Goal: Task Accomplishment & Management: Use online tool/utility

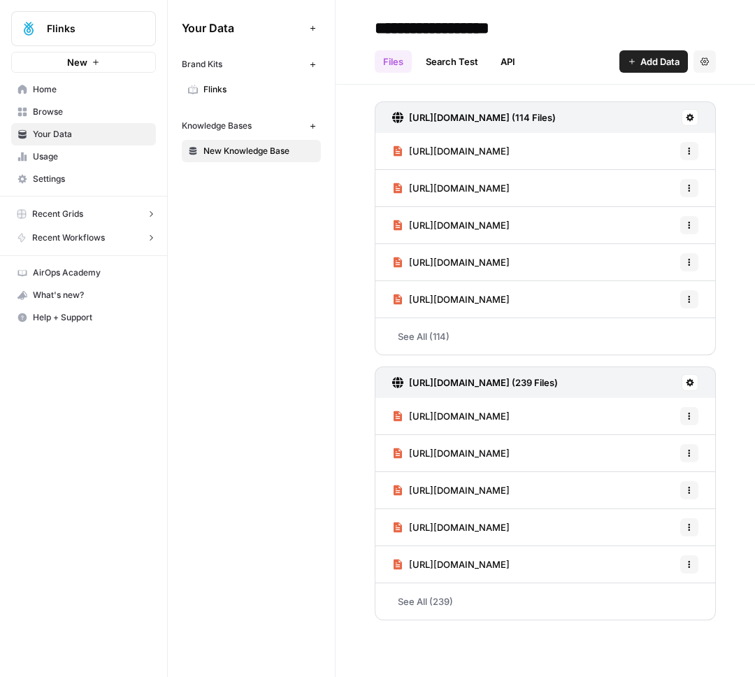
click at [56, 96] on link "Home" at bounding box center [83, 89] width 145 height 22
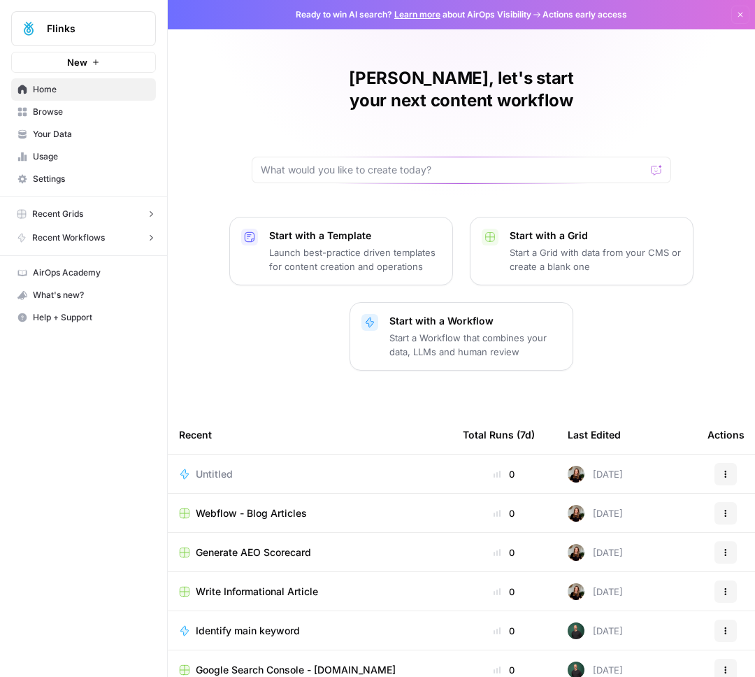
click at [77, 65] on span "New" at bounding box center [77, 62] width 20 height 14
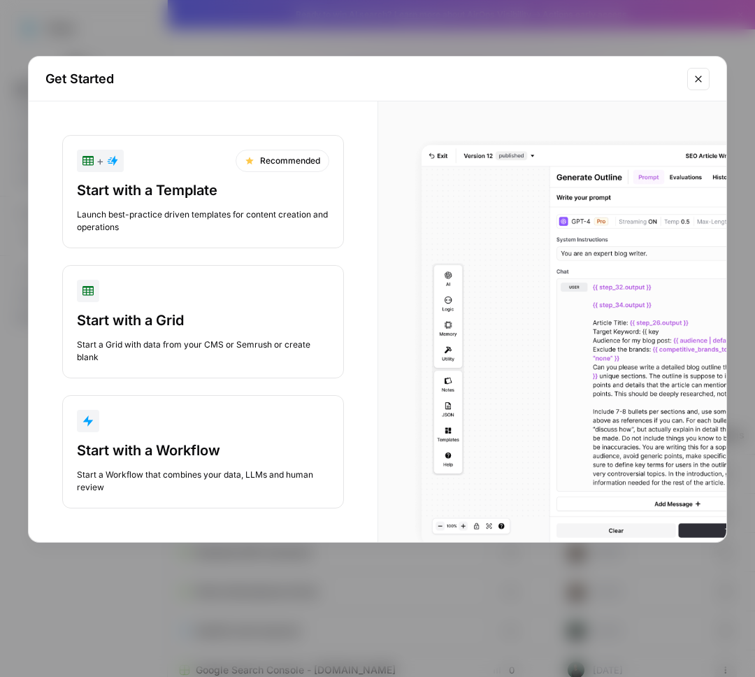
click at [235, 449] on div "Start with a Workflow" at bounding box center [203, 450] width 252 height 20
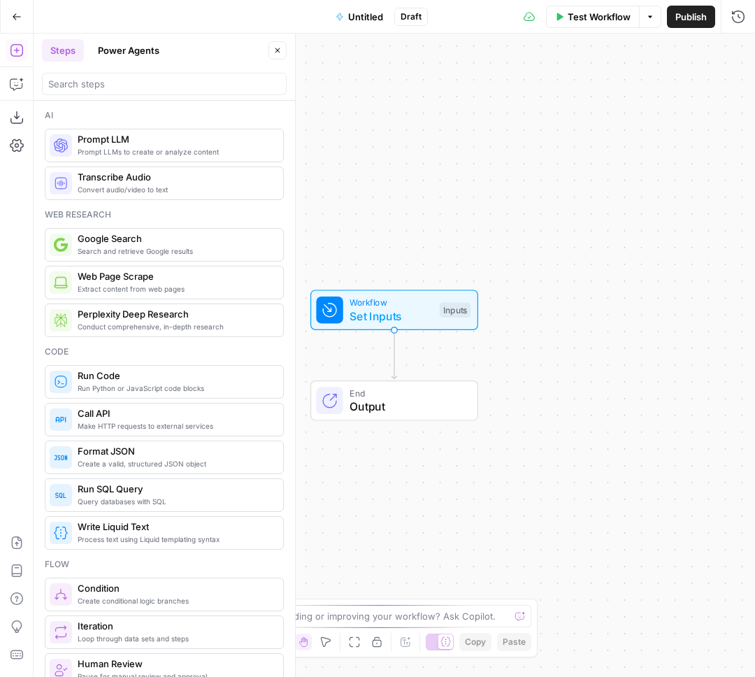
click at [354, 13] on span "Untitled" at bounding box center [365, 17] width 35 height 14
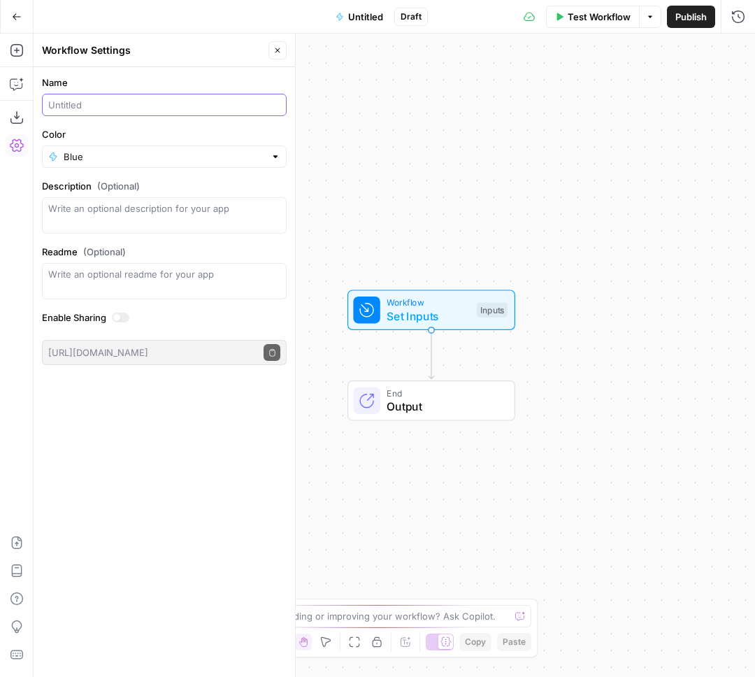
click at [78, 106] on input "Name" at bounding box center [164, 105] width 232 height 14
type input "TOFU Content Machine - test"
click at [16, 50] on icon "button" at bounding box center [17, 50] width 14 height 14
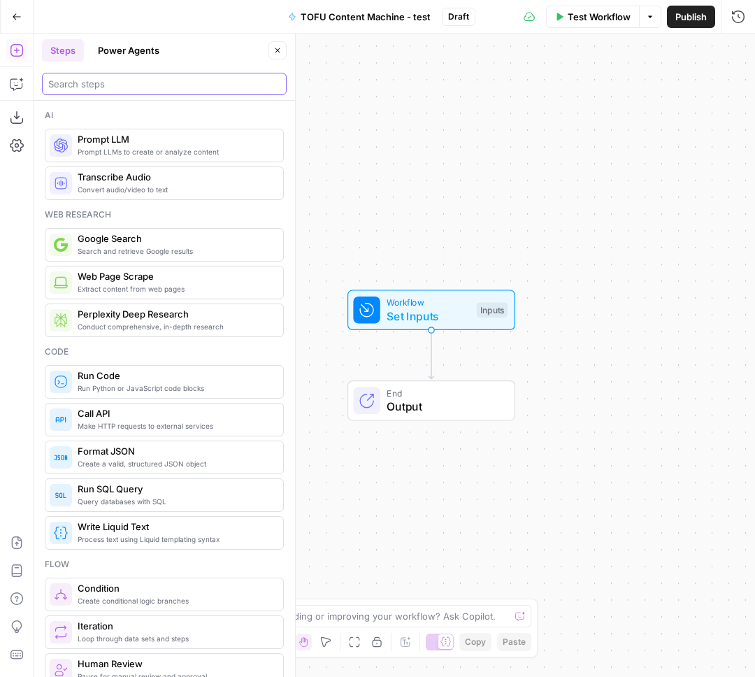
click at [89, 80] on input "search" at bounding box center [164, 84] width 232 height 14
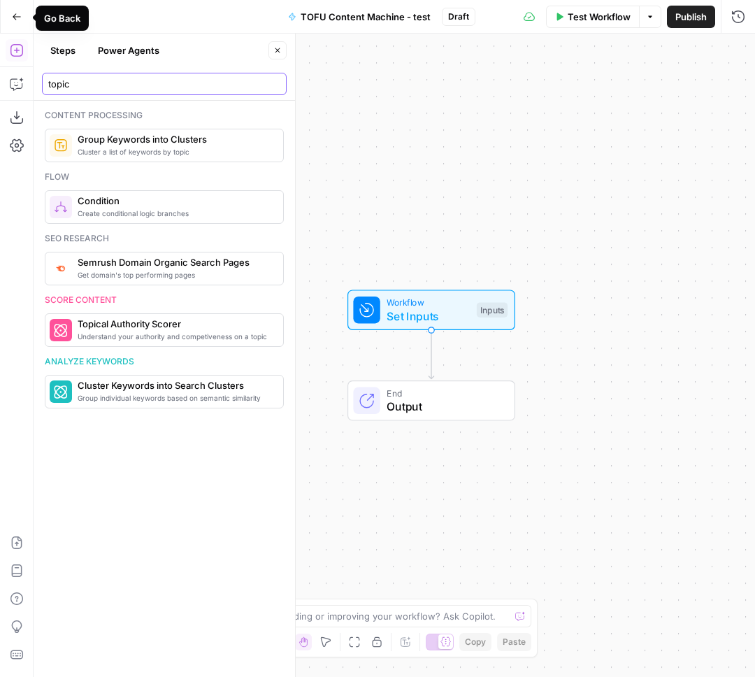
type input "topic"
click at [9, 14] on button "Go Back" at bounding box center [16, 16] width 25 height 25
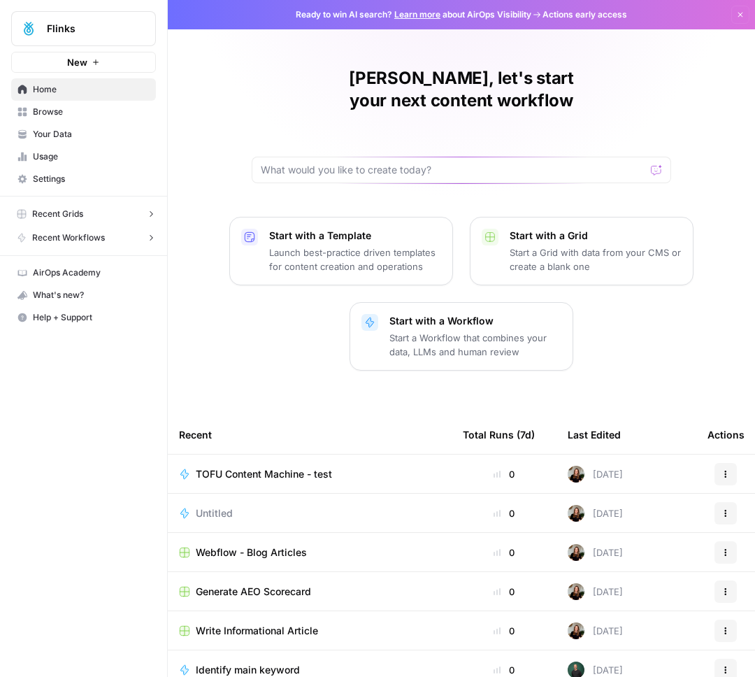
click at [307, 229] on p "Start with a Template" at bounding box center [355, 236] width 172 height 14
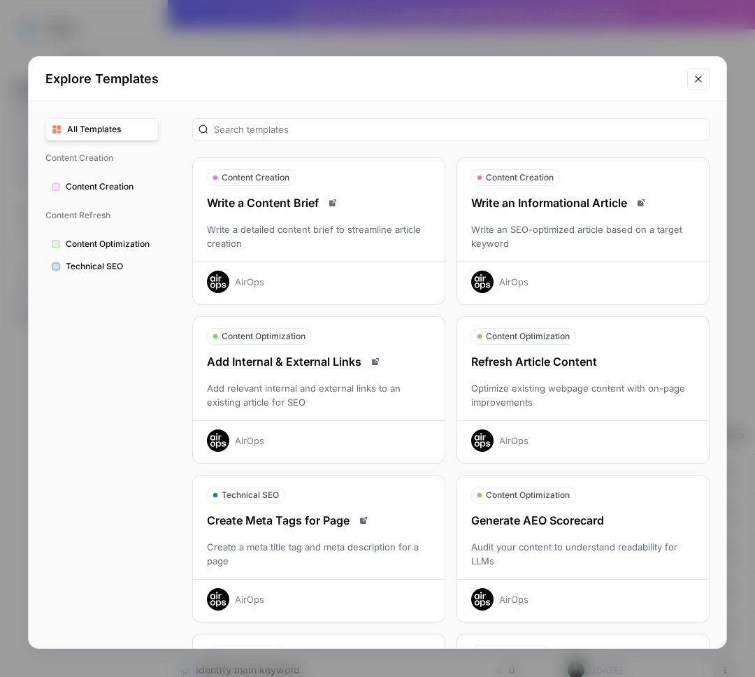
click at [102, 184] on span "Content Creation" at bounding box center [109, 186] width 87 height 13
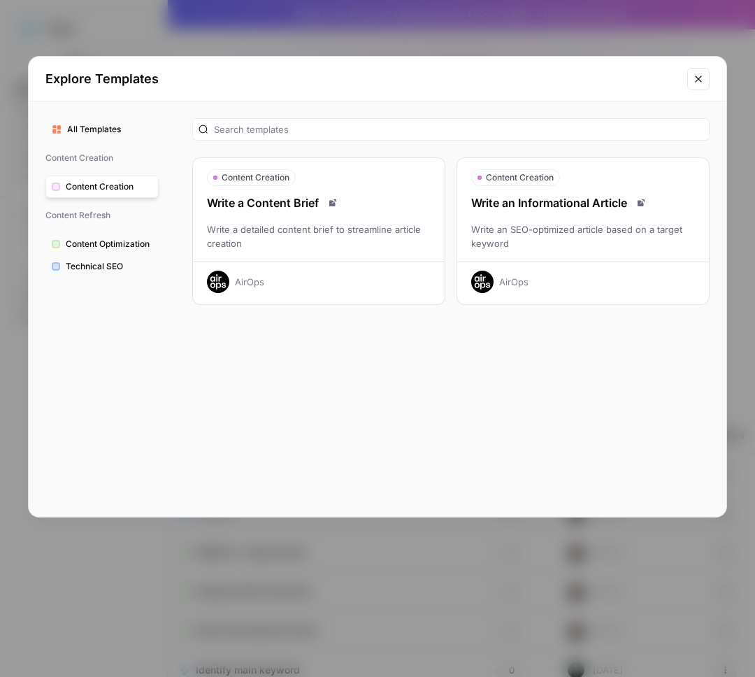
click at [102, 184] on span "Content Creation" at bounding box center [109, 186] width 87 height 13
click at [140, 238] on span "Content Optimization" at bounding box center [109, 244] width 87 height 13
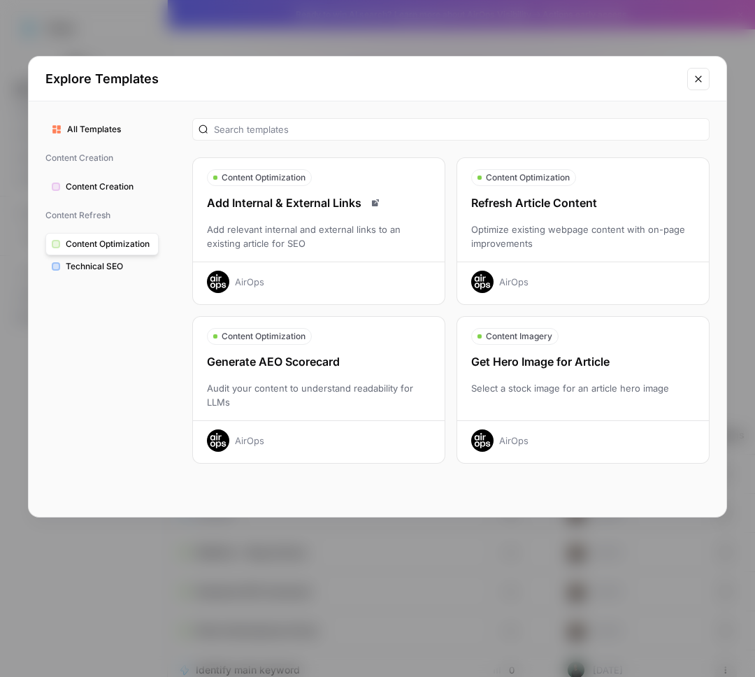
click at [103, 271] on span "Technical SEO" at bounding box center [109, 266] width 87 height 13
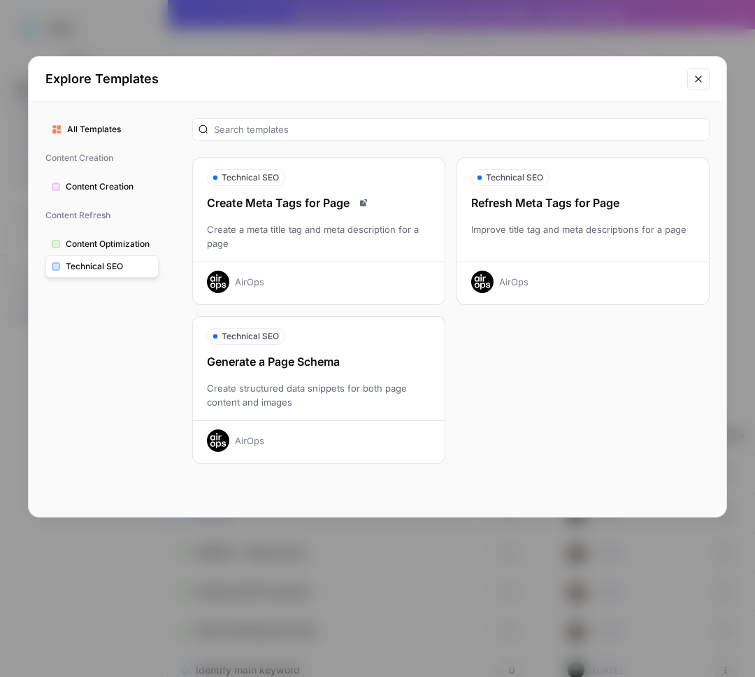
click at [93, 190] on span "Content Creation" at bounding box center [109, 186] width 87 height 13
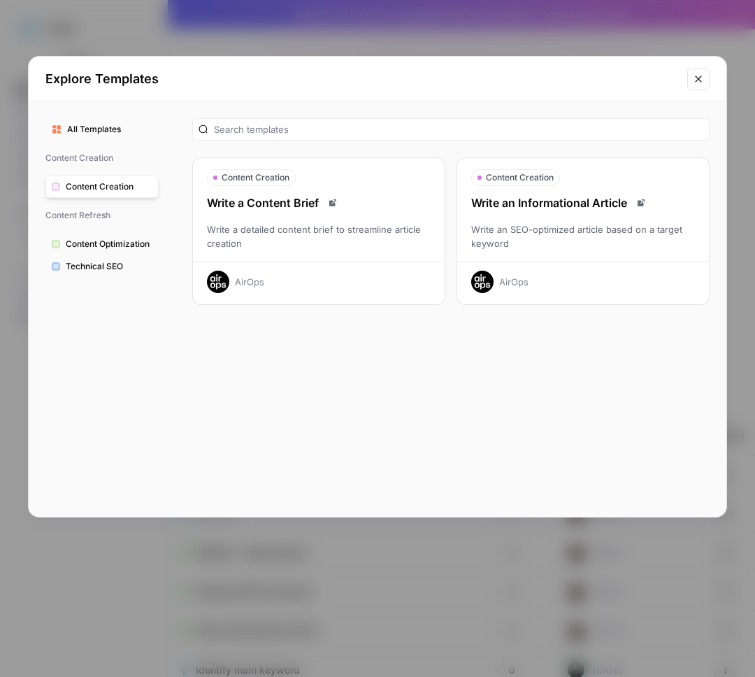
click at [93, 125] on span "All Templates" at bounding box center [109, 129] width 85 height 13
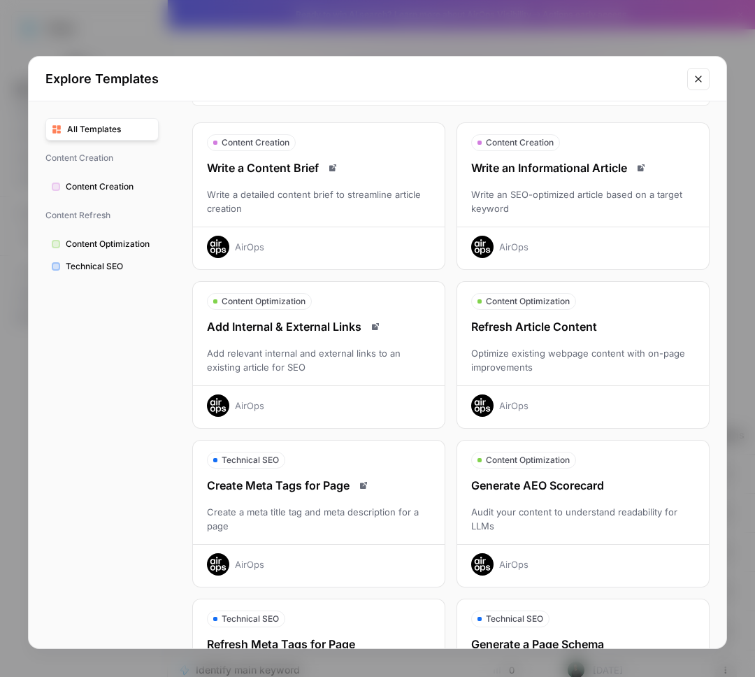
scroll to position [36, 0]
click at [693, 79] on icon "Close modal" at bounding box center [698, 78] width 11 height 11
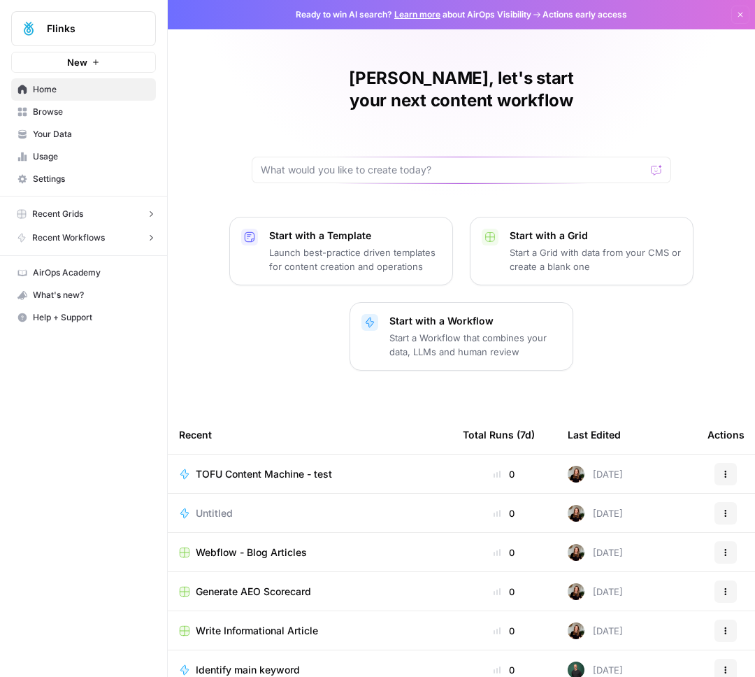
click at [470, 314] on p "Start with a Workflow" at bounding box center [475, 321] width 172 height 14
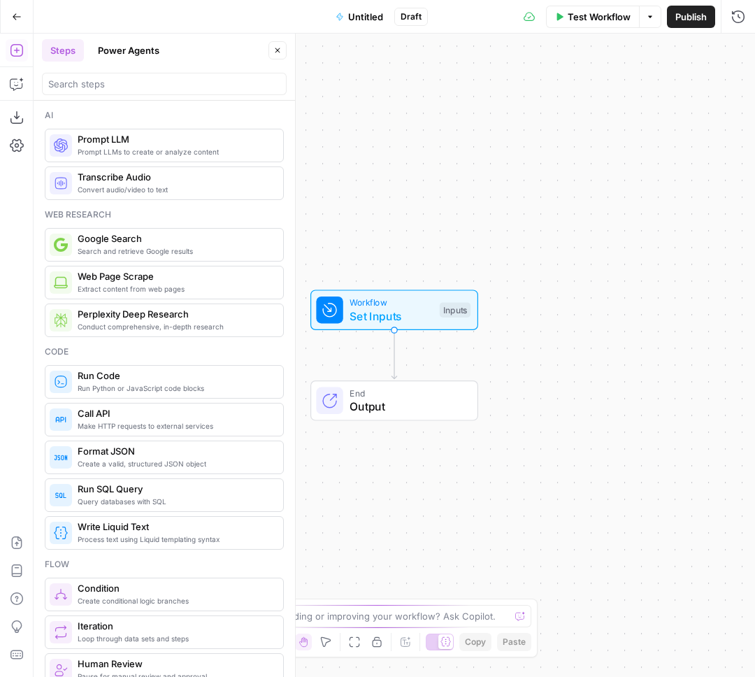
click at [10, 16] on button "Go Back" at bounding box center [16, 16] width 25 height 25
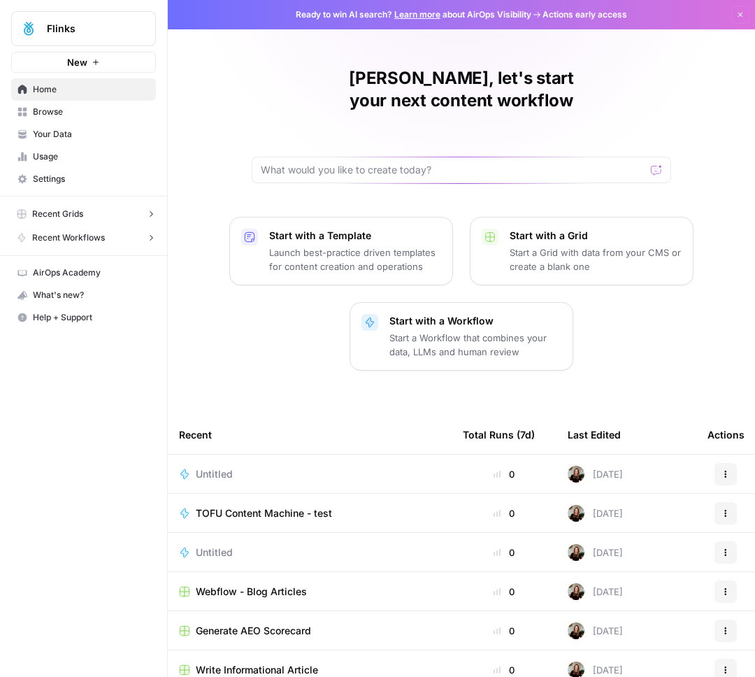
click at [630, 245] on p "Start a Grid with data from your CMS or create a blank one" at bounding box center [596, 259] width 172 height 28
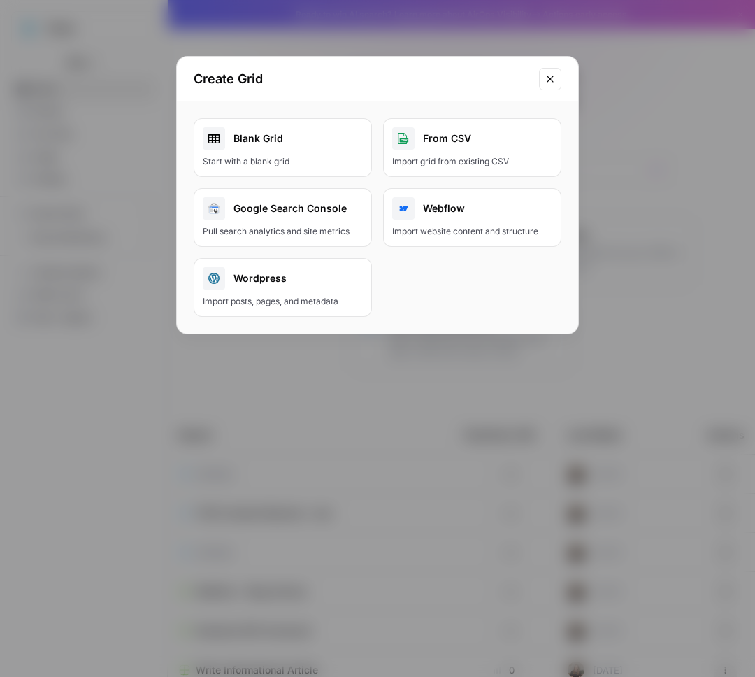
click at [552, 82] on icon "Close modal" at bounding box center [550, 78] width 11 height 11
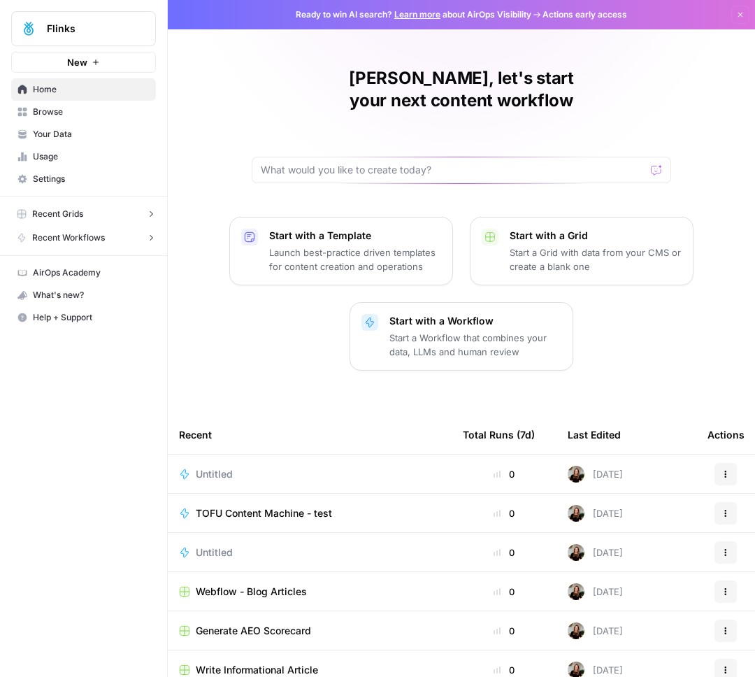
click at [354, 506] on div "TOFU Content Machine - test" at bounding box center [309, 513] width 261 height 14
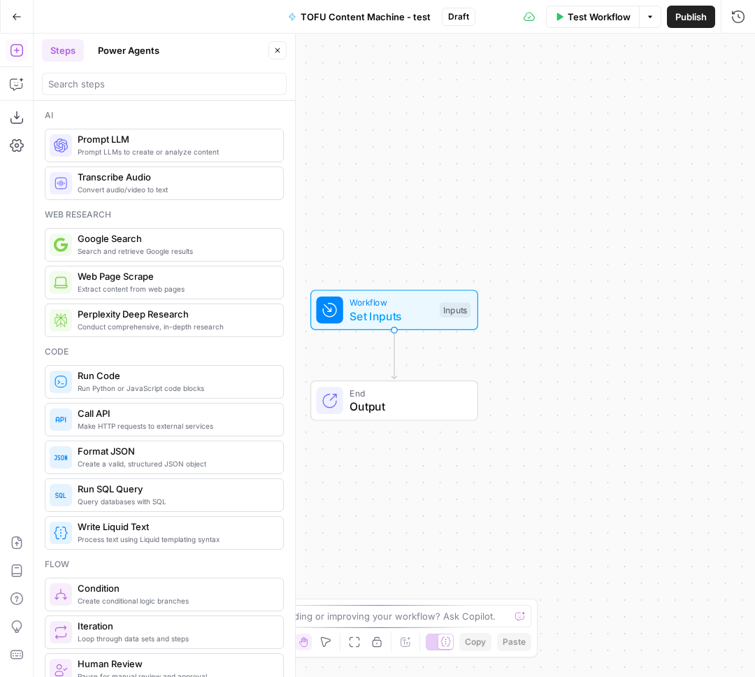
click at [92, 41] on button "Power Agents" at bounding box center [128, 50] width 78 height 22
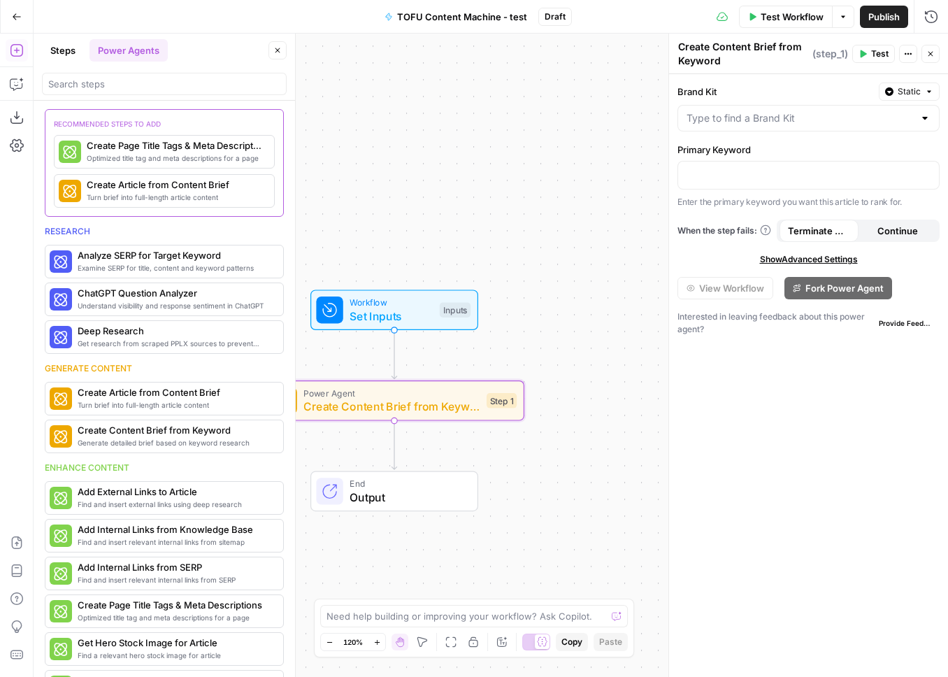
click at [898, 89] on span "Static" at bounding box center [909, 91] width 23 height 13
click at [827, 262] on span "Show Advanced Settings" at bounding box center [809, 259] width 98 height 13
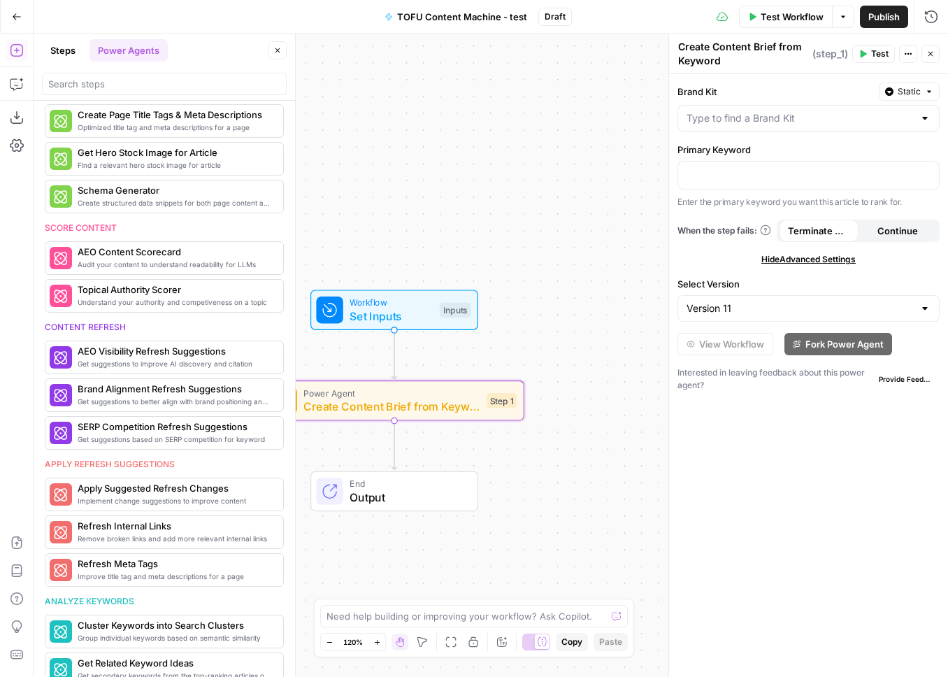
scroll to position [545, 0]
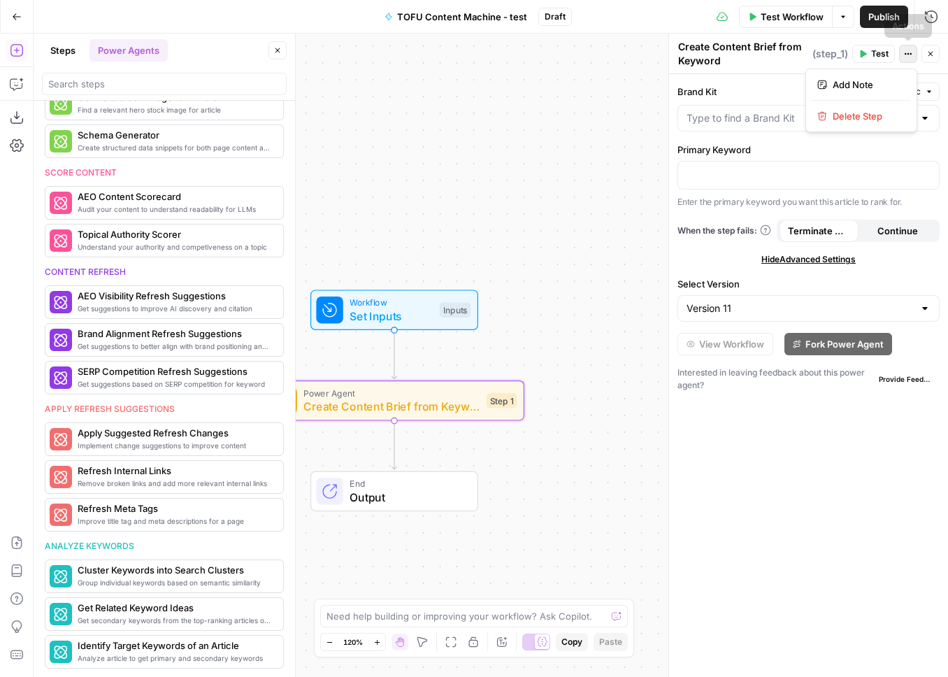
click at [905, 55] on icon "button" at bounding box center [908, 54] width 8 height 8
click at [451, 407] on span "Create Content Brief from Keyword" at bounding box center [391, 406] width 176 height 17
click at [923, 117] on div at bounding box center [924, 118] width 11 height 14
click at [744, 111] on input "Brand Kit" at bounding box center [799, 118] width 227 height 14
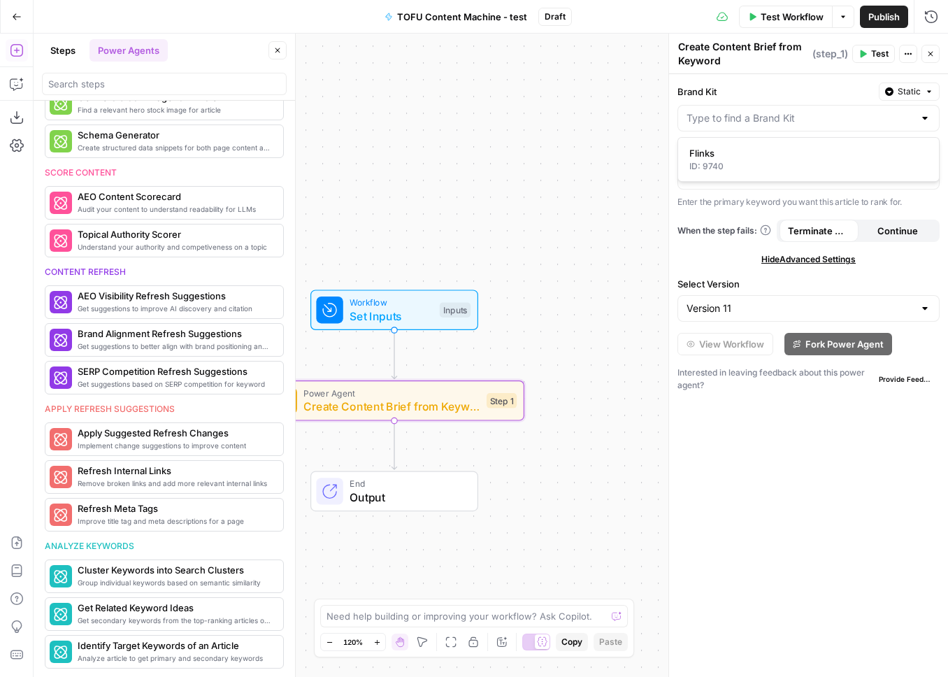
click at [733, 210] on form "Brand Kit Static Primary Keyword “/” to reference Variables Menu Enter the prim…" at bounding box center [808, 375] width 279 height 603
click at [733, 113] on input "Brand Kit" at bounding box center [799, 118] width 227 height 14
click at [735, 162] on div "ID: 9740" at bounding box center [808, 166] width 238 height 13
type input "Flinks"
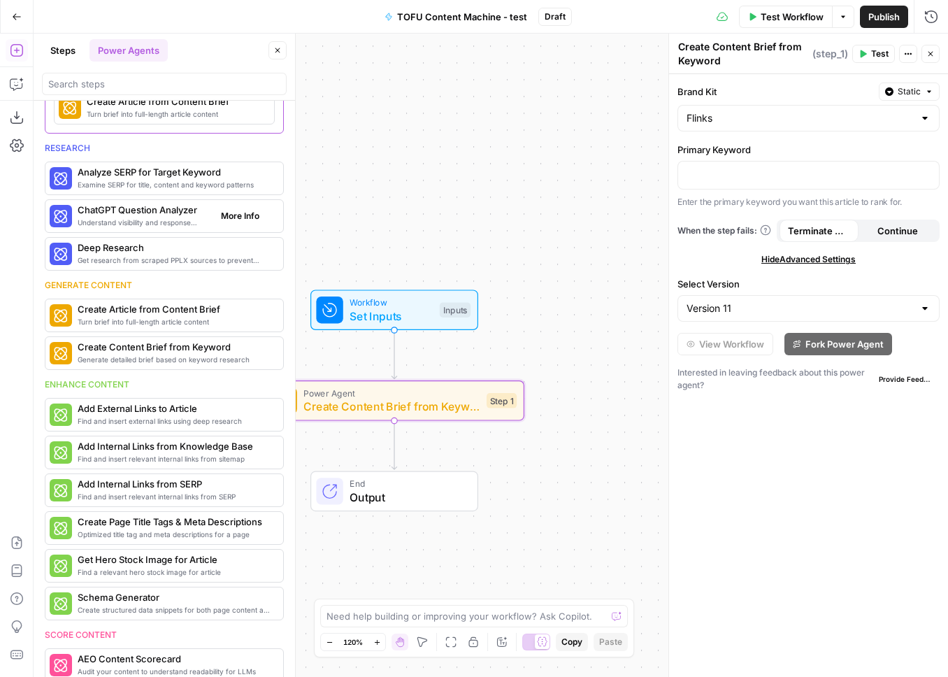
scroll to position [0, 0]
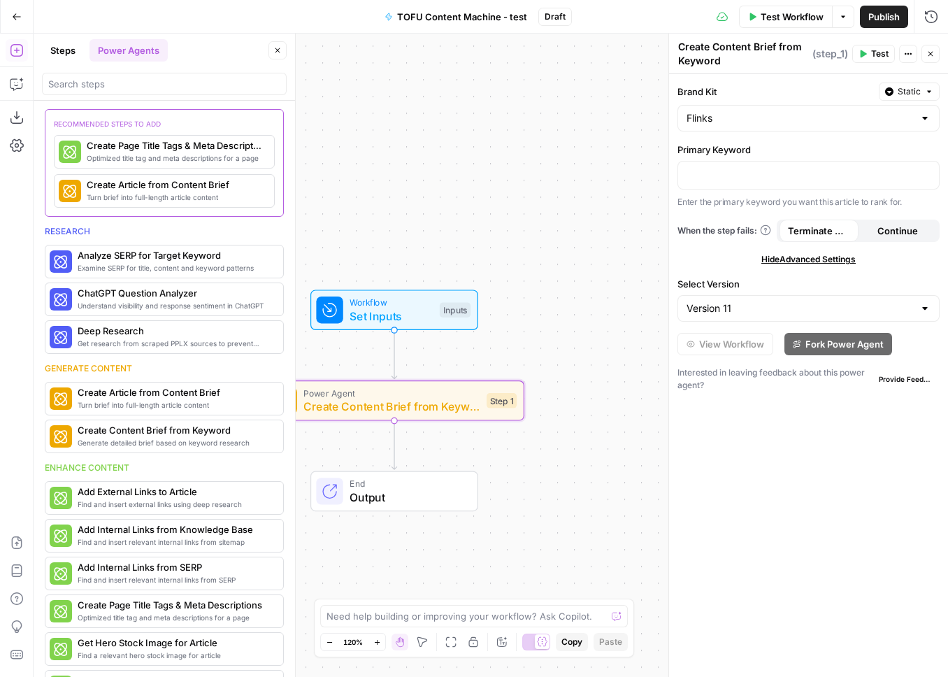
click at [62, 52] on button "Steps" at bounding box center [63, 50] width 42 height 22
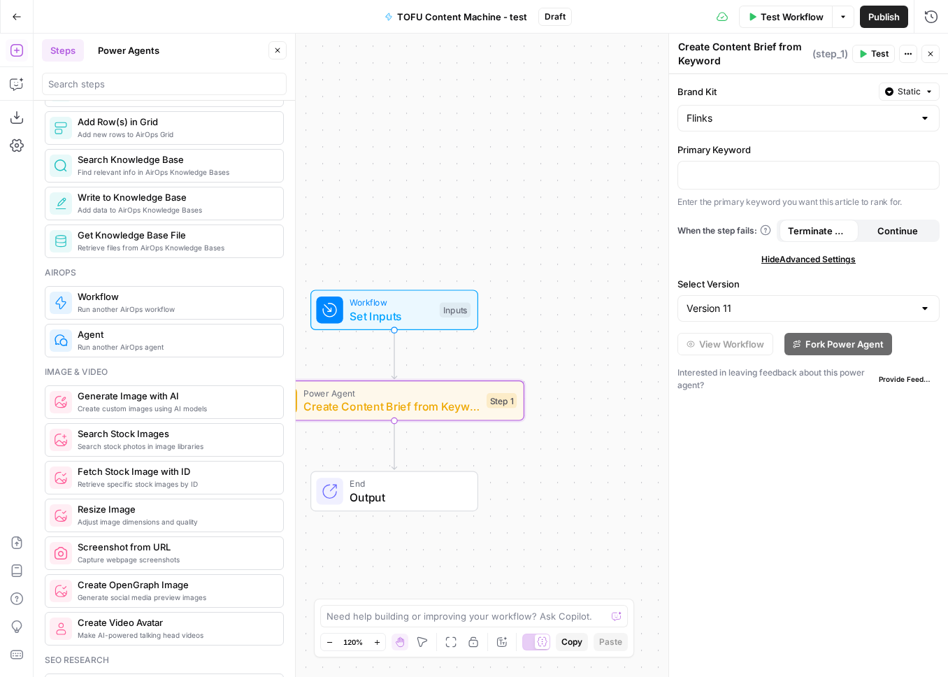
scroll to position [691, 0]
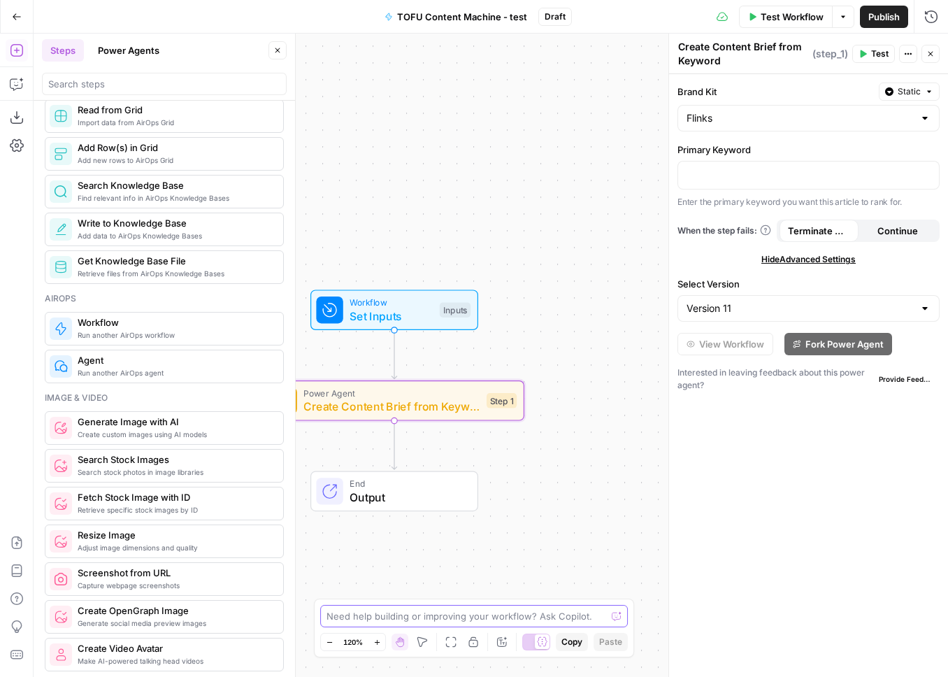
click at [377, 618] on textarea at bounding box center [466, 616] width 280 height 14
type textarea "Can I edit the prompt in a power agent?"
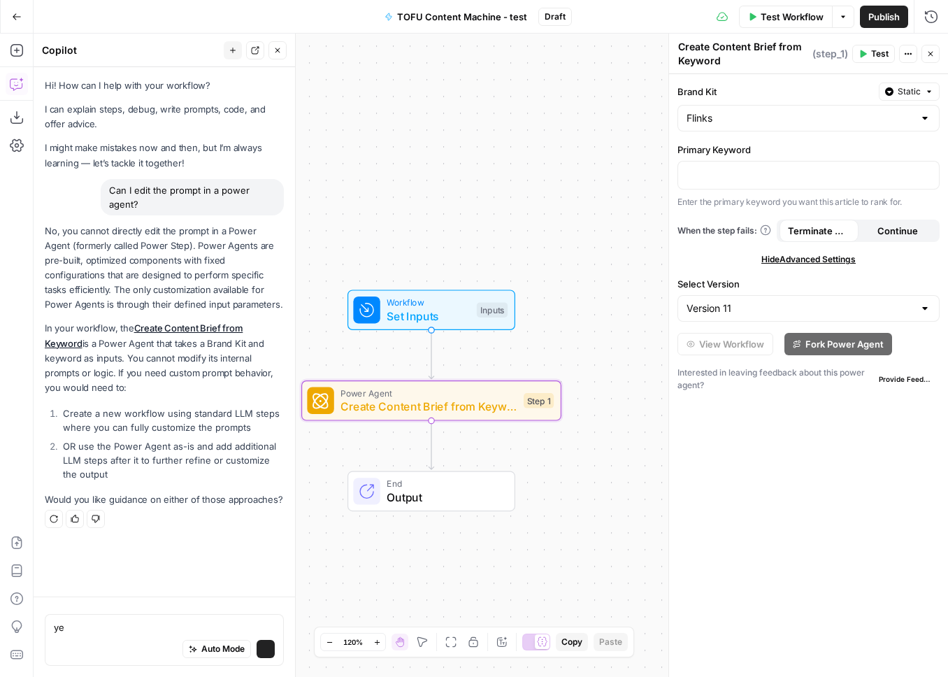
type textarea "yes"
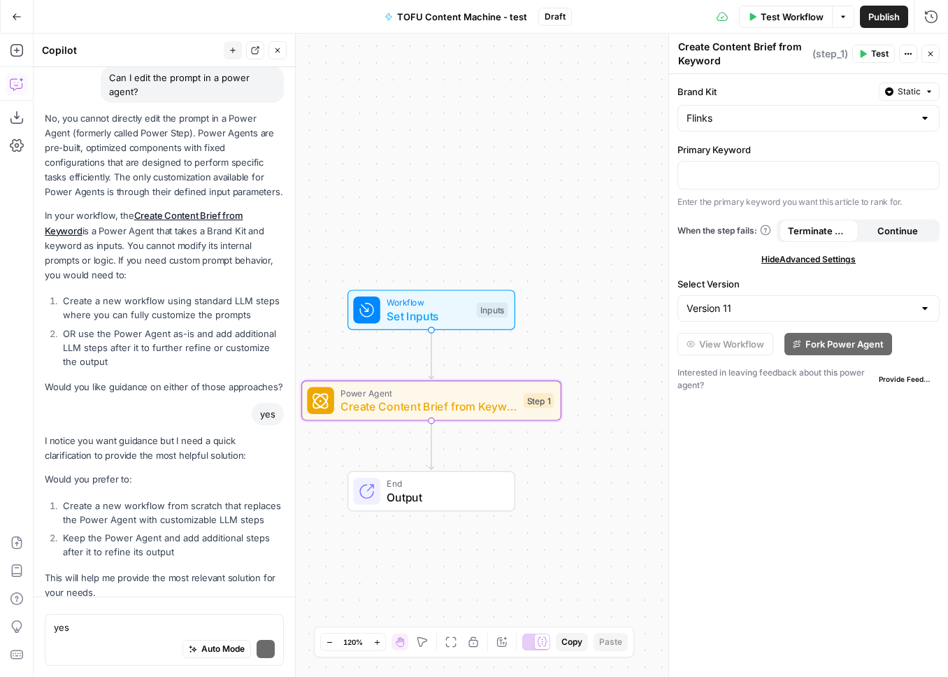
scroll to position [135, 0]
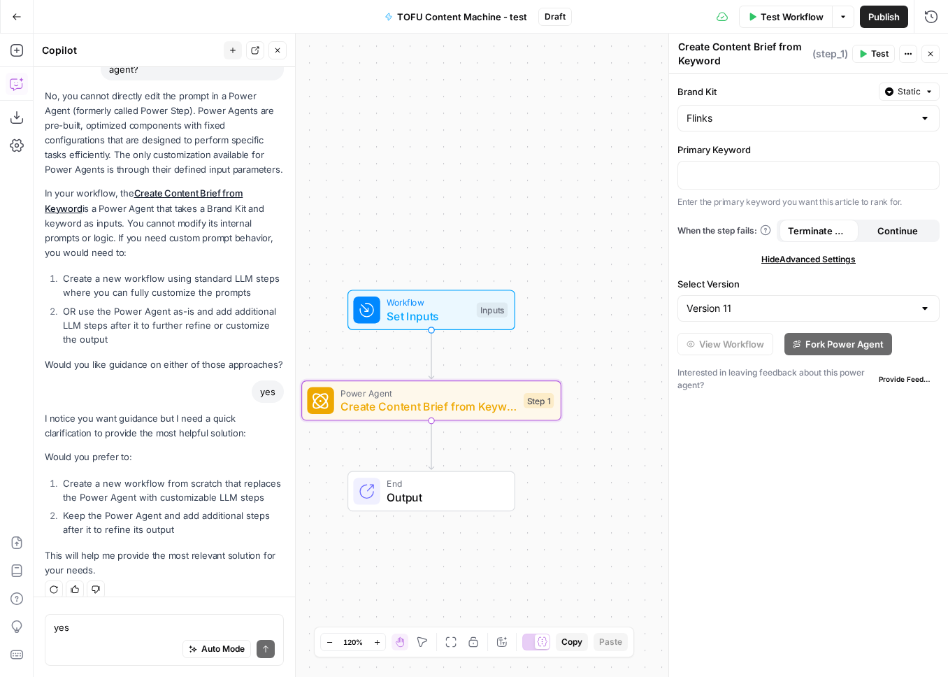
click at [120, 632] on textarea "yes" at bounding box center [164, 627] width 221 height 14
type textarea "1."
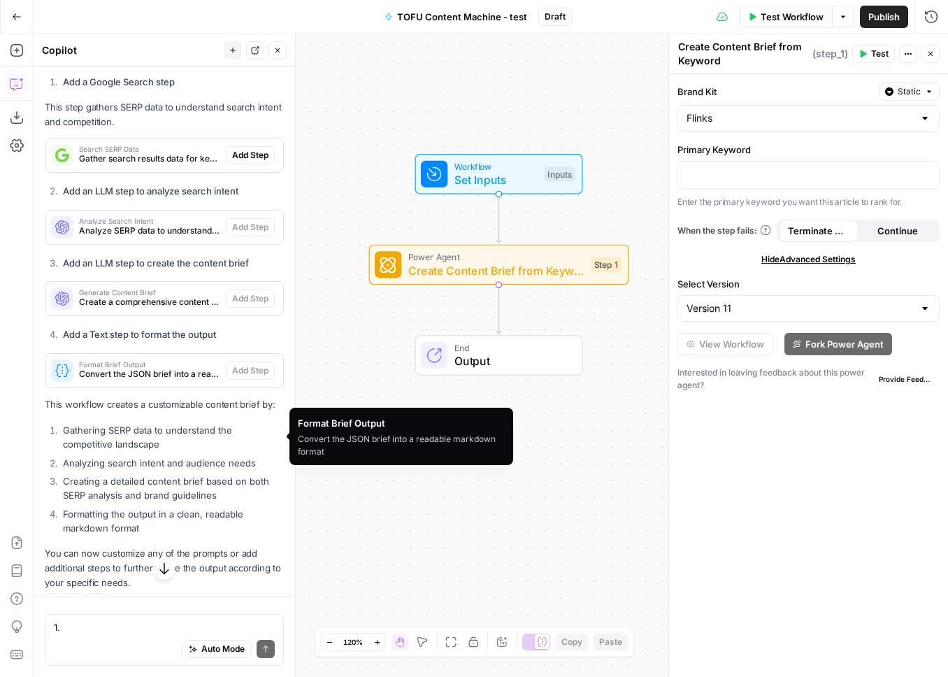
scroll to position [1088, 0]
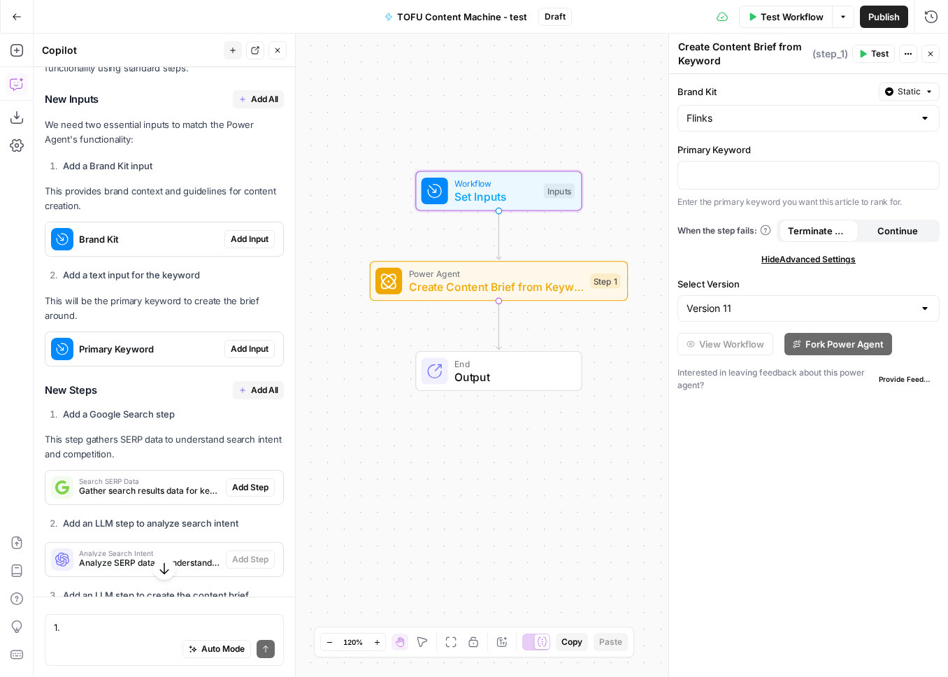
click at [247, 233] on span "Add Input" at bounding box center [250, 239] width 38 height 13
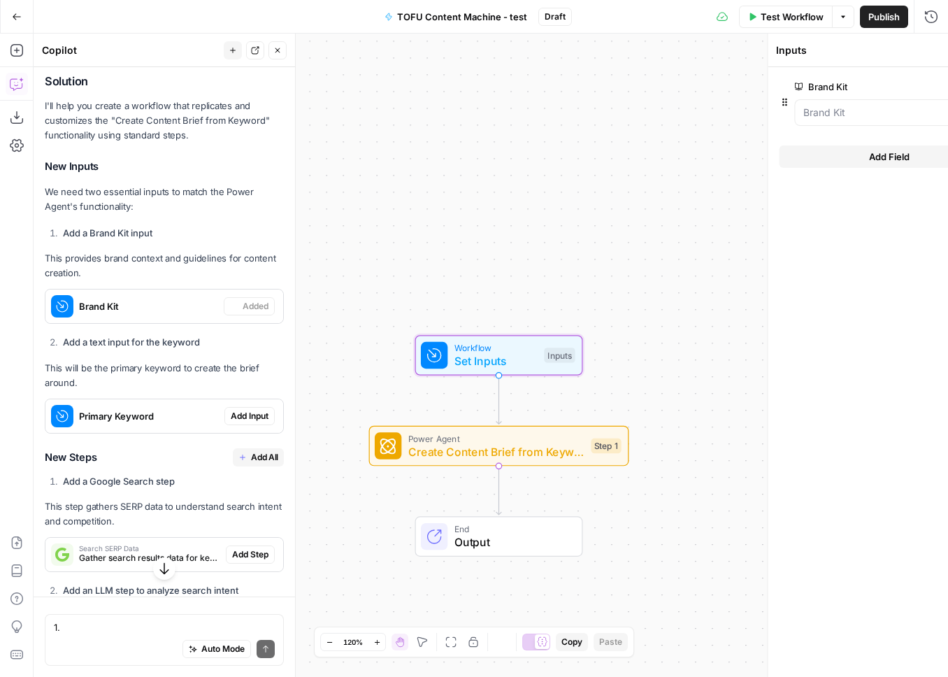
scroll to position [811, 0]
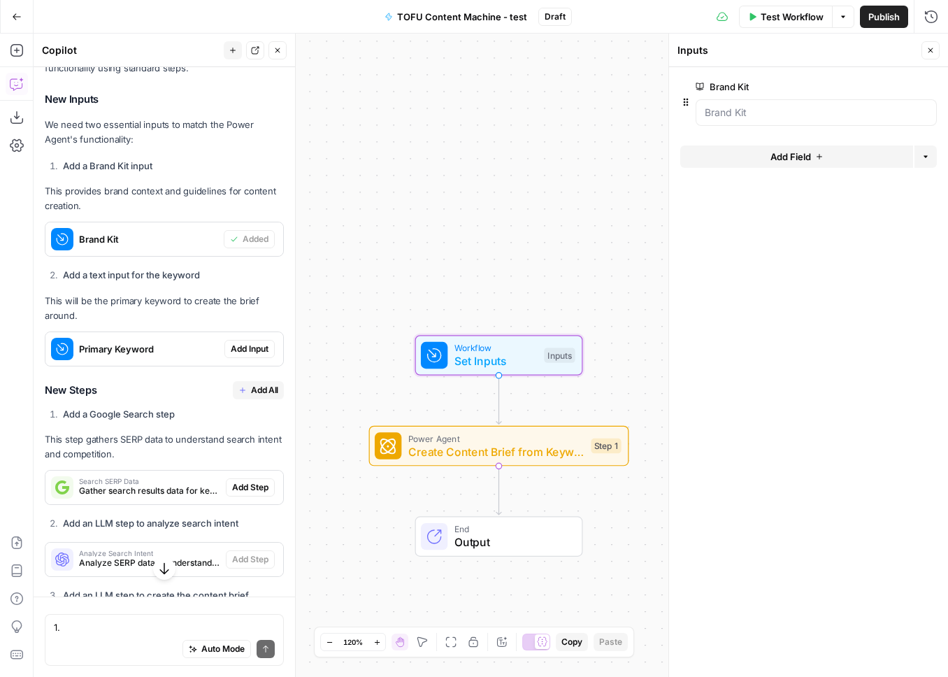
click at [248, 343] on span "Add Input" at bounding box center [250, 349] width 38 height 13
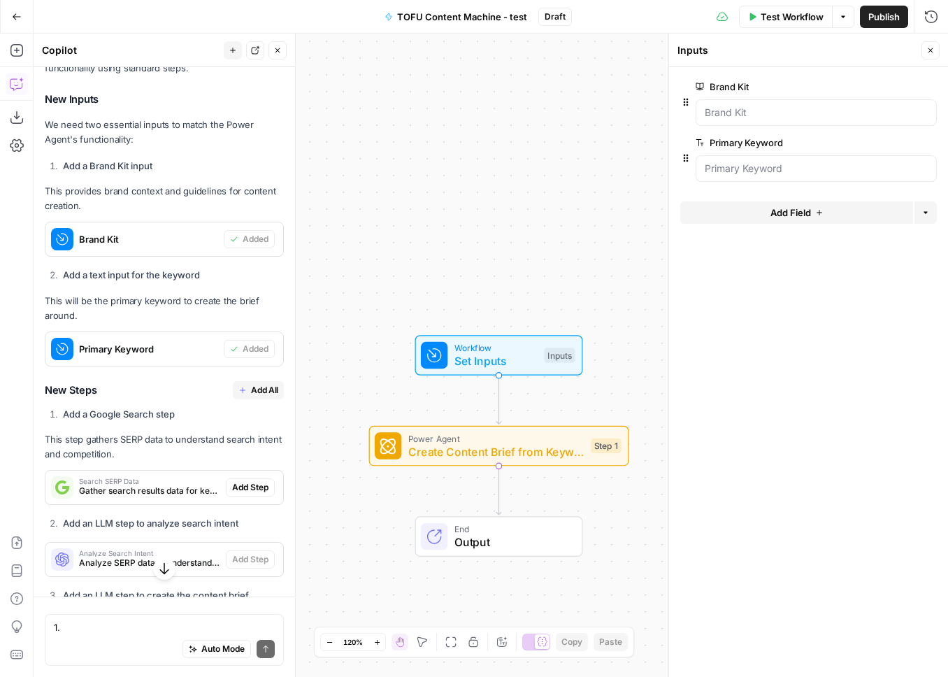
click at [257, 384] on span "Add All" at bounding box center [264, 390] width 27 height 13
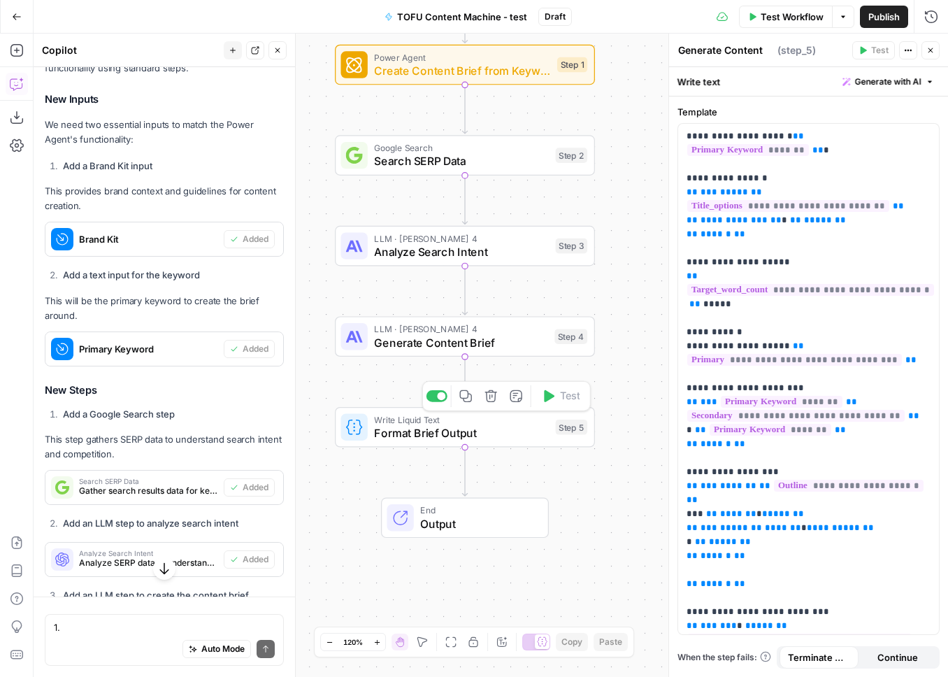
click at [475, 432] on span "Format Brief Output" at bounding box center [461, 432] width 175 height 17
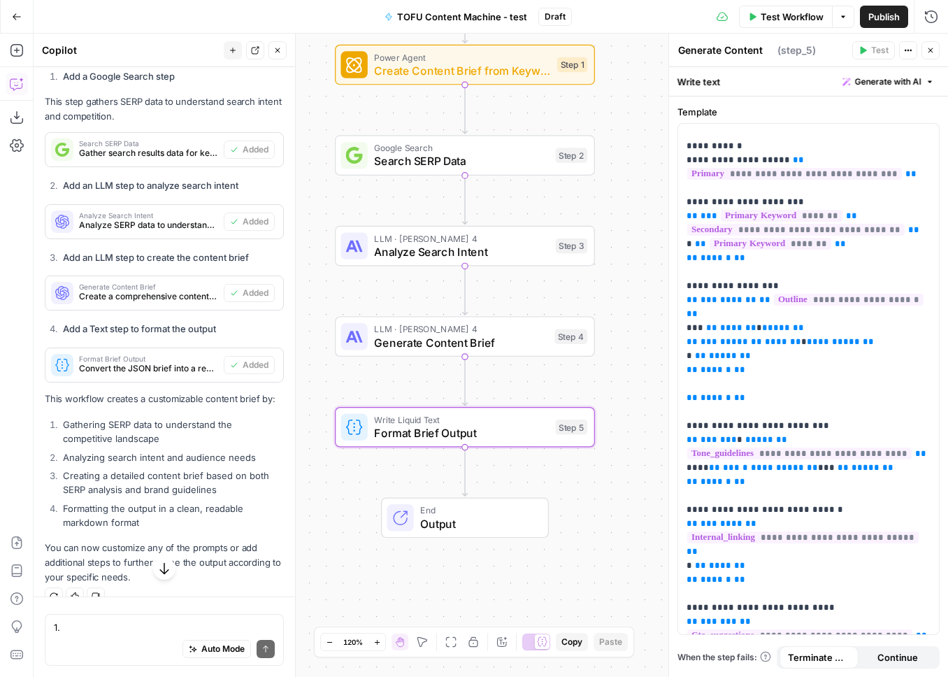
scroll to position [1155, 0]
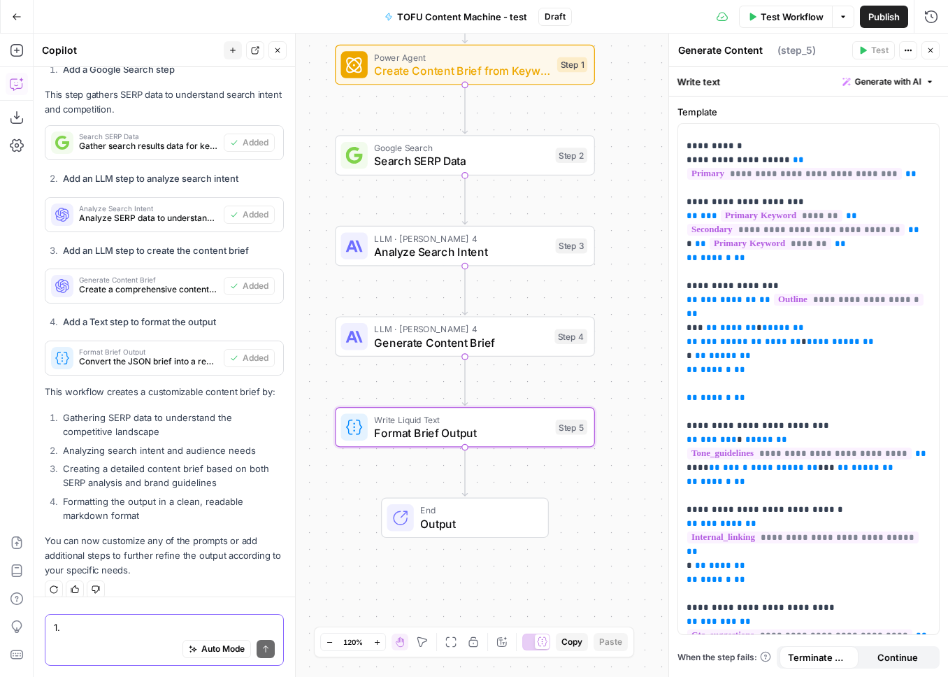
click at [81, 624] on textarea "1." at bounding box center [164, 627] width 221 height 14
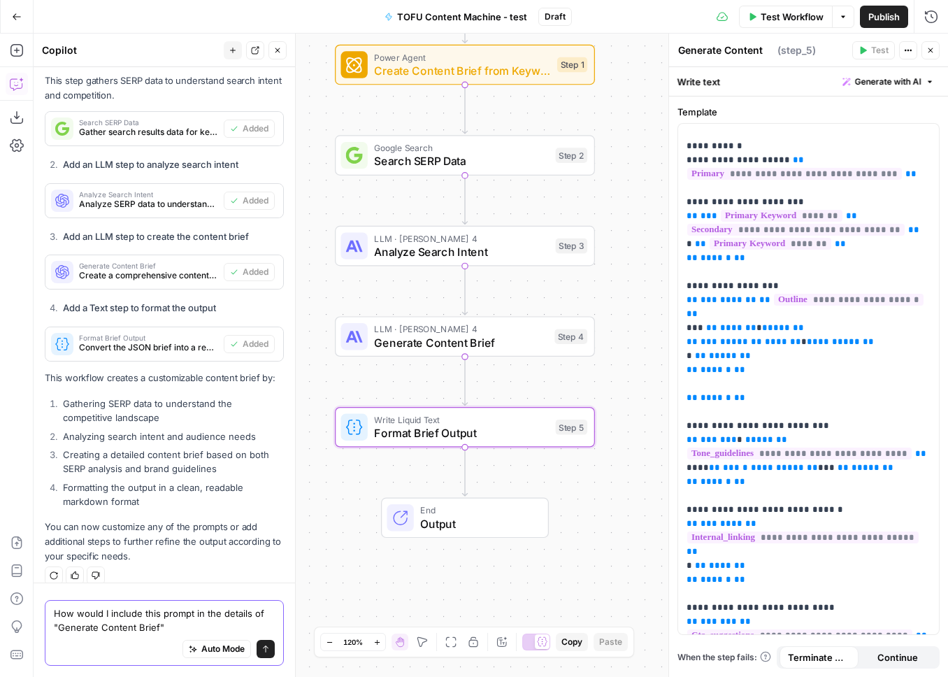
type textarea "How would I include this prompt in the details of "Generate Content Brief"?"
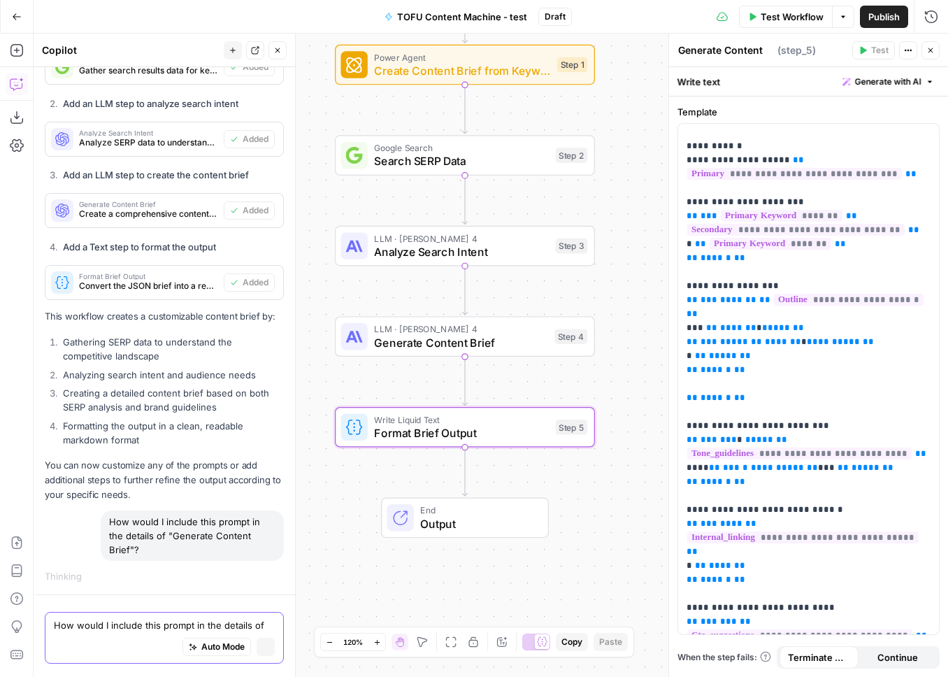
scroll to position [1123, 0]
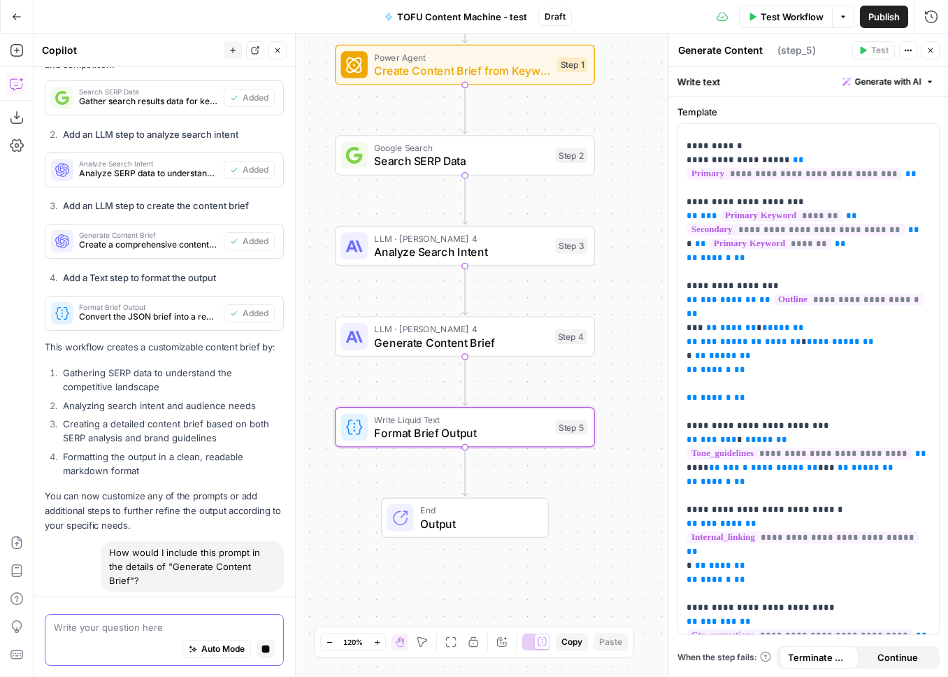
paste textarea "Create a detailed content brief for a 1,500–2,000 word blog post. Topic: [Inser…"
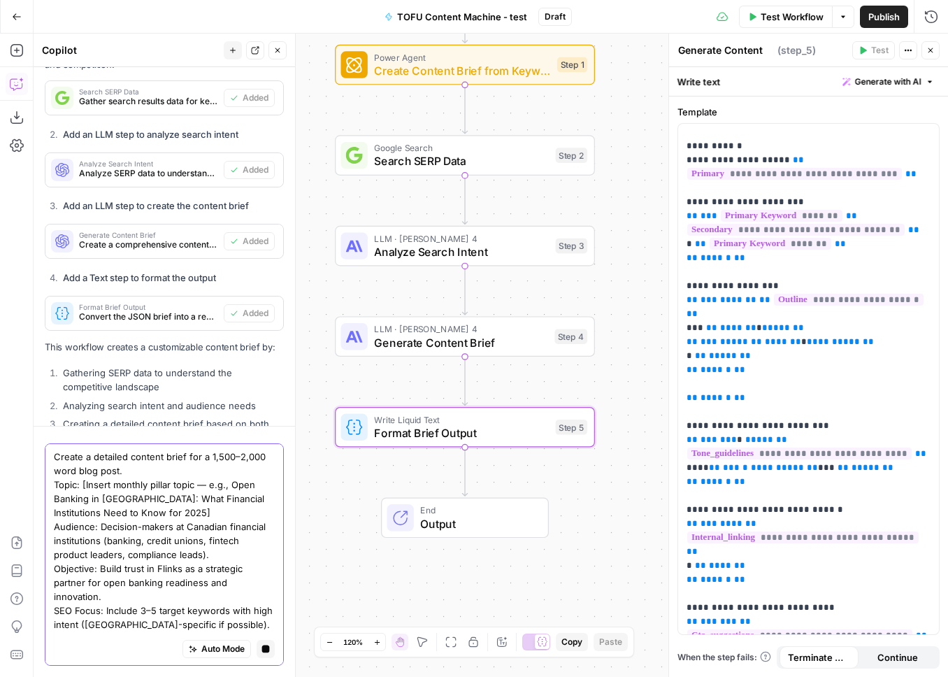
scroll to position [1137, 0]
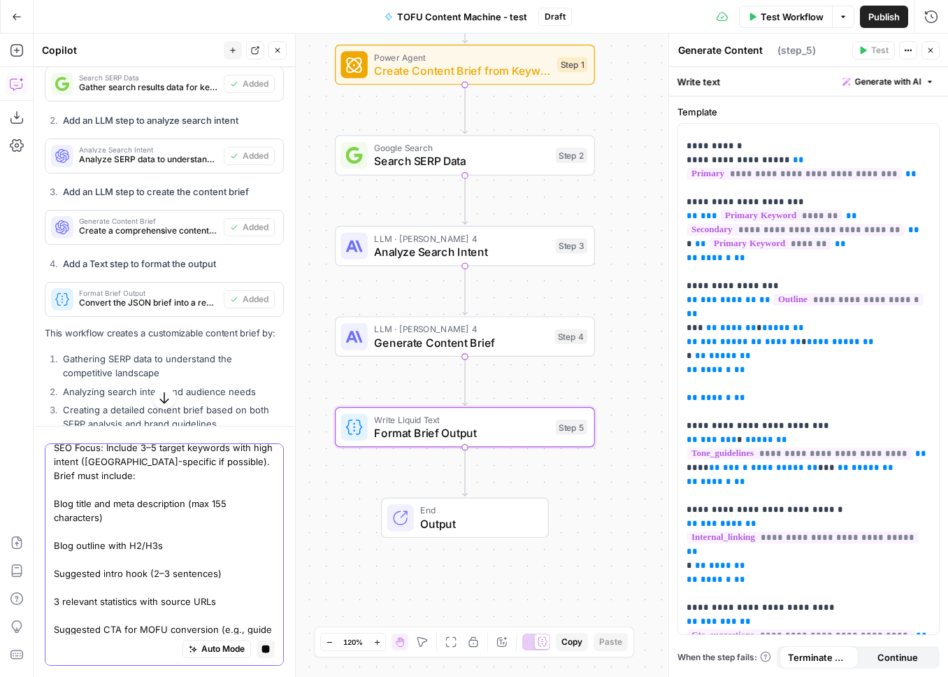
type textarea "Create a detailed content brief for a 1,500–2,000 word blog post. Topic: [Inser…"
click at [266, 649] on icon "button" at bounding box center [266, 649] width 8 height 8
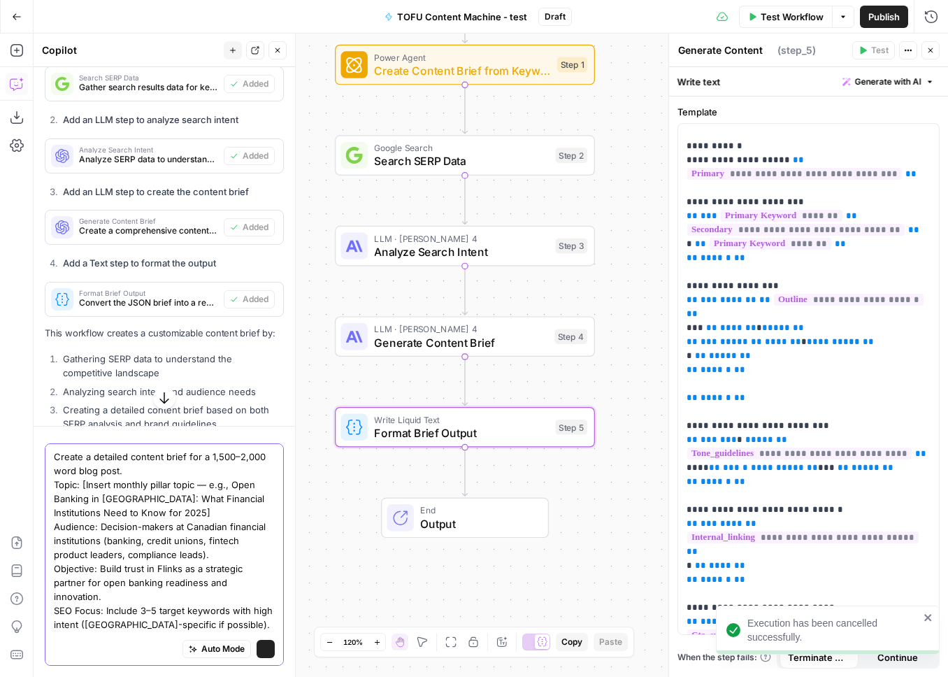
click at [266, 649] on icon "submit" at bounding box center [265, 648] width 8 height 8
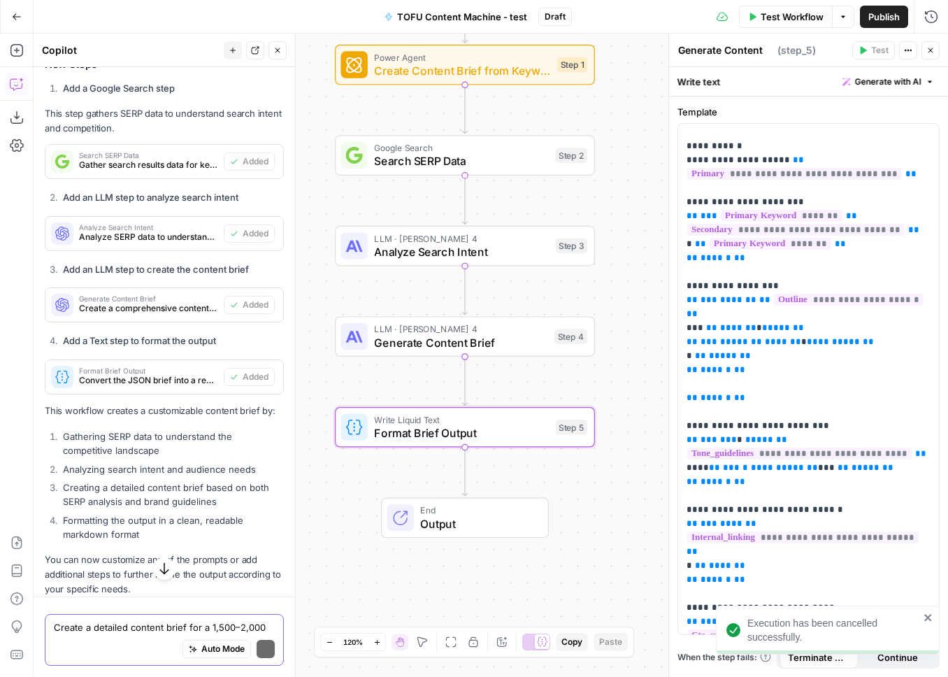
scroll to position [1214, 0]
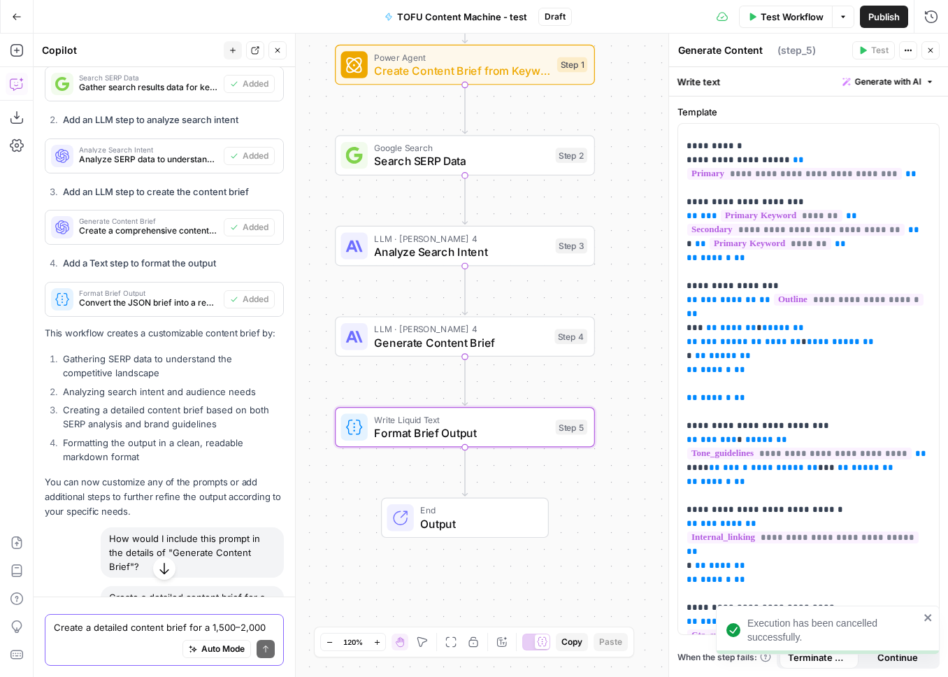
click at [168, 570] on icon "button" at bounding box center [163, 569] width 9 height 12
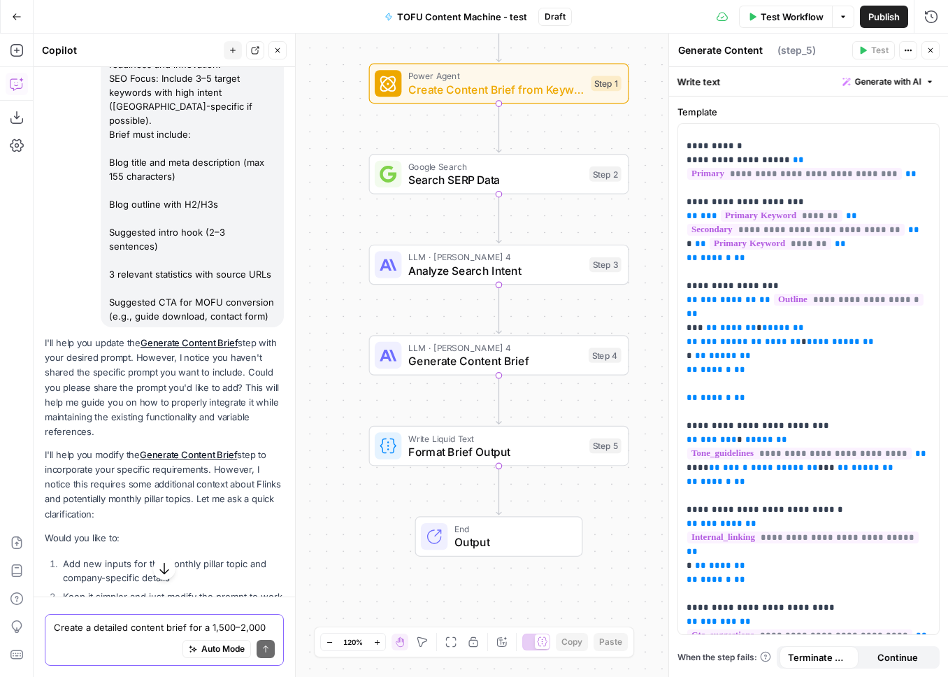
scroll to position [1967, 0]
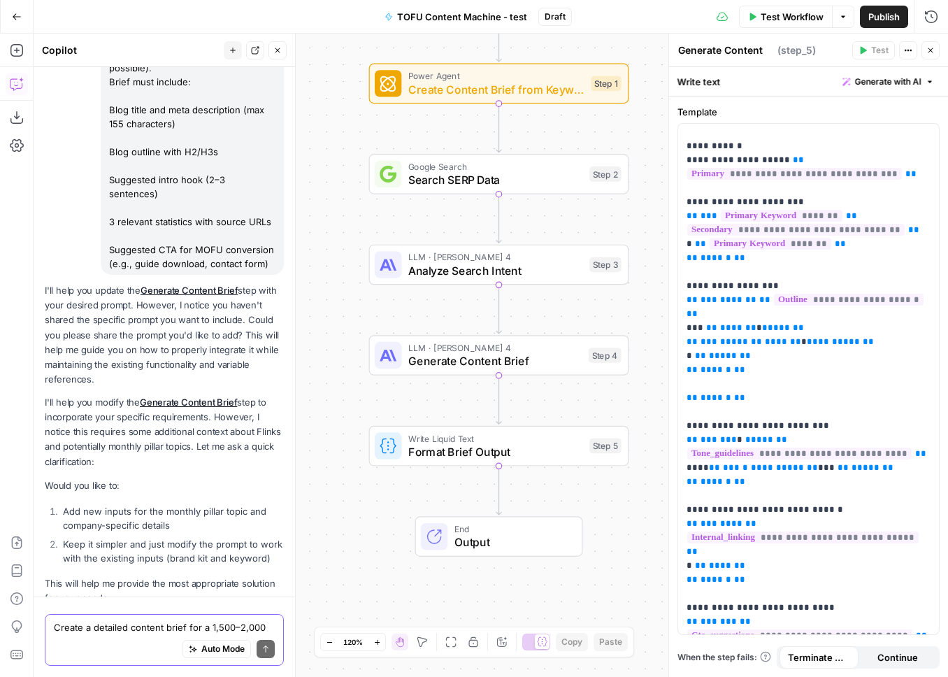
click at [105, 634] on div "Auto Mode Send" at bounding box center [164, 649] width 221 height 31
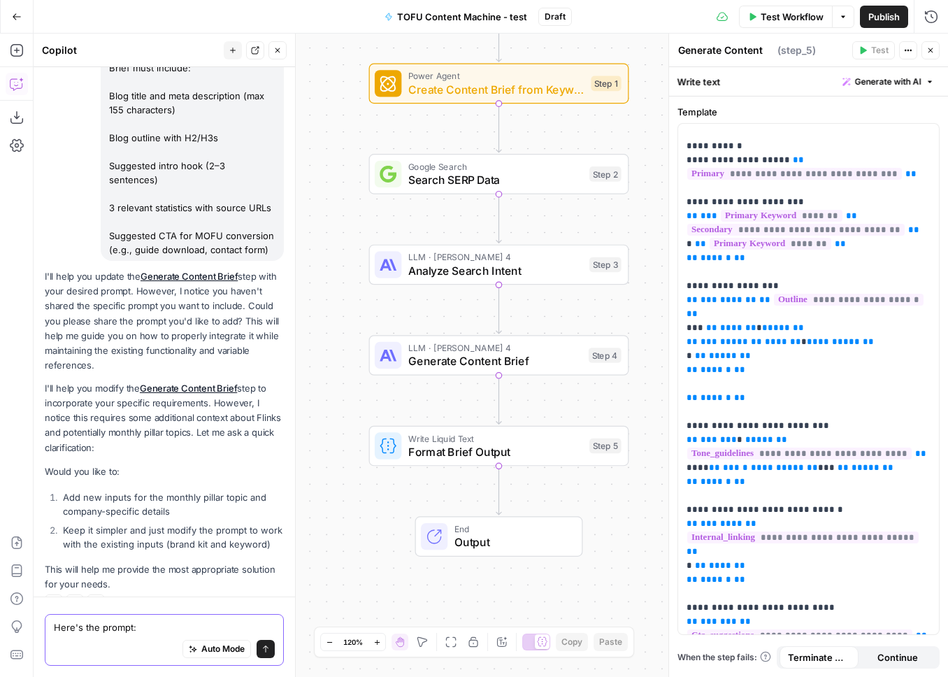
paste textarea "Create a detailed content brief for a 1,500–2,000 word blog post. Topic: [Inser…"
type textarea "Here's the prompt: Create a detailed content brief for a 1,500–2,000 word blog …"
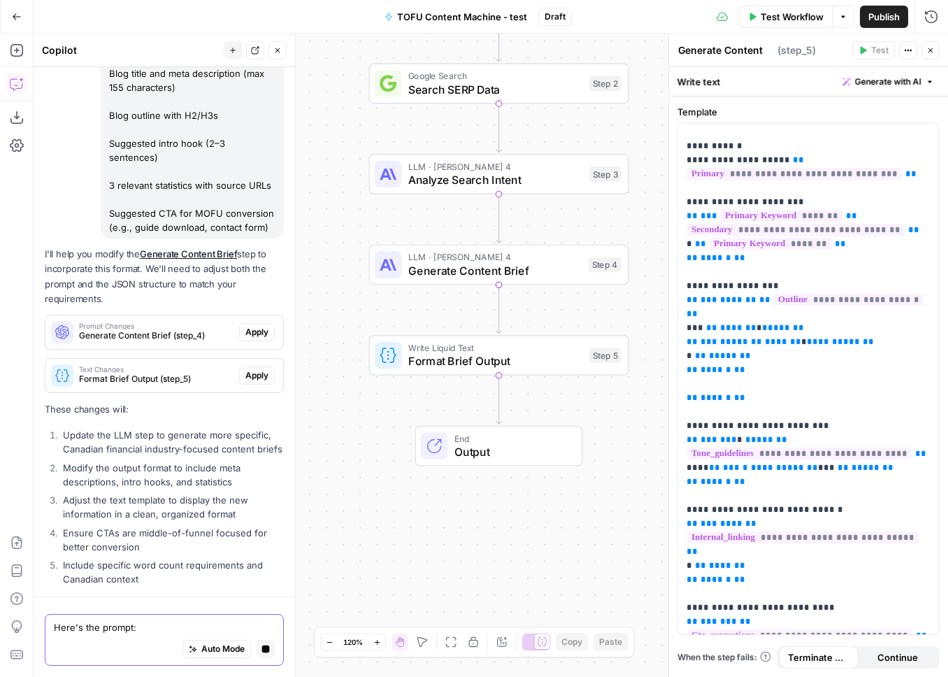
scroll to position [2834, 0]
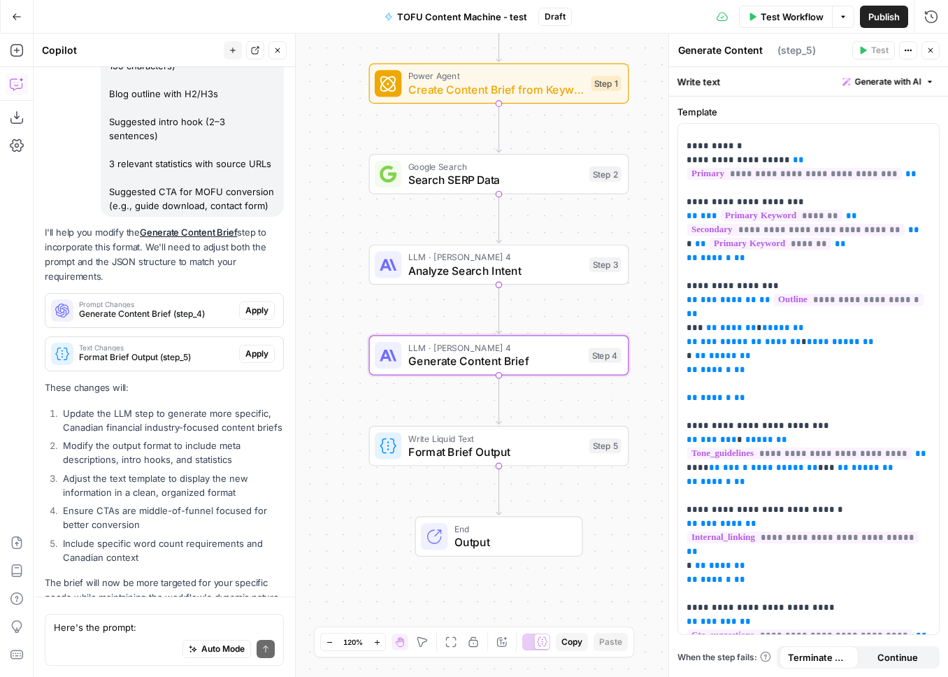
click at [268, 304] on span "Apply" at bounding box center [256, 310] width 23 height 13
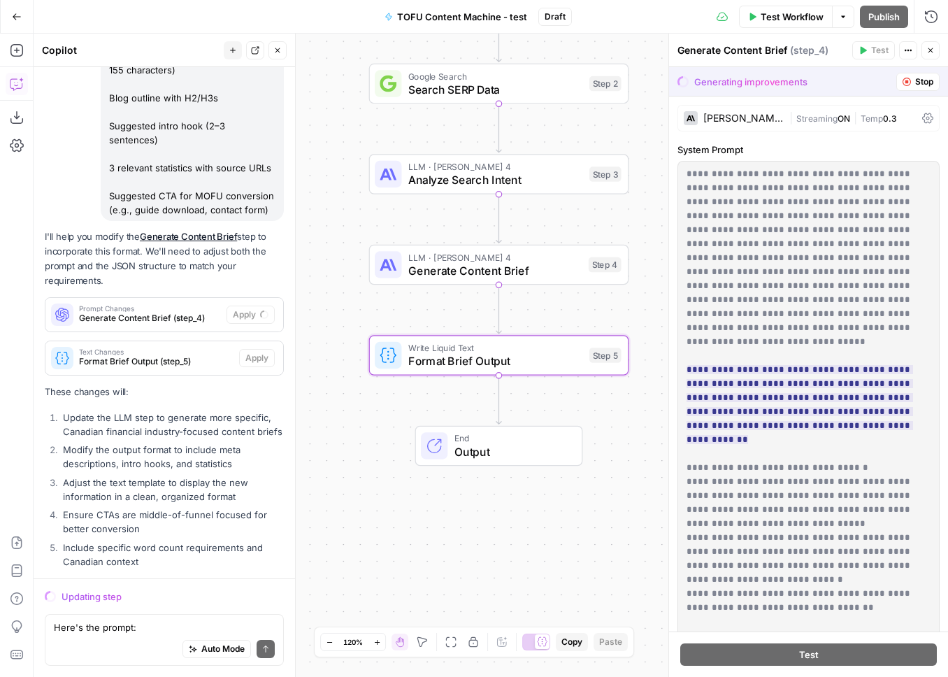
scroll to position [2785, 0]
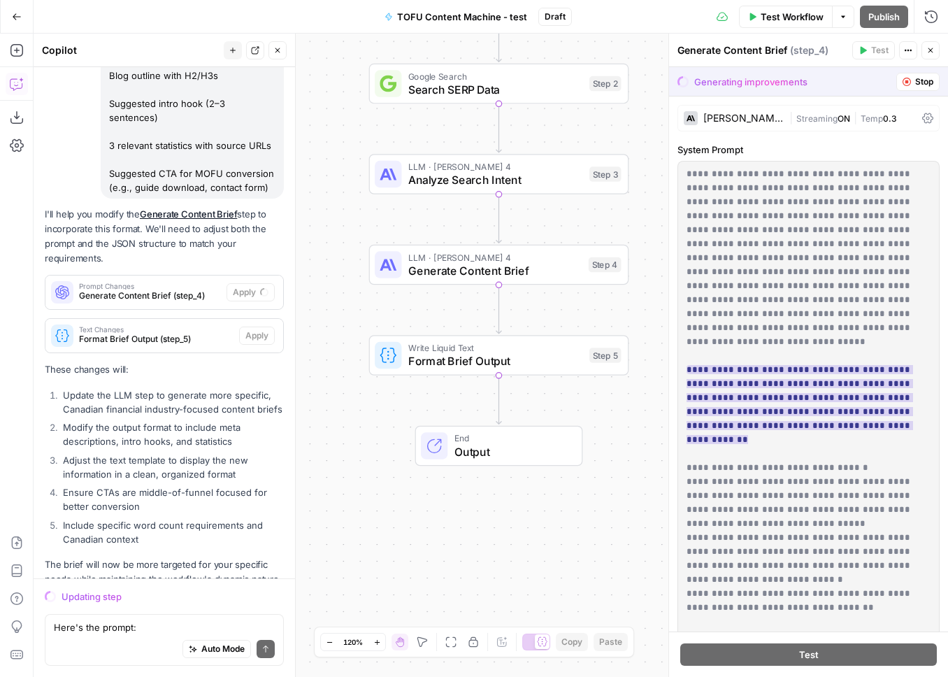
click at [725, 365] on ins "**********" at bounding box center [799, 404] width 226 height 79
click at [728, 365] on ins "**********" at bounding box center [799, 404] width 226 height 79
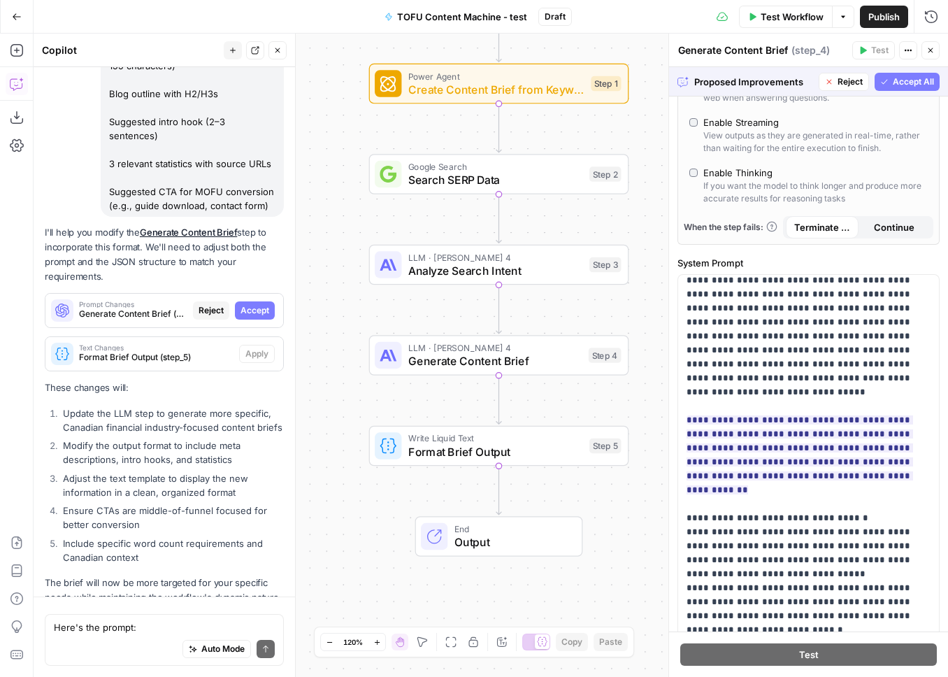
scroll to position [318, 0]
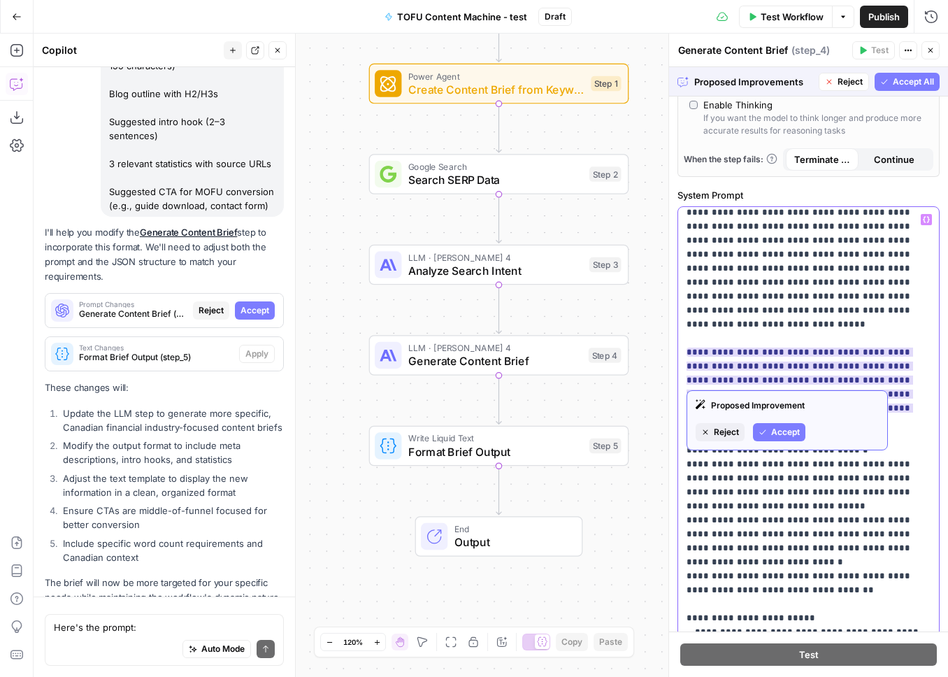
click at [904, 343] on span "**********" at bounding box center [799, 386] width 226 height 87
click at [728, 347] on ins "**********" at bounding box center [799, 386] width 226 height 79
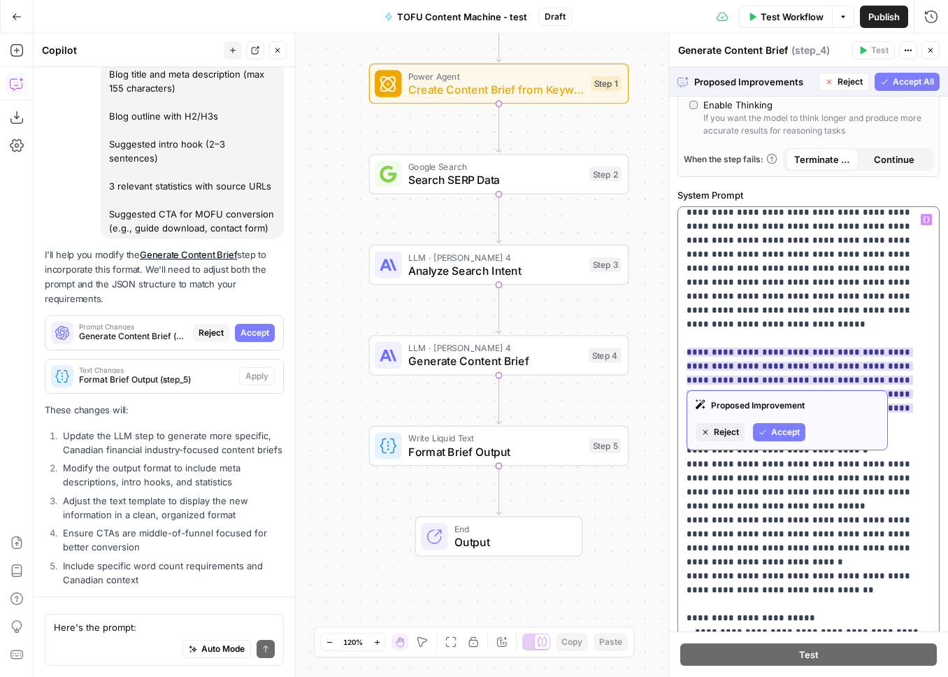
scroll to position [2767, 0]
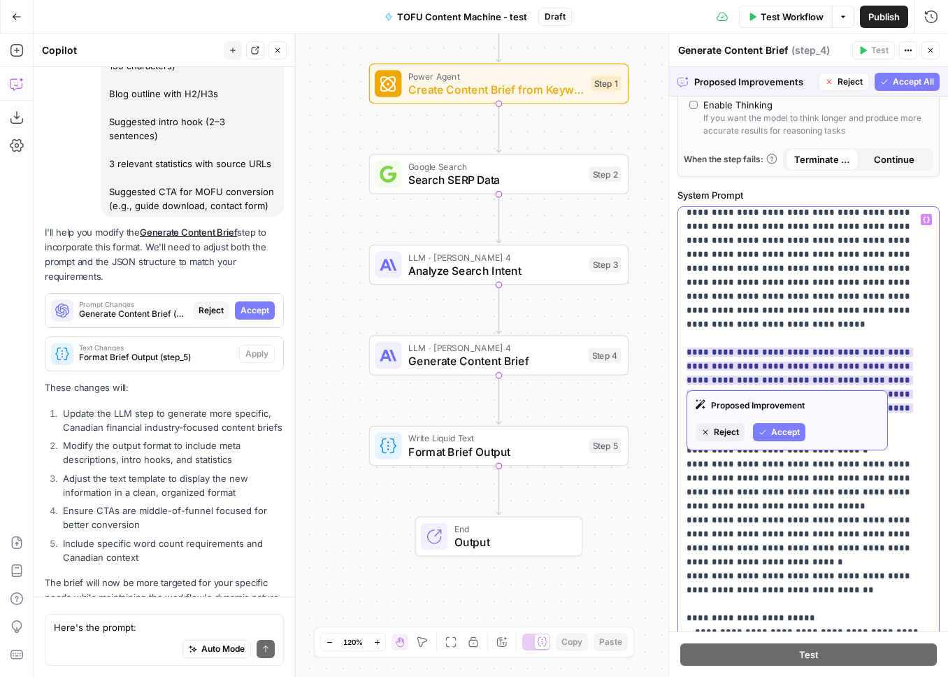
click at [756, 347] on ins "**********" at bounding box center [799, 386] width 226 height 79
click at [850, 367] on ins "**********" at bounding box center [799, 386] width 226 height 79
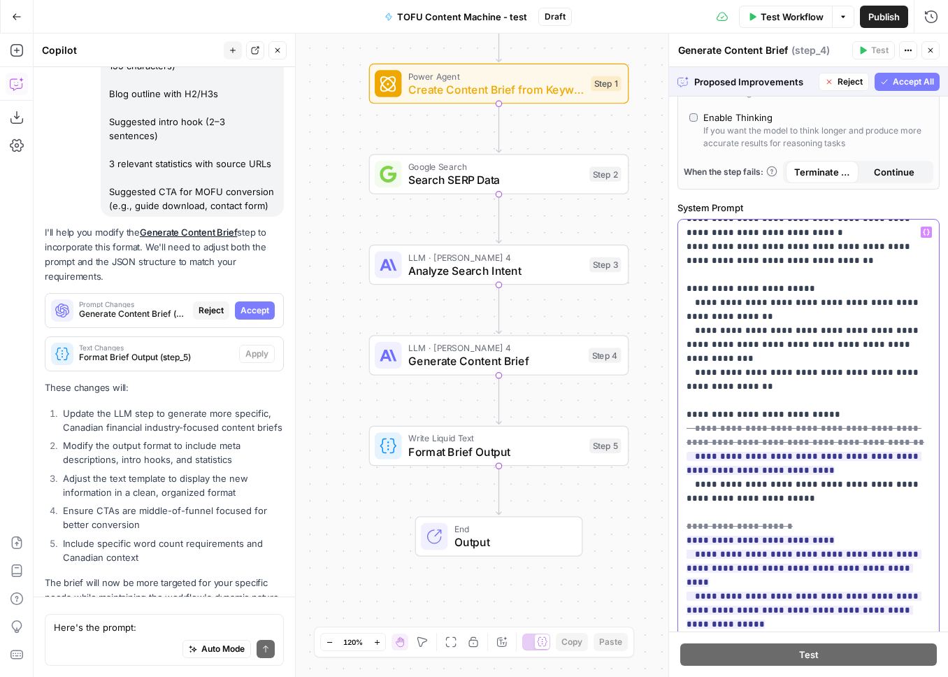
scroll to position [476, 0]
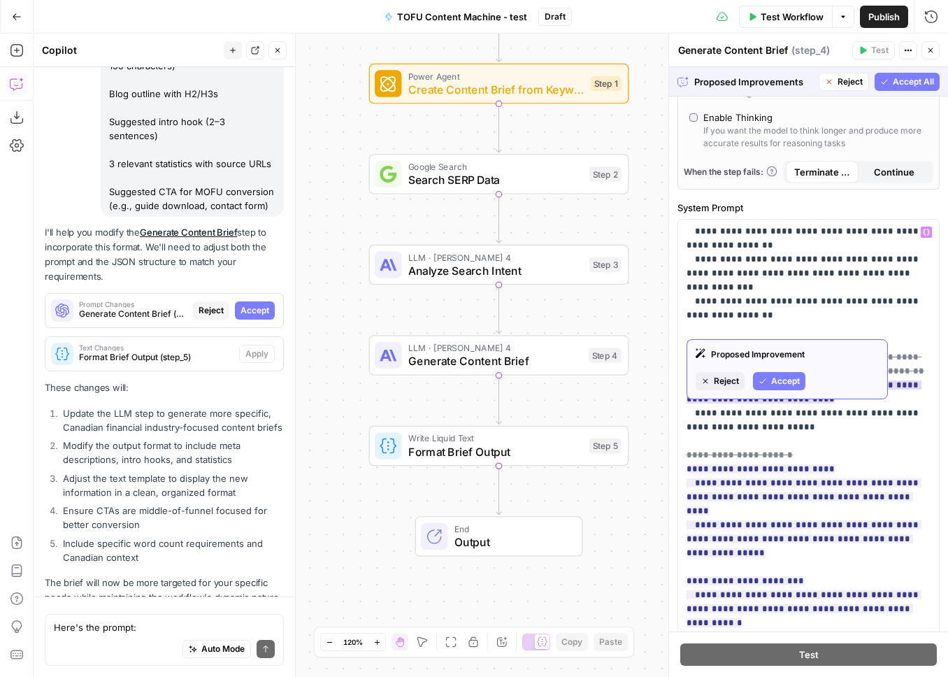
click at [730, 380] on span "Reject" at bounding box center [726, 381] width 25 height 13
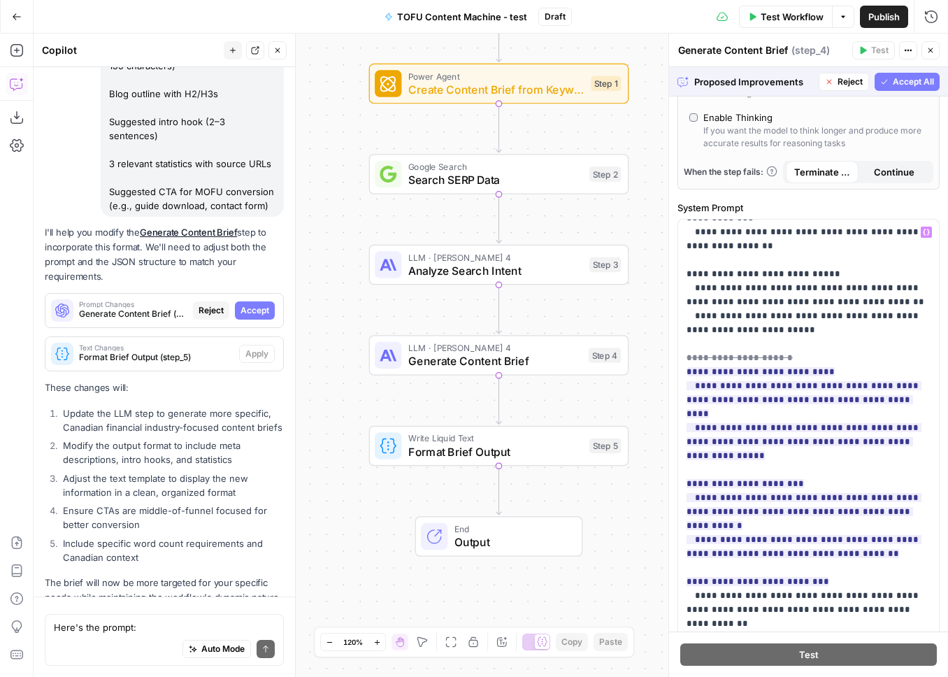
scroll to position [547, 0]
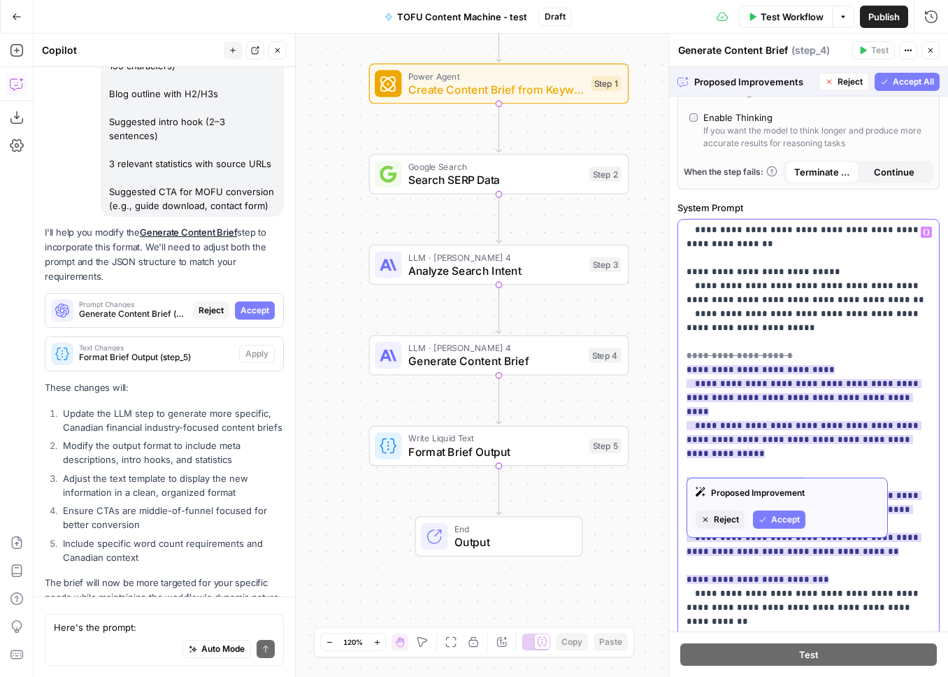
click at [776, 365] on ins "**********" at bounding box center [803, 474] width 235 height 219
click at [816, 365] on ins "**********" at bounding box center [803, 474] width 235 height 219
click at [731, 453] on ins "**********" at bounding box center [803, 474] width 235 height 219
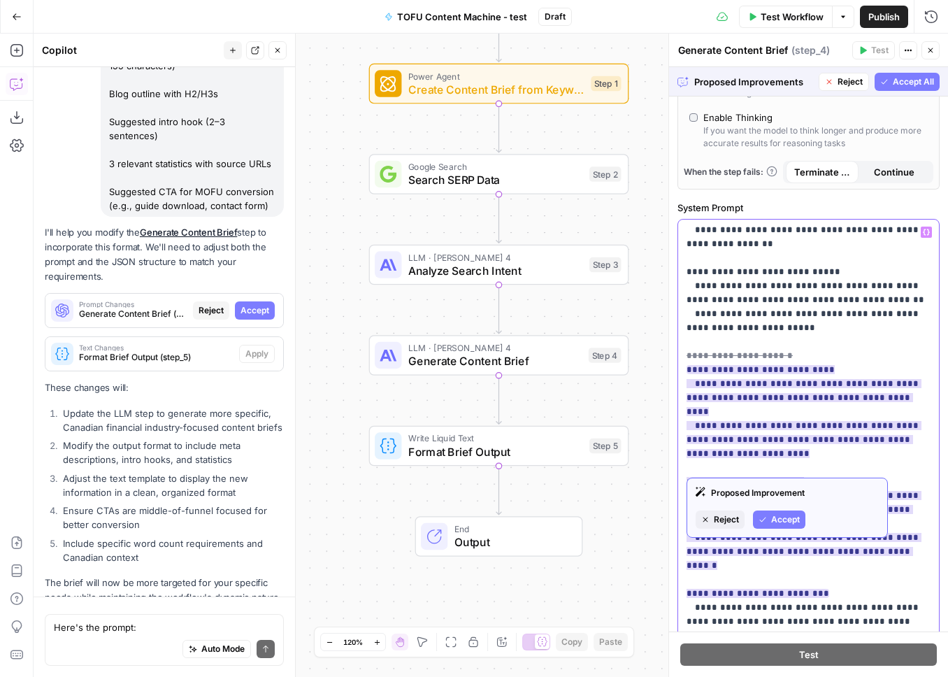
click at [796, 415] on span "**********" at bounding box center [803, 474] width 235 height 255
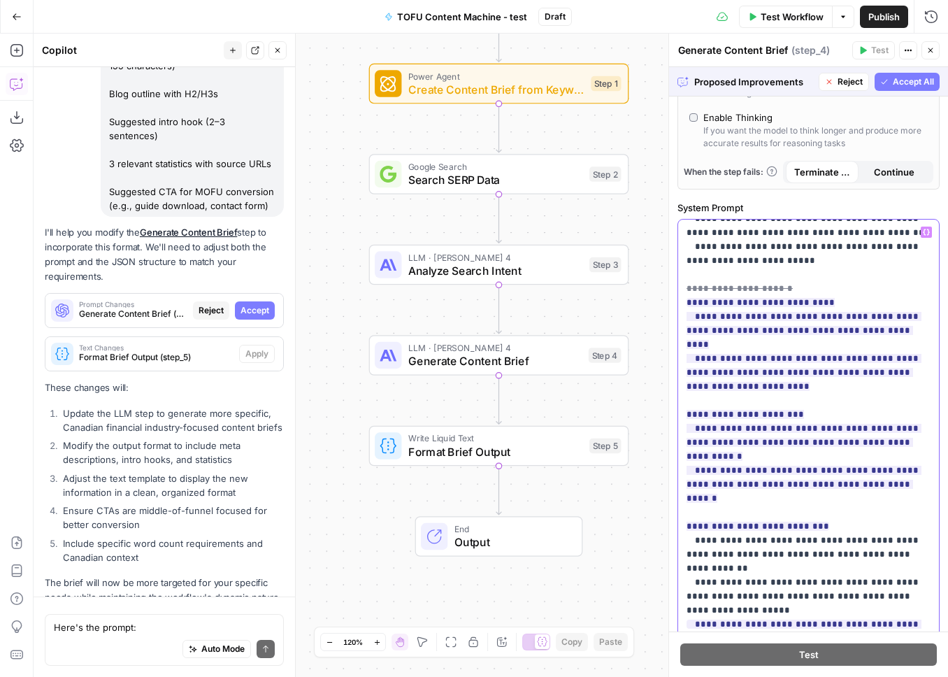
scroll to position [624, 0]
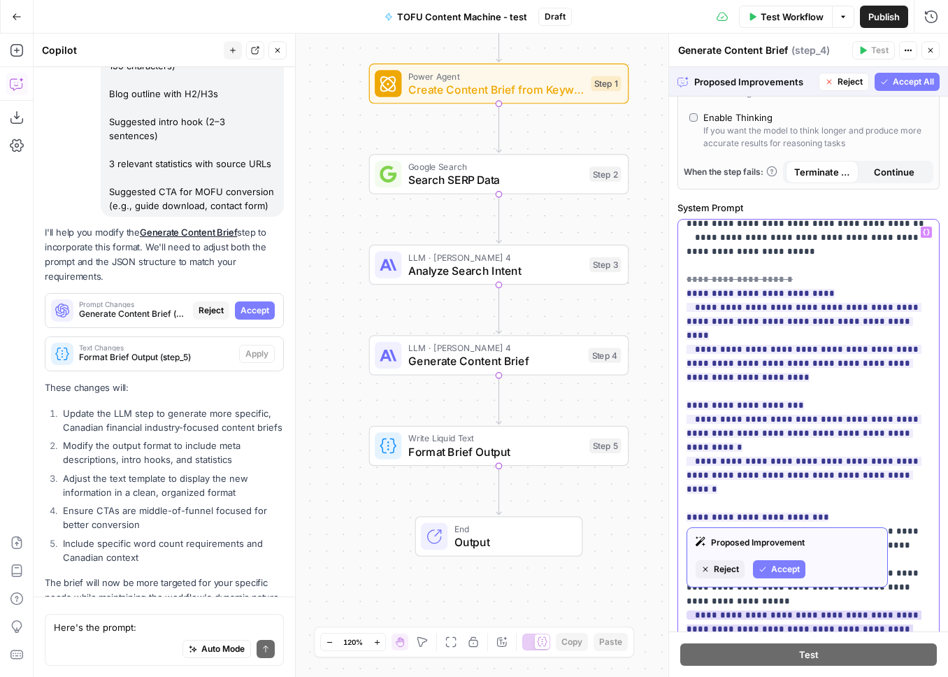
click at [839, 610] on ins "**********" at bounding box center [803, 628] width 235 height 37
click at [860, 610] on ins "**********" at bounding box center [803, 635] width 235 height 51
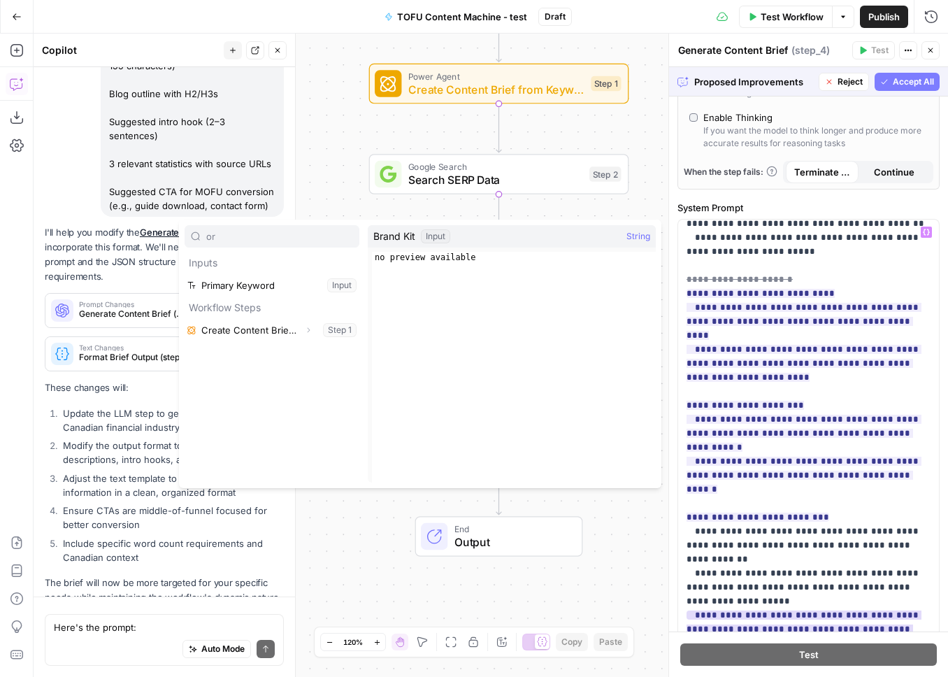
type input "or"
click at [861, 610] on ins "**********" at bounding box center [803, 635] width 235 height 51
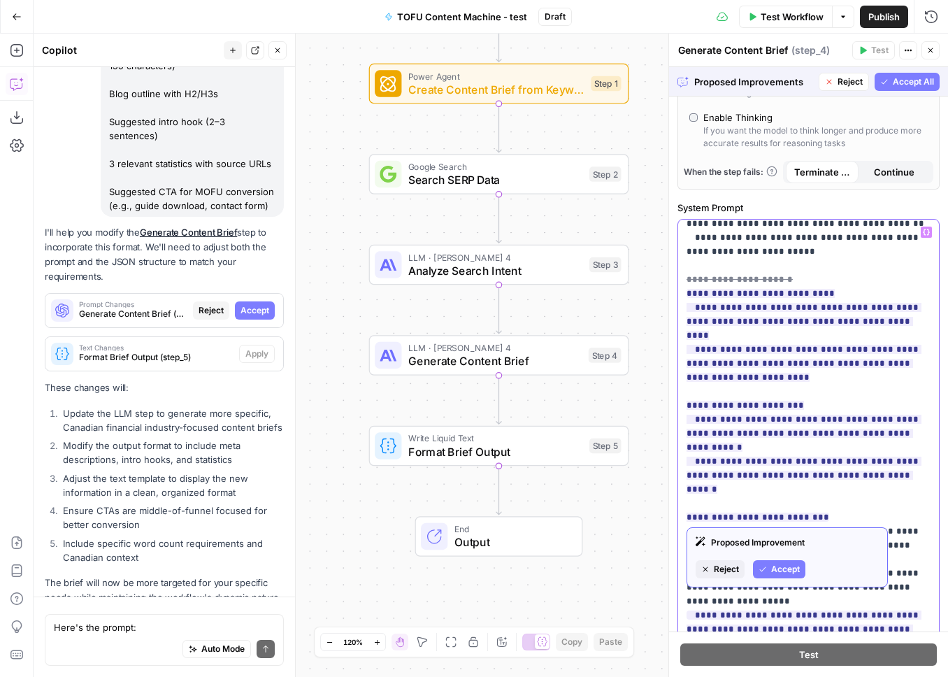
click at [800, 465] on p "**********" at bounding box center [808, 601] width 244 height 1999
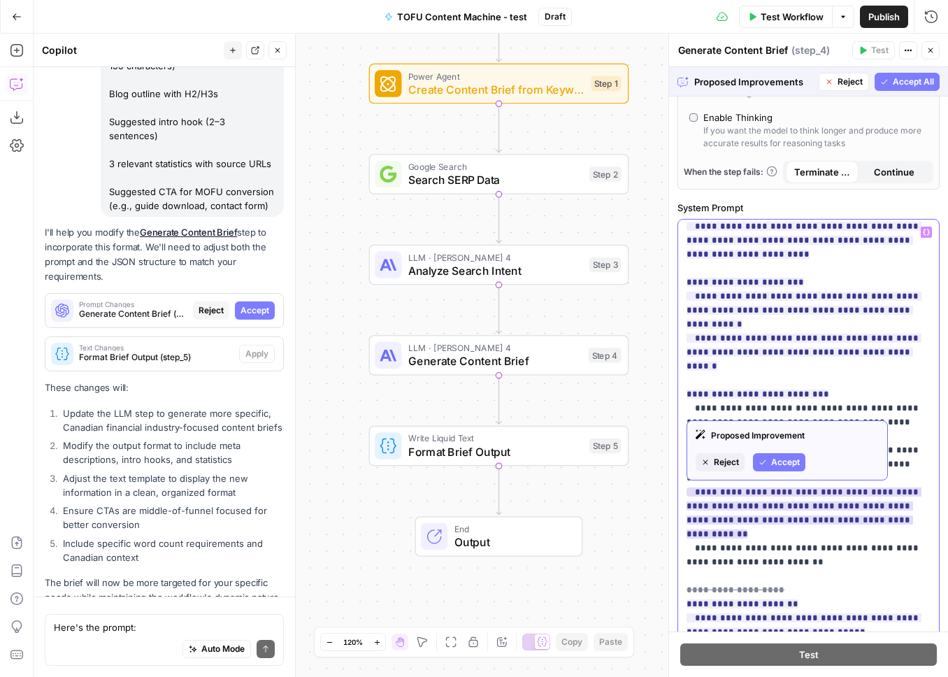
scroll to position [756, 0]
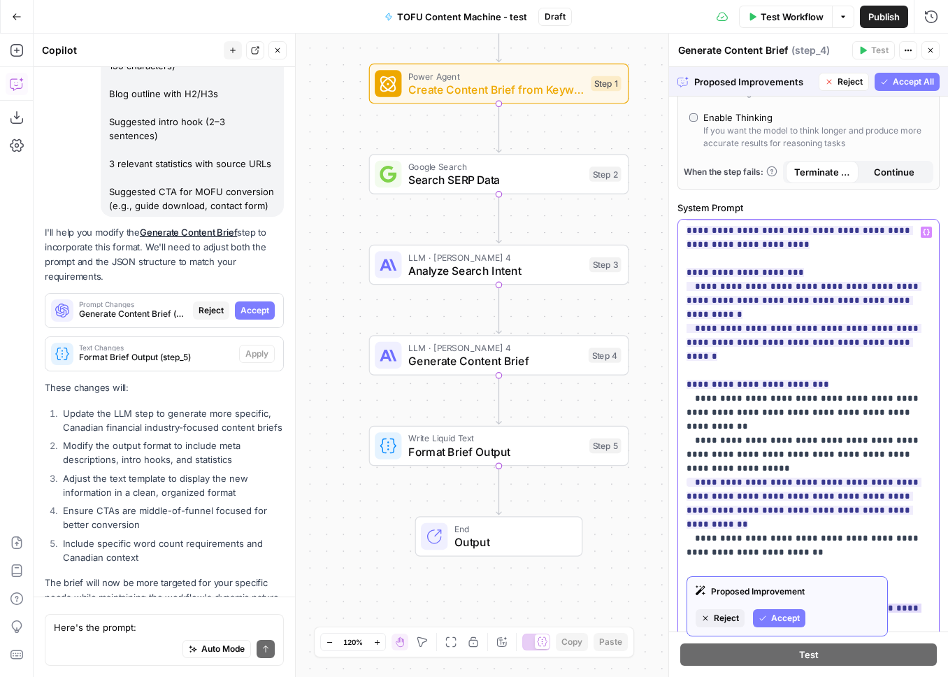
click at [784, 589] on ins "**********" at bounding box center [803, 649] width 235 height 121
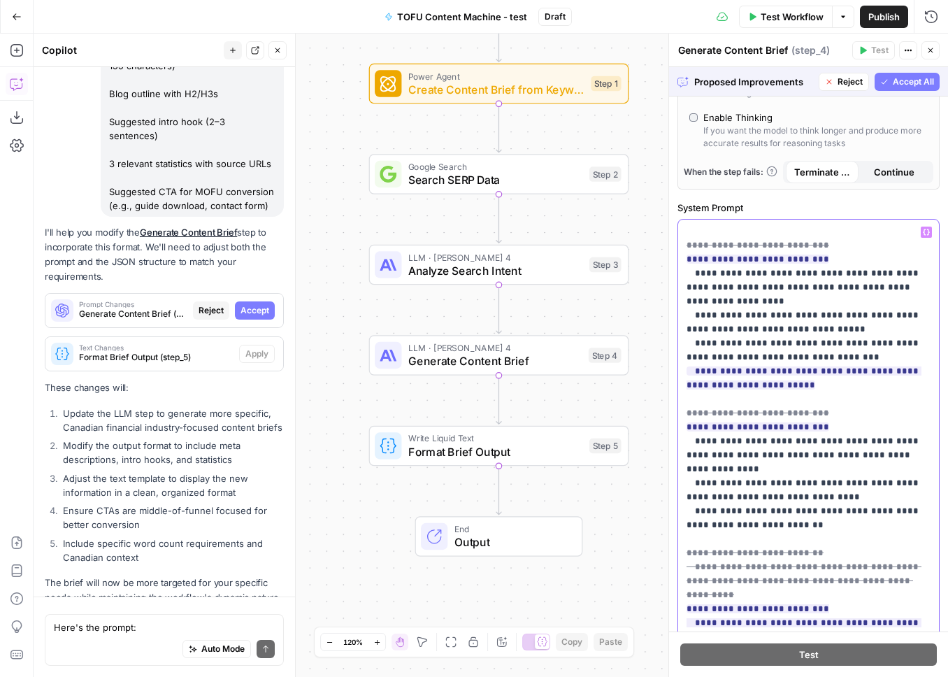
scroll to position [1439, 0]
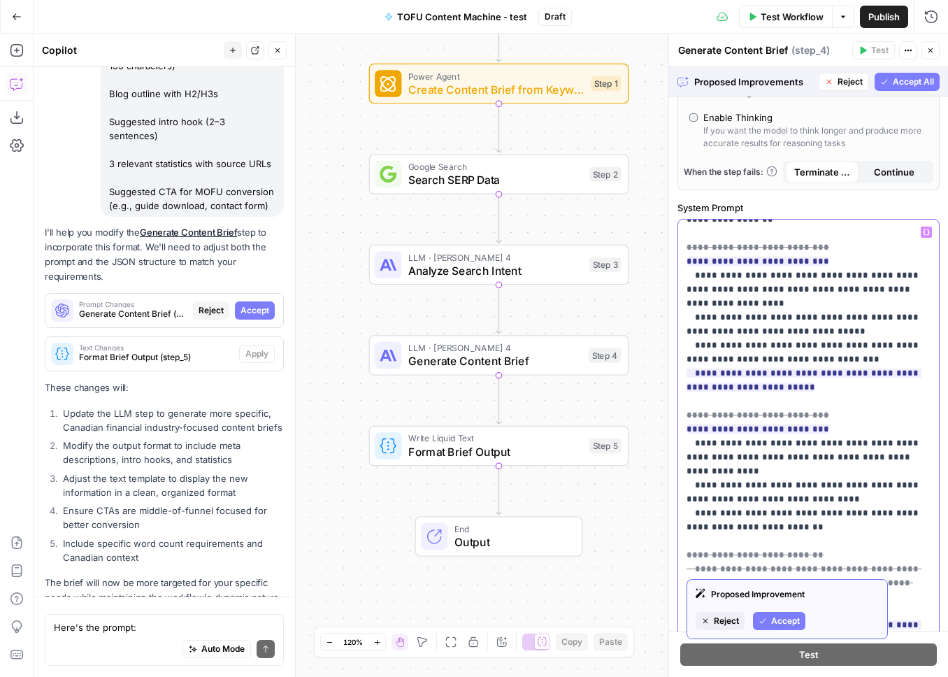
click at [781, 626] on span "Accept" at bounding box center [785, 620] width 29 height 13
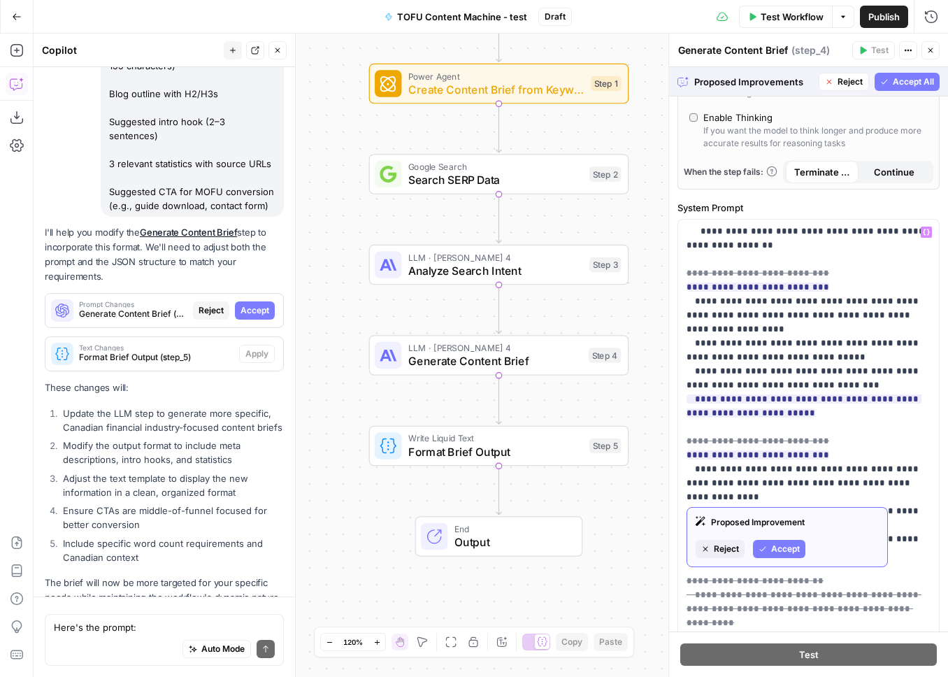
click at [788, 552] on span "Accept" at bounding box center [785, 548] width 29 height 13
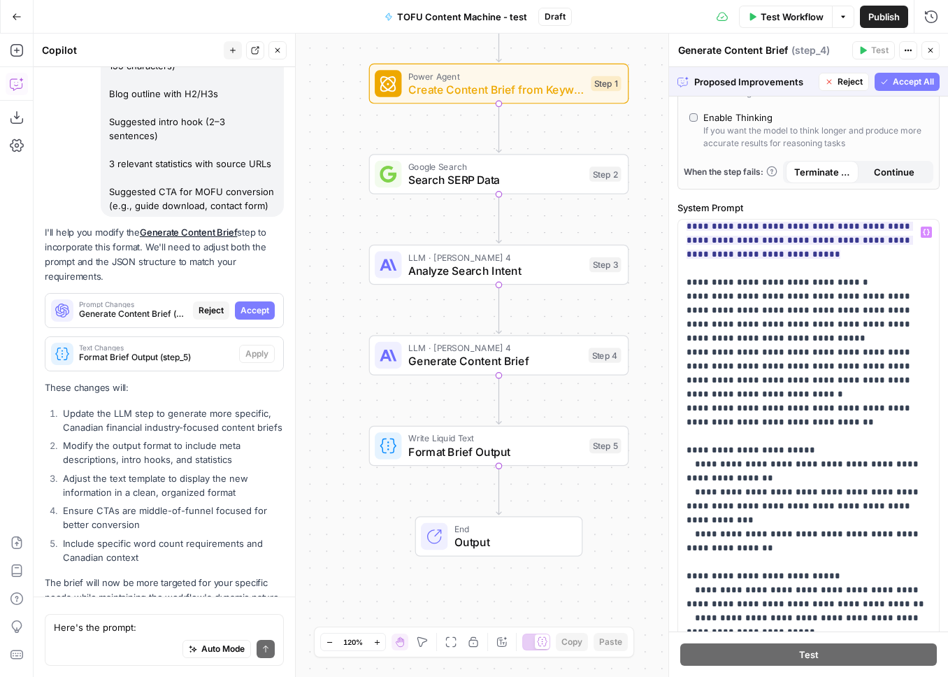
scroll to position [257, 0]
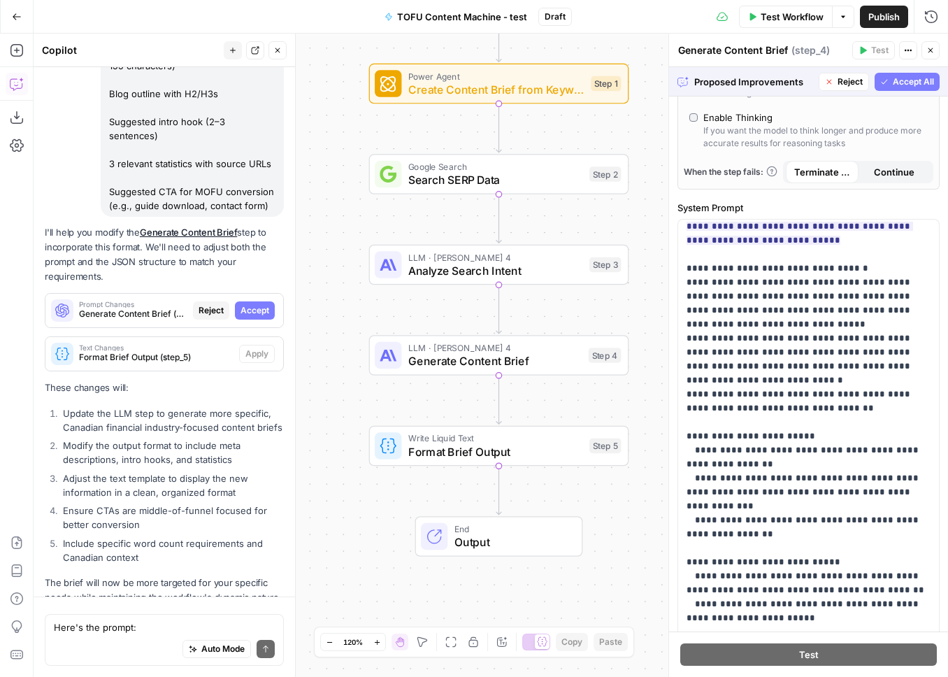
click at [895, 86] on span "Accept All" at bounding box center [913, 81] width 41 height 13
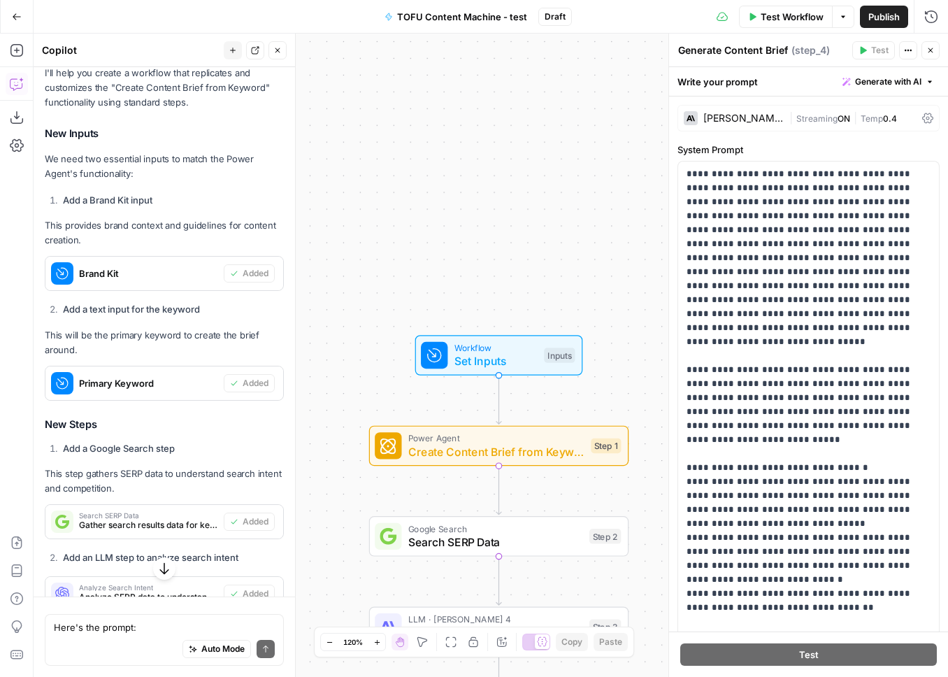
scroll to position [797, 0]
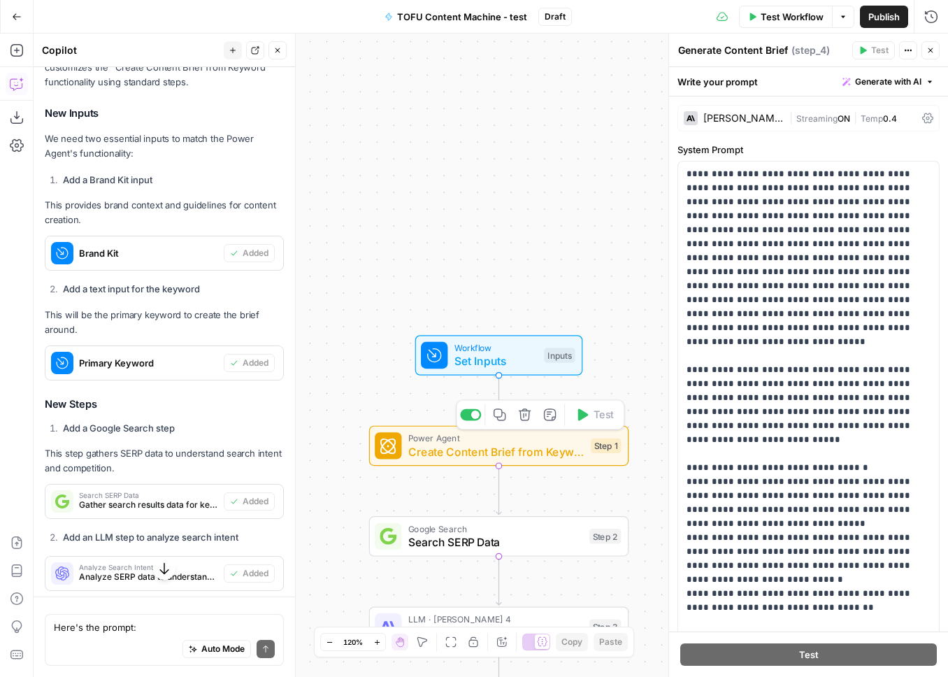
click at [526, 414] on icon "button" at bounding box center [525, 414] width 12 height 12
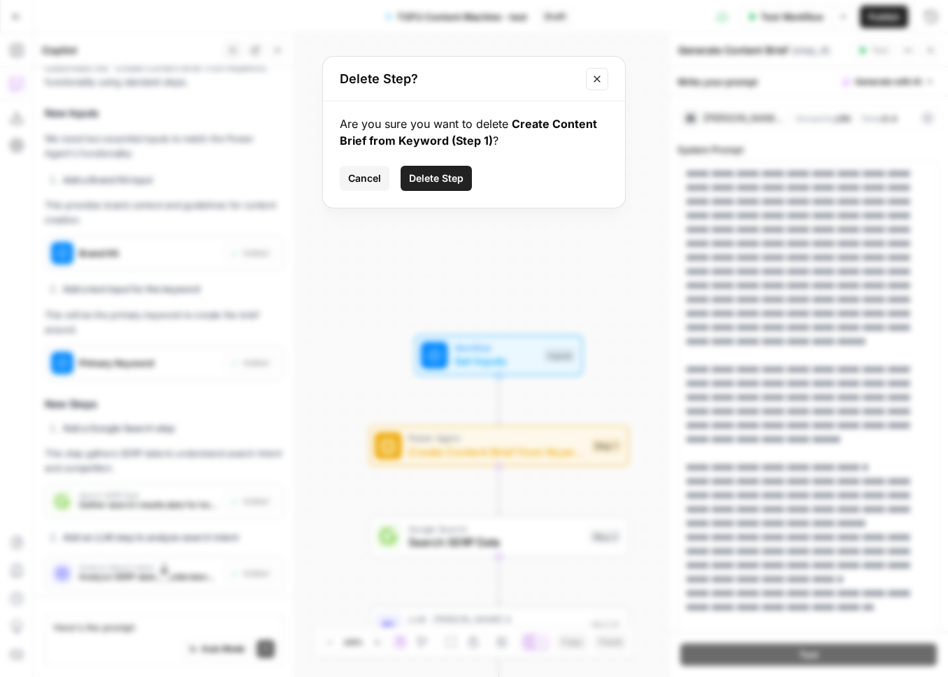
click at [446, 182] on span "Delete Step" at bounding box center [436, 178] width 55 height 14
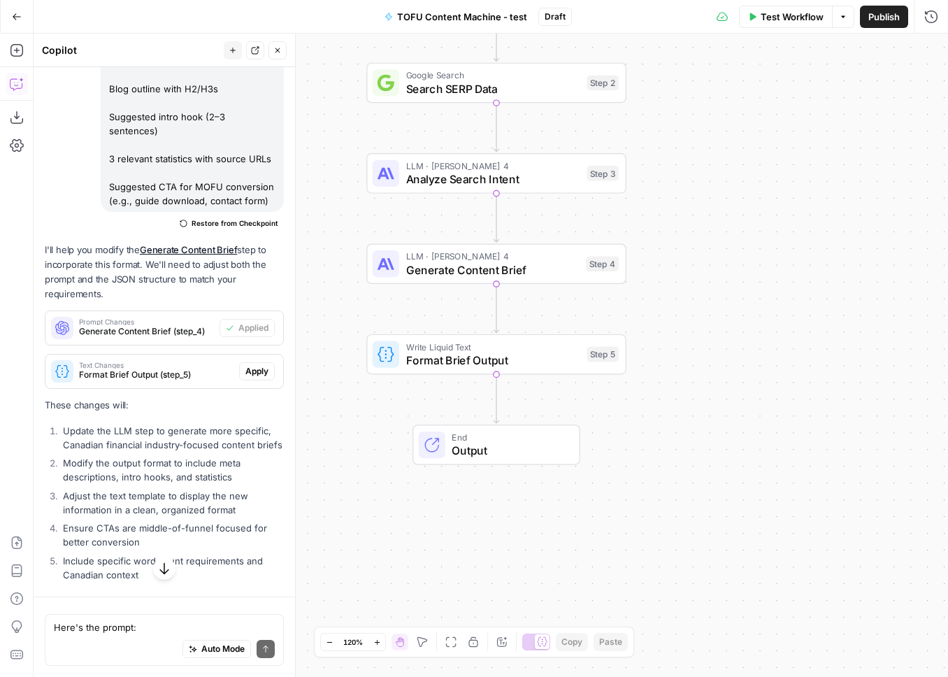
scroll to position [2901, 0]
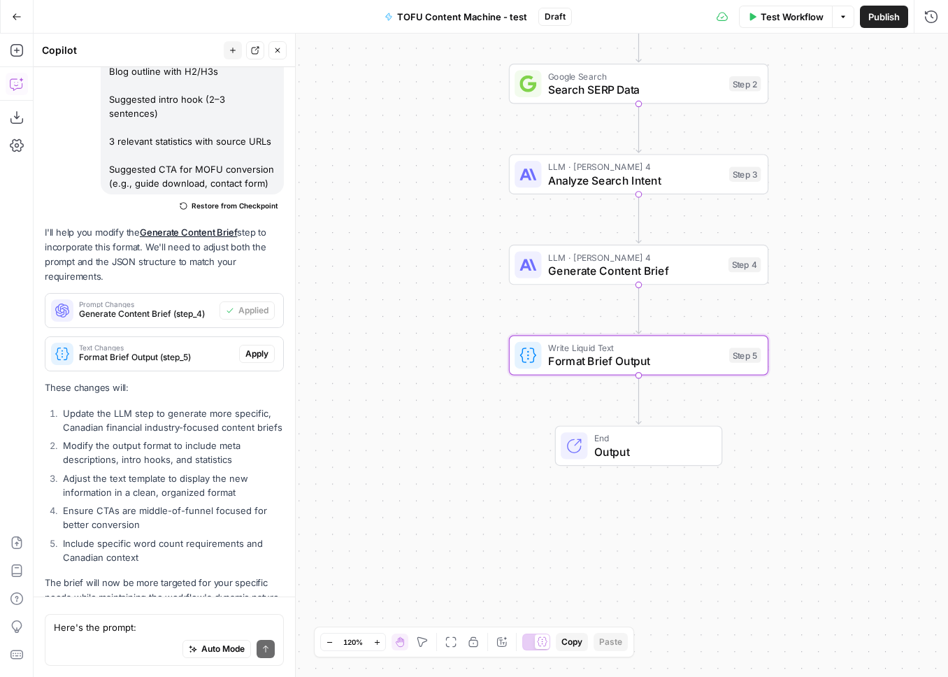
click at [251, 347] on span "Apply" at bounding box center [256, 353] width 23 height 13
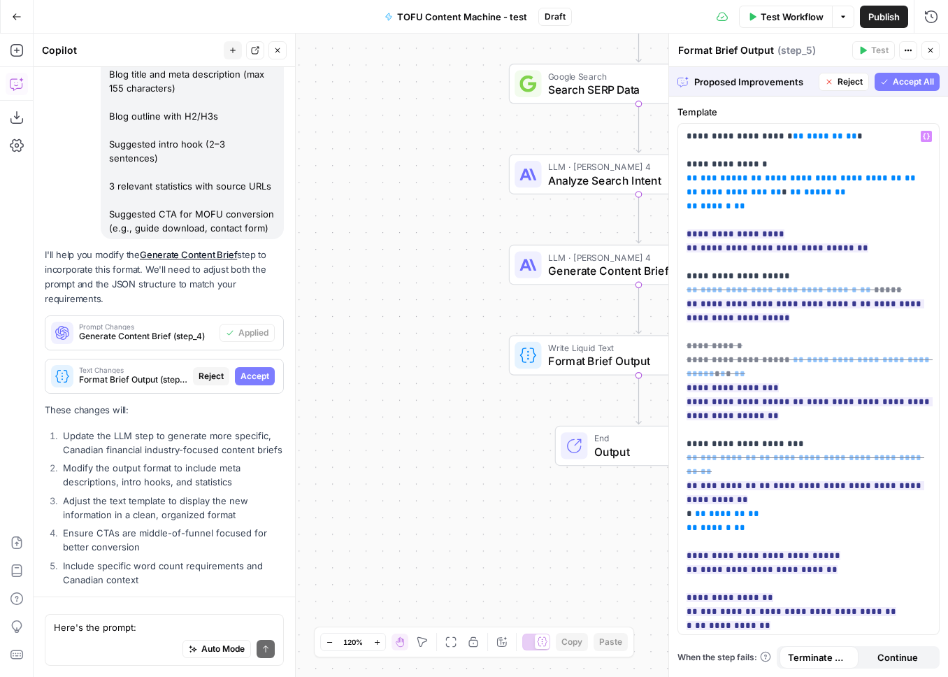
scroll to position [2767, 0]
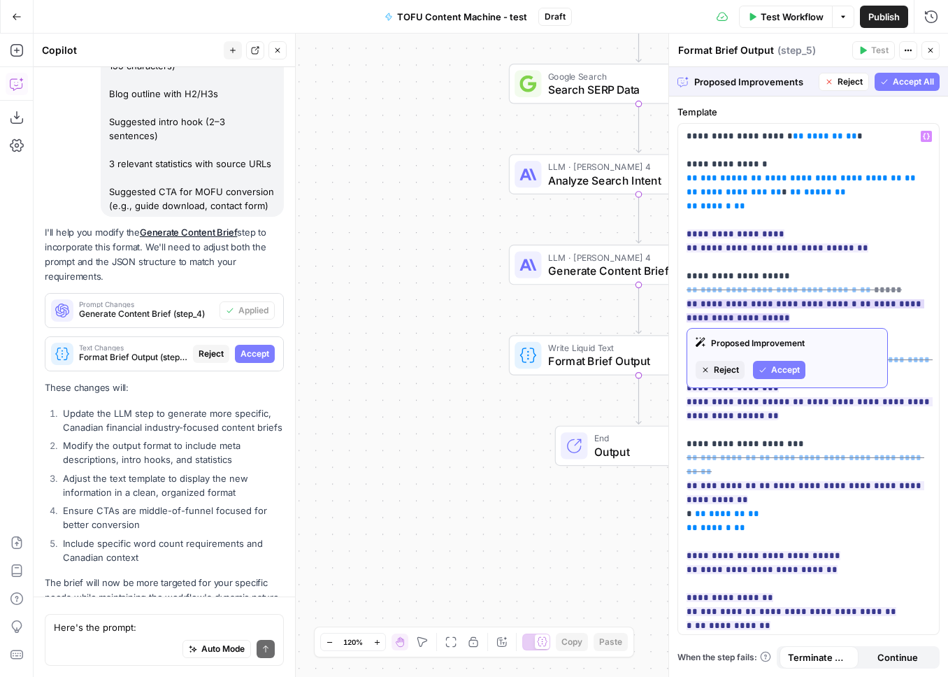
click at [731, 370] on span "Reject" at bounding box center [726, 369] width 25 height 13
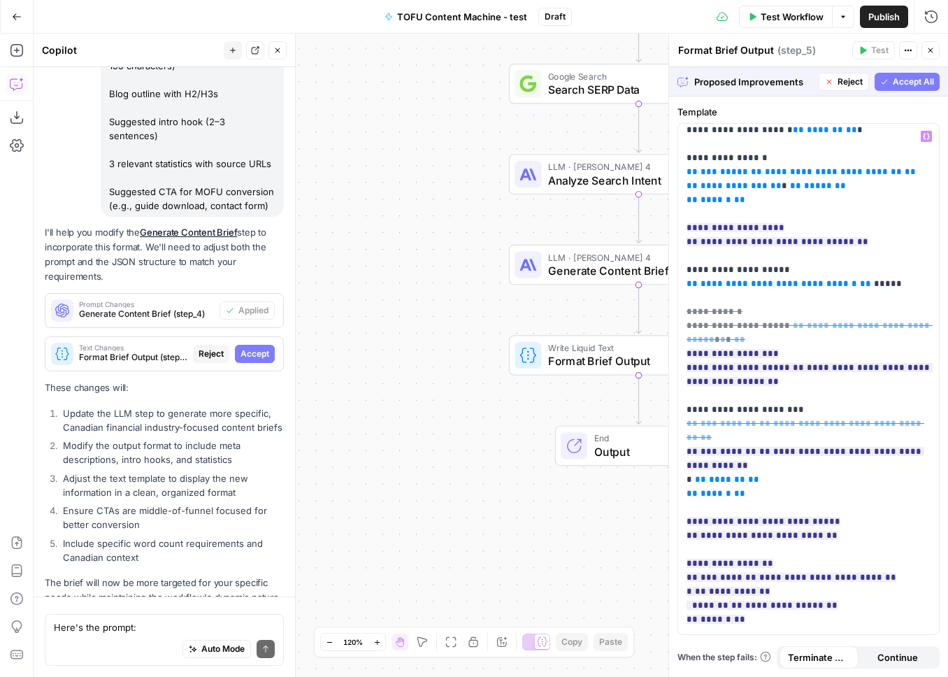
scroll to position [0, 0]
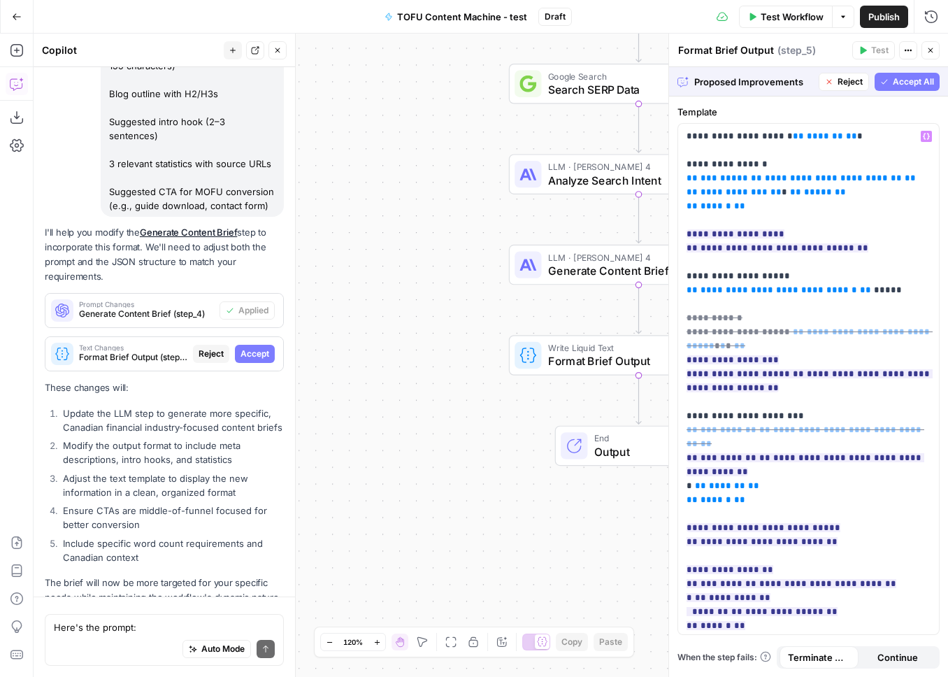
click at [914, 78] on span "Accept All" at bounding box center [913, 81] width 41 height 13
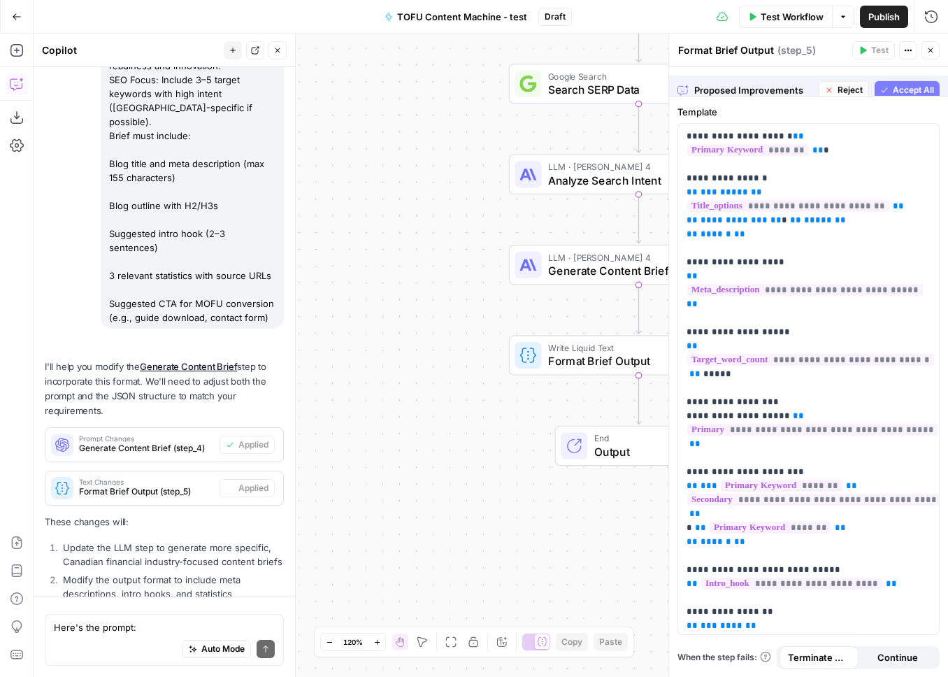
scroll to position [2901, 0]
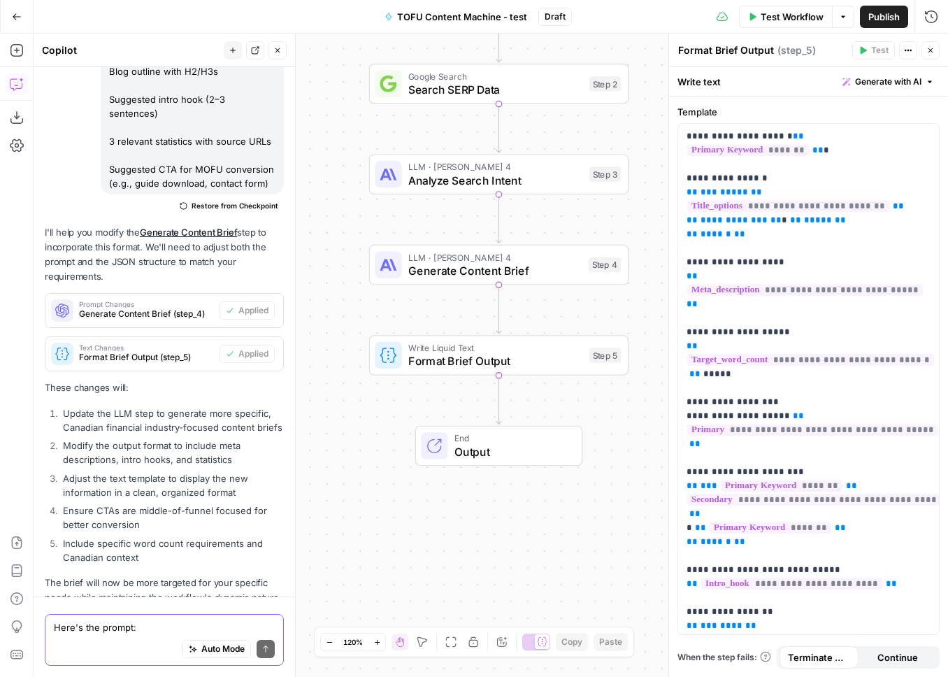
click at [127, 634] on div "Auto Mode Send" at bounding box center [164, 649] width 221 height 31
paste textarea "Use “Write an Informational Article” template) Prompt: Write a 1,500–2,000 word…"
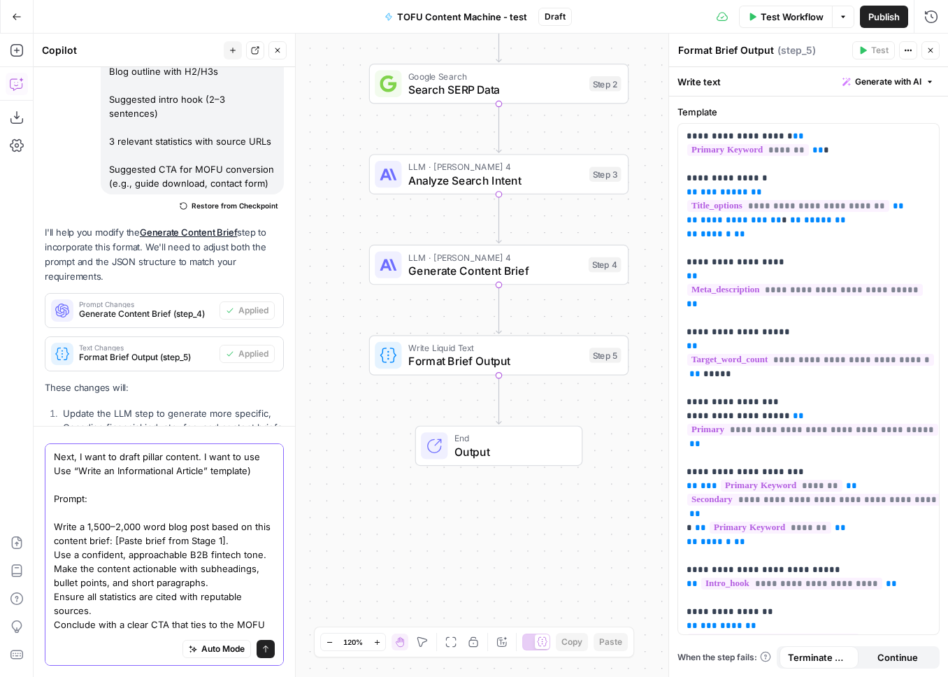
scroll to position [3071, 0]
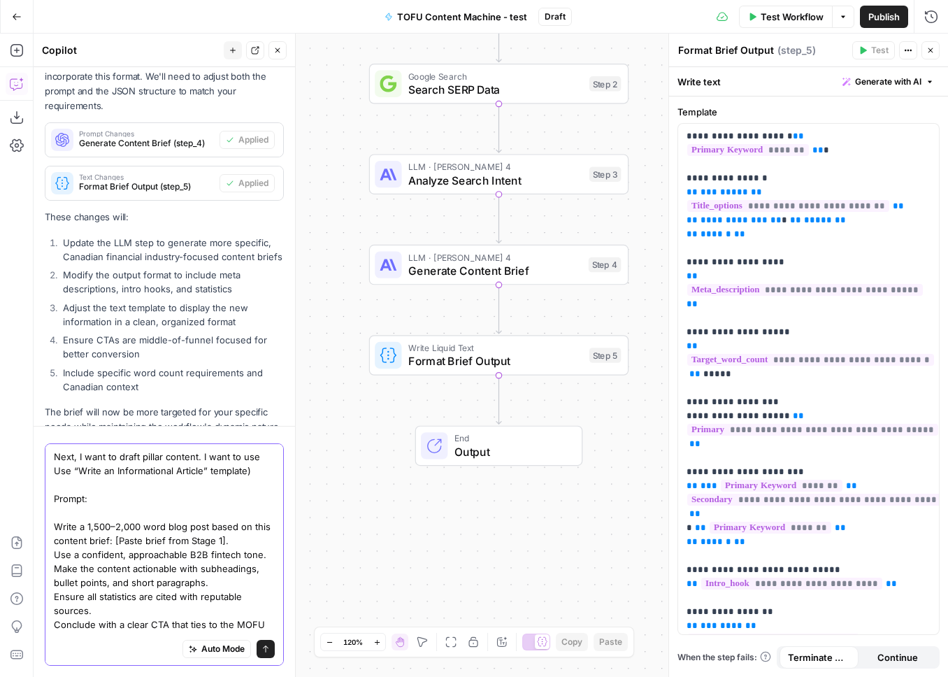
click at [73, 471] on textarea "Next, I want to draft pillar content. I want to use Use “Write an Informational…" at bounding box center [164, 547] width 221 height 196
click at [229, 473] on textarea "Next, I want to draft pillar content. I want to use “Write an Informational Art…" at bounding box center [164, 547] width 221 height 196
click at [58, 500] on textarea "Next, I want to draft pillar content. I want to use “Write an Informational Art…" at bounding box center [164, 547] width 221 height 196
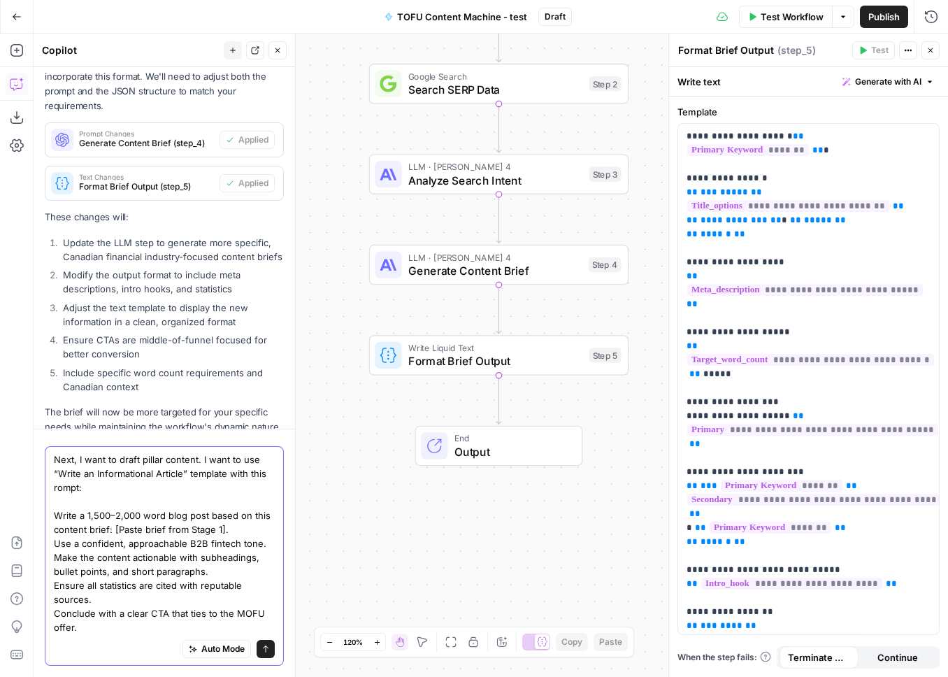
scroll to position [3069, 0]
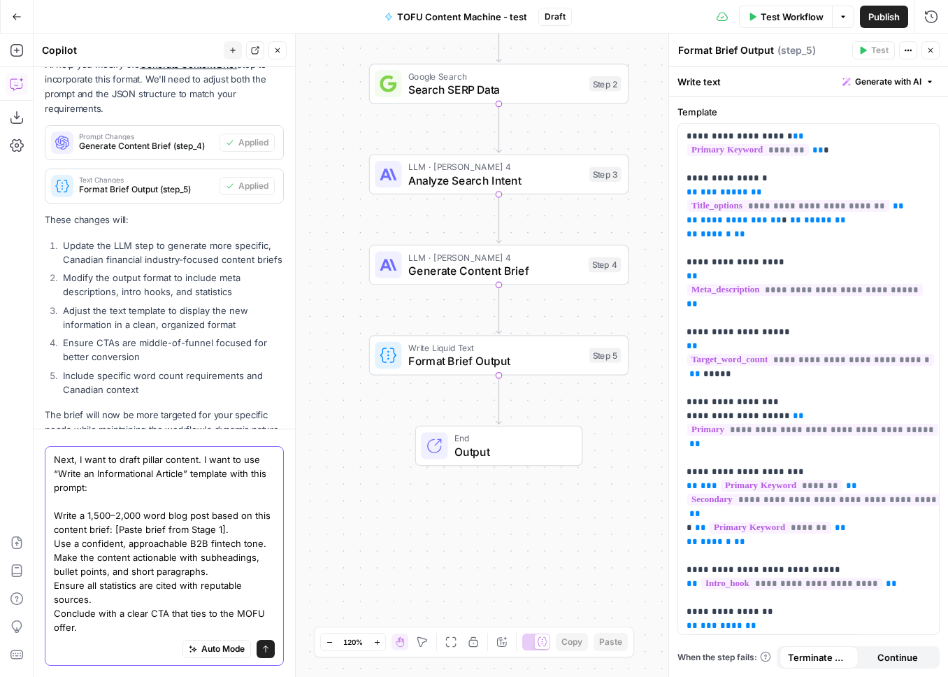
drag, startPoint x: 166, startPoint y: 514, endPoint x: 86, endPoint y: 514, distance: 79.7
click at [86, 514] on textarea "Next, I want to draft pillar content. I want to use “Write an Informational Art…" at bounding box center [164, 543] width 221 height 182
type textarea "Next, I want to draft pillar content. I want to use “Write an Informational Art…"
click at [266, 644] on icon "submit" at bounding box center [265, 648] width 8 height 8
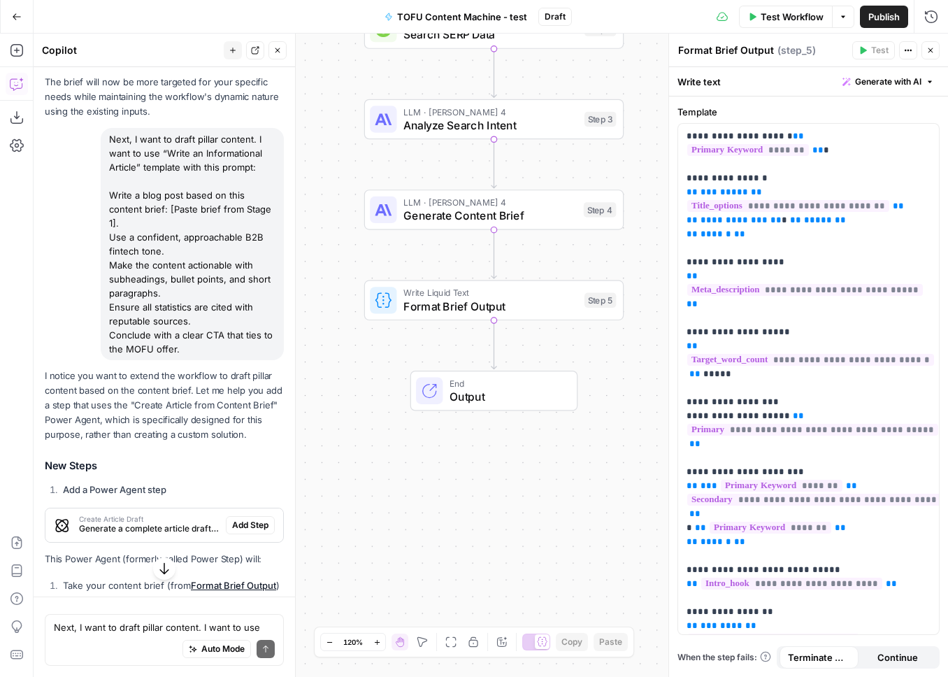
scroll to position [3371, 0]
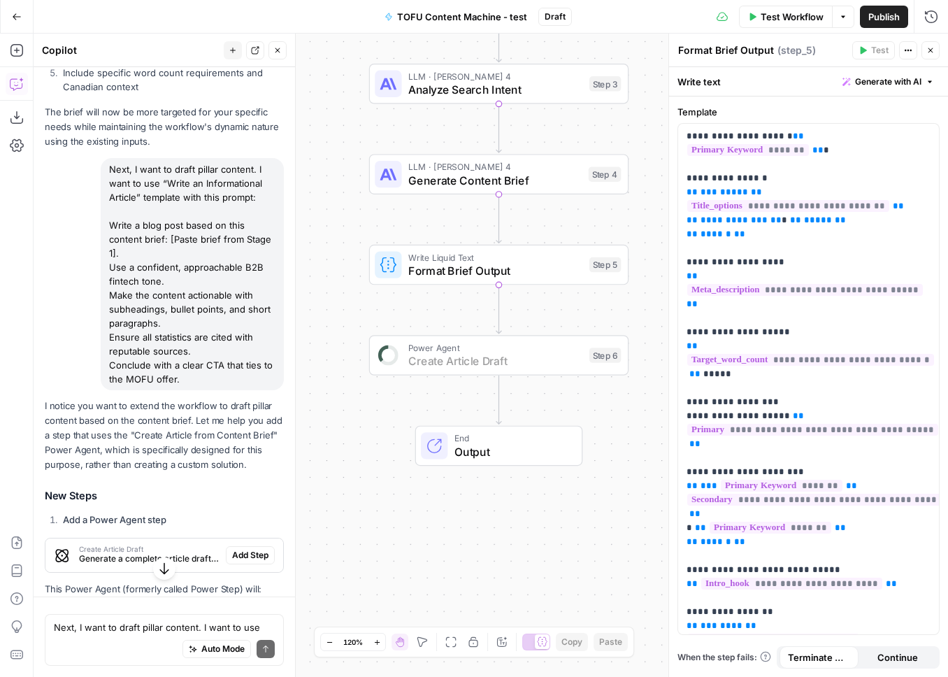
click at [249, 549] on span "Add Step" at bounding box center [250, 555] width 36 height 13
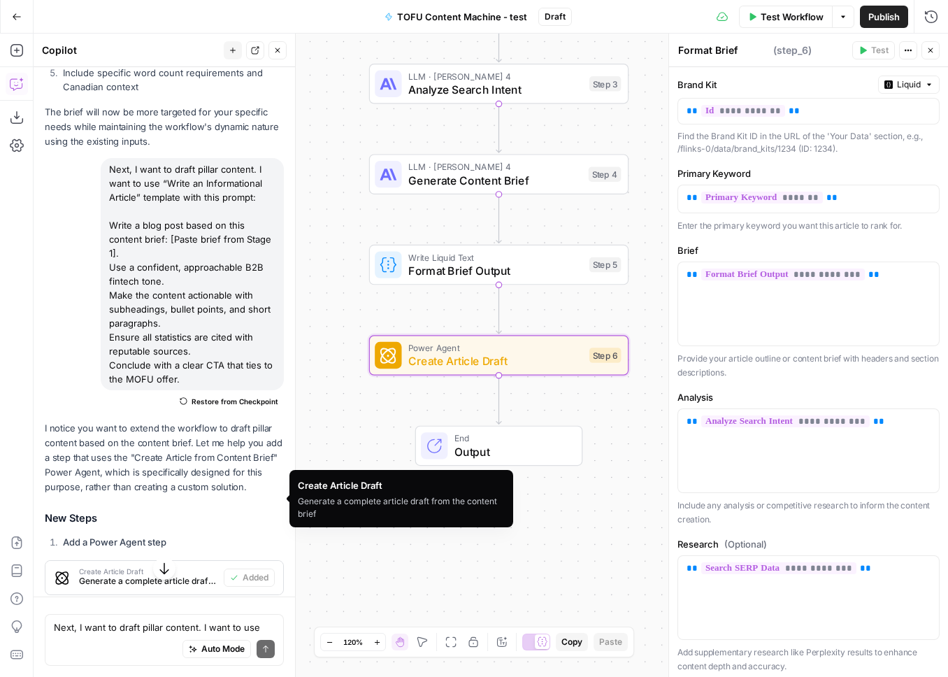
scroll to position [3829, 0]
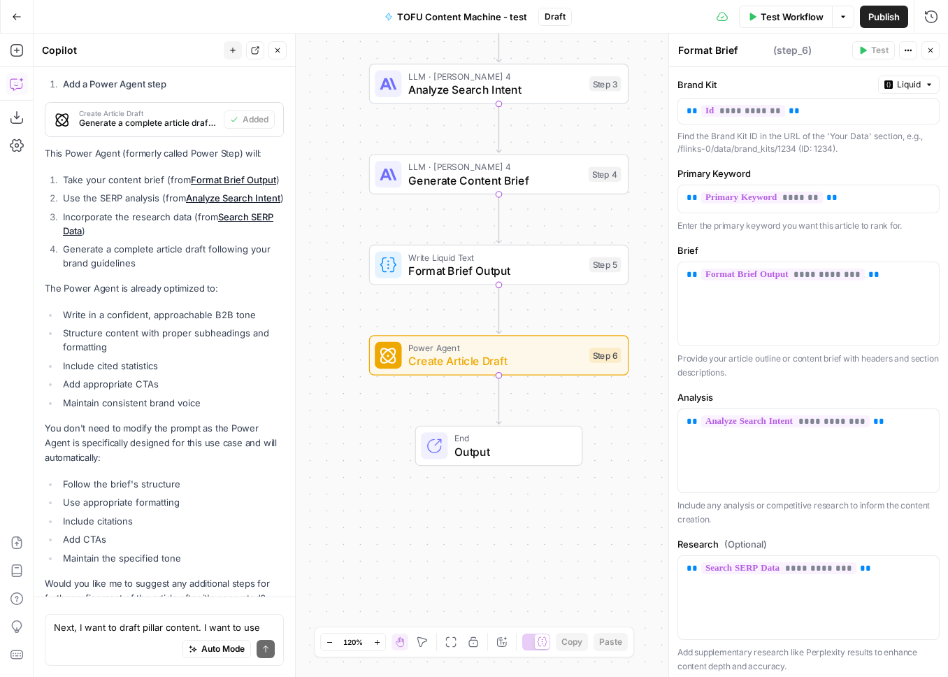
click at [110, 634] on div "Auto Mode Send" at bounding box center [164, 649] width 221 height 31
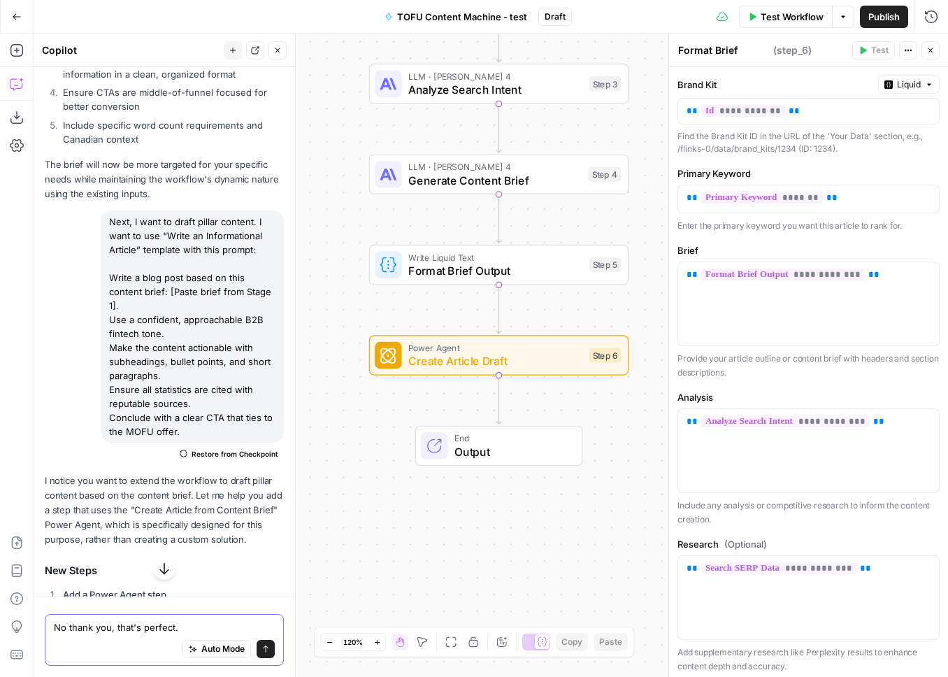
scroll to position [3280, 0]
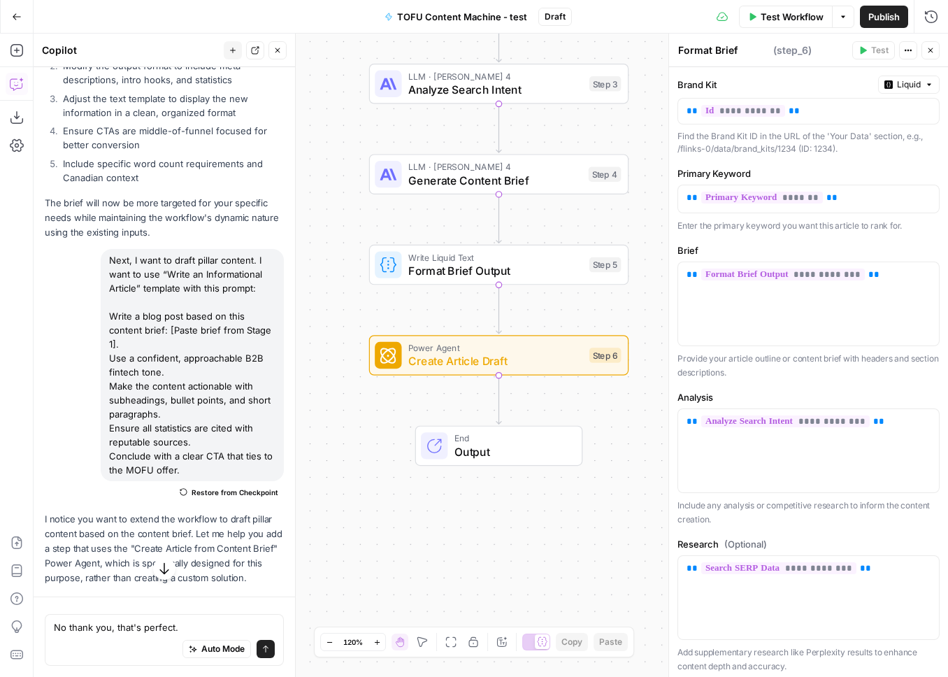
click at [124, 249] on div "Next, I want to draft pillar content. I want to use “Write an Informational Art…" at bounding box center [192, 365] width 183 height 232
drag, startPoint x: 107, startPoint y: 202, endPoint x: 175, endPoint y: 203, distance: 68.5
click at [175, 249] on div "Next, I want to draft pillar content. I want to use “Write an Informational Art…" at bounding box center [192, 365] width 183 height 232
copy div "Next, I want to"
click at [204, 625] on textarea "No thank you, that's perfect." at bounding box center [164, 627] width 221 height 14
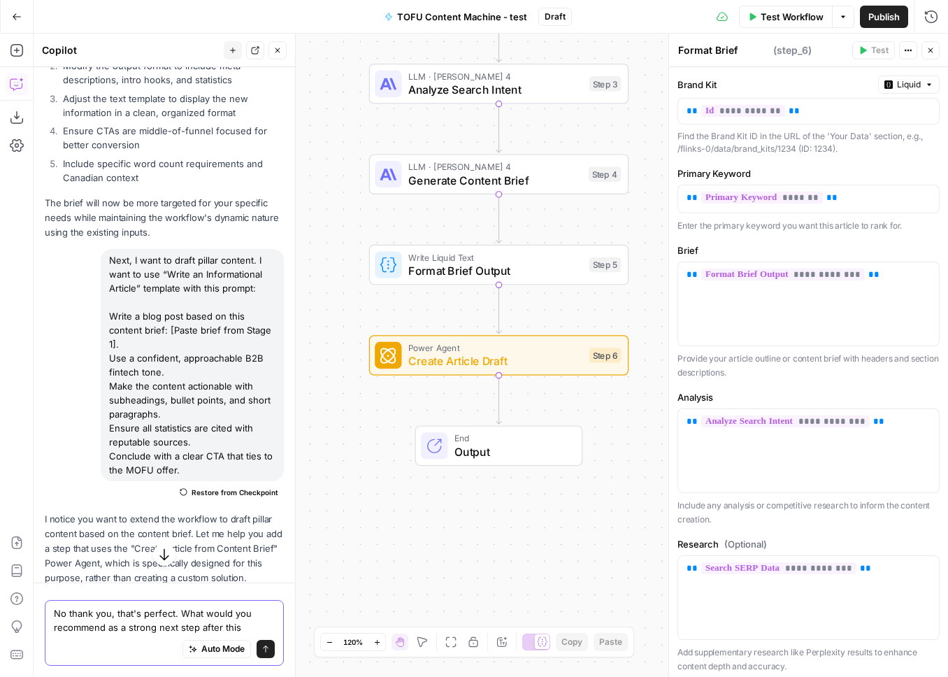
type textarea "No thank you, that's perfect. What would you recommend as a strong next step af…"
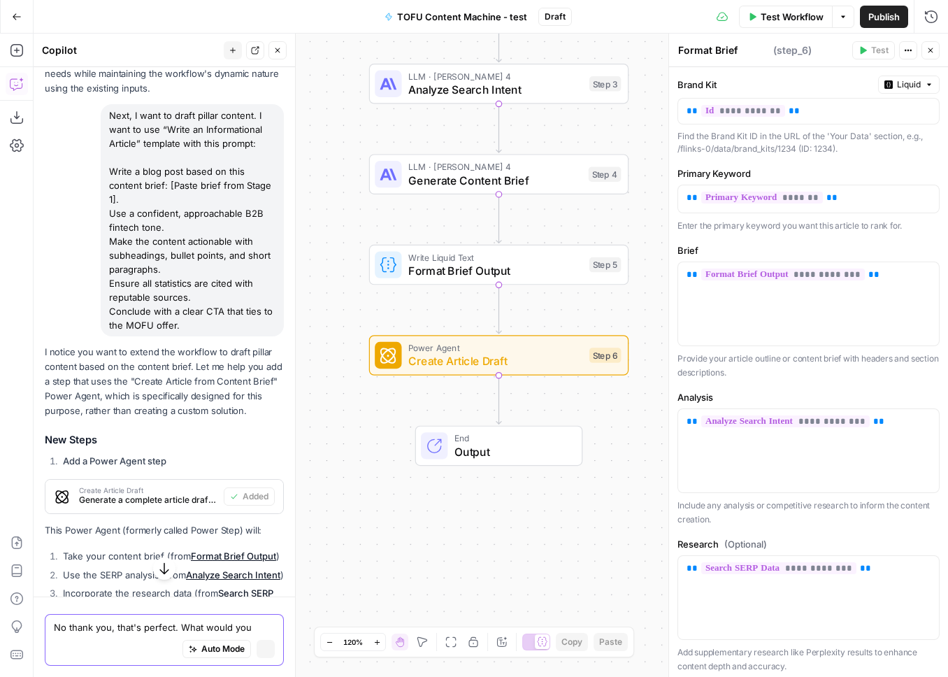
scroll to position [3136, 0]
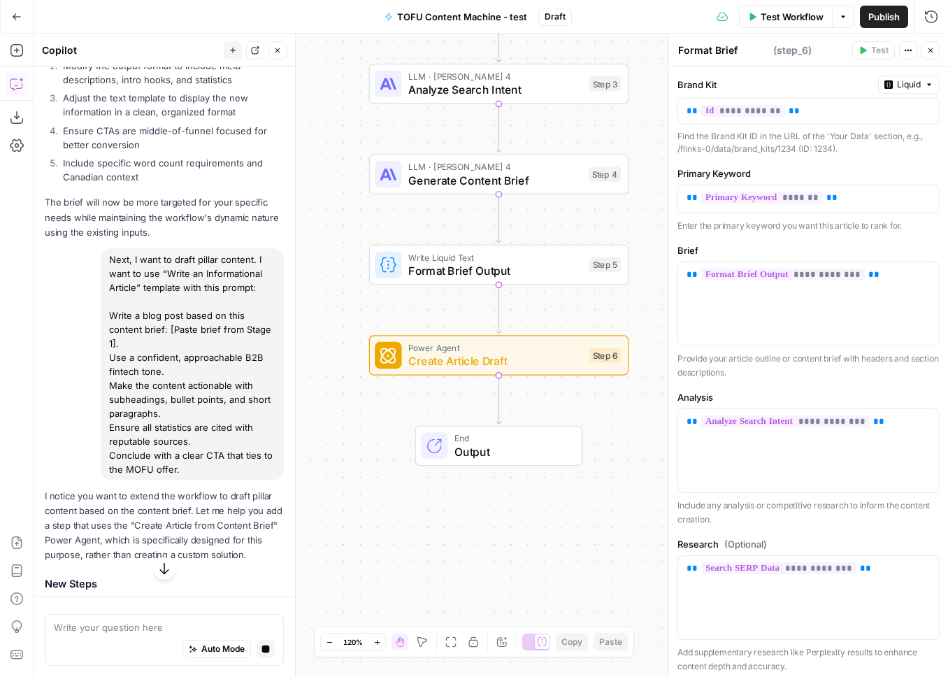
click at [168, 565] on icon "button" at bounding box center [164, 568] width 14 height 14
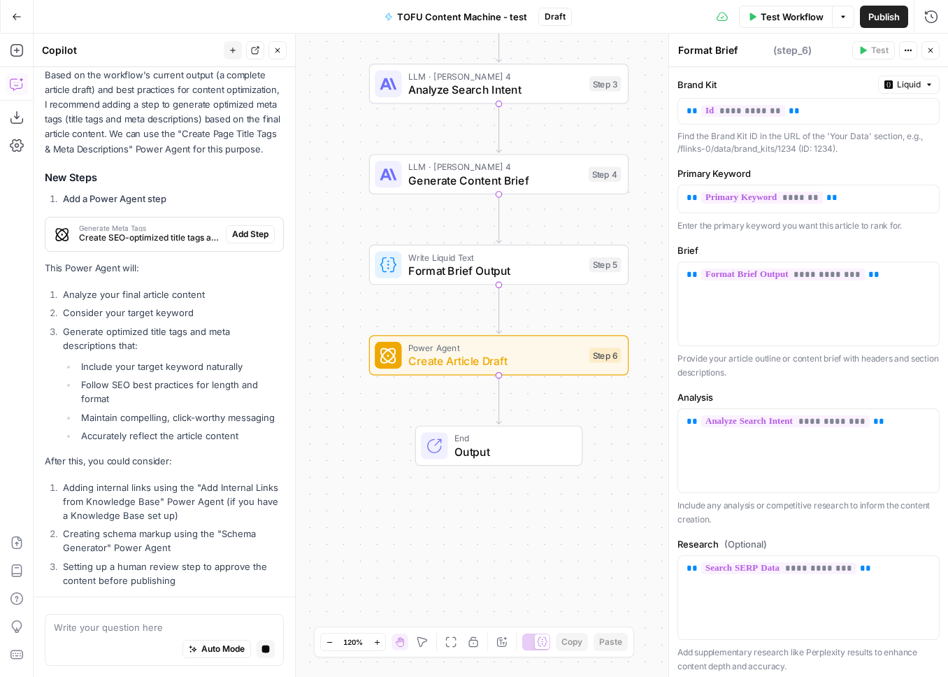
scroll to position [4462, 0]
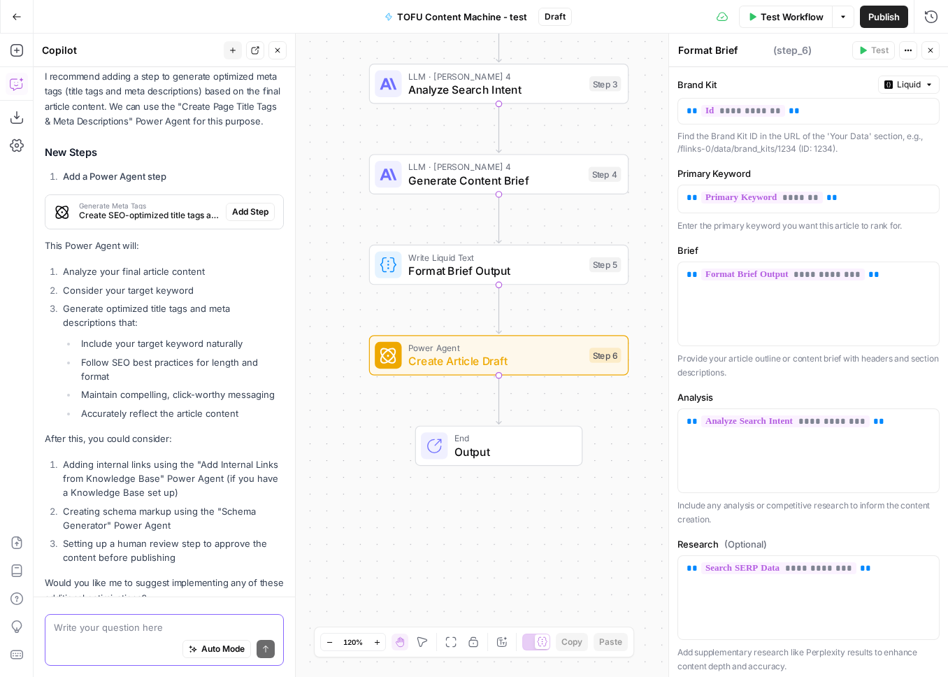
click at [101, 631] on textarea at bounding box center [164, 627] width 221 height 14
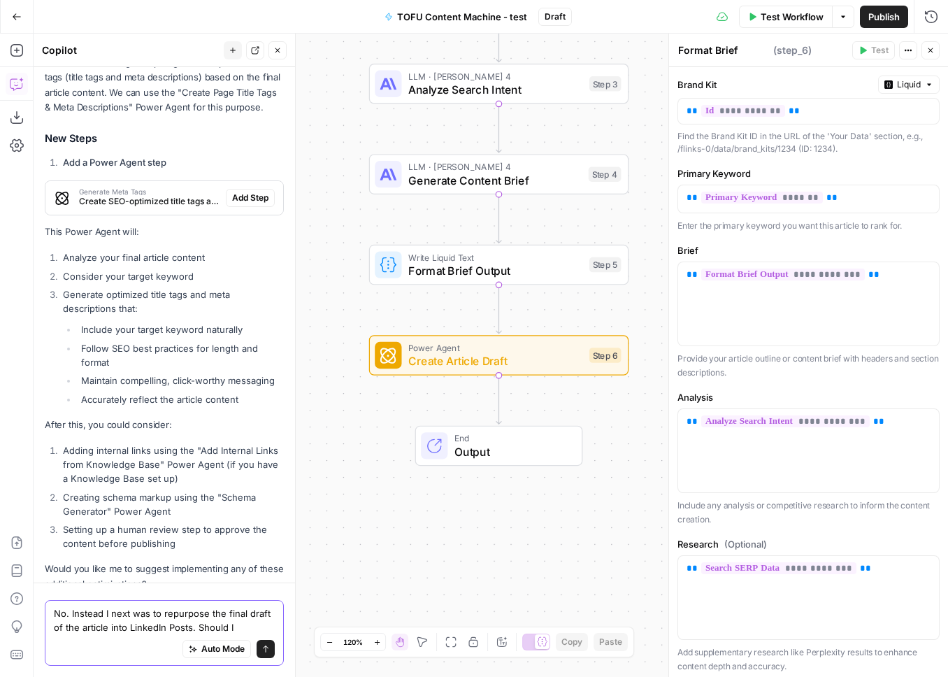
paste textarea "Reuse “Write an Informational Article” template OR paste into Chat tab in AirOp…"
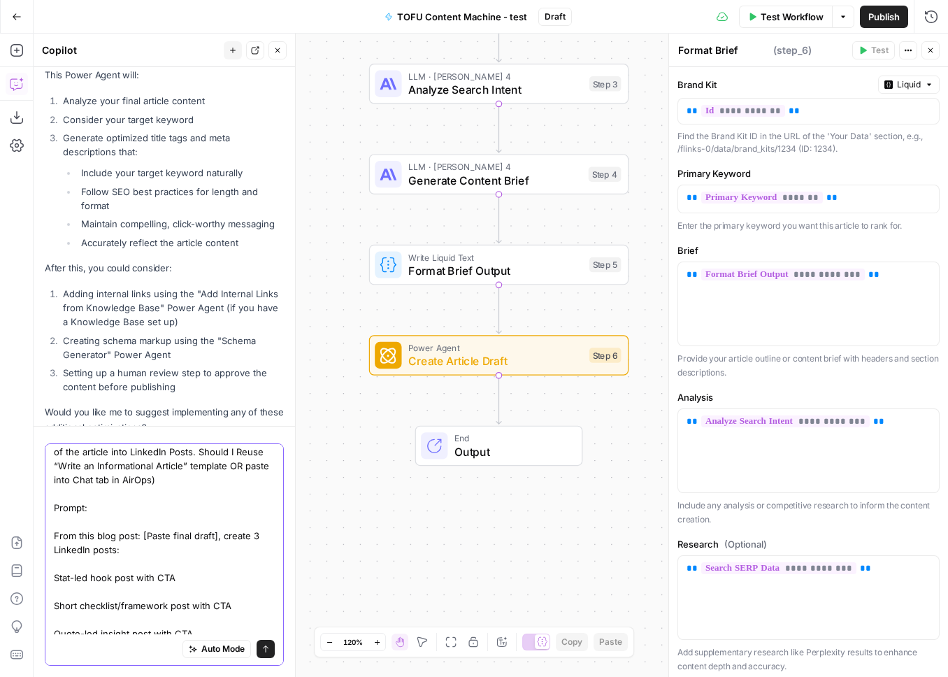
scroll to position [0, 0]
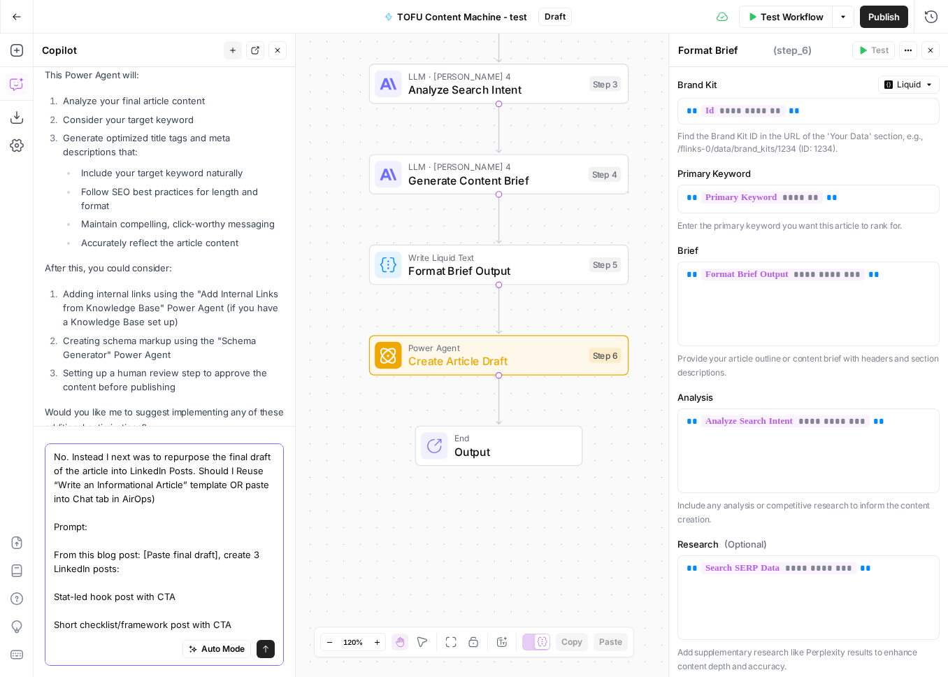
click at [164, 494] on textarea "No. Instead I next was to repurpose the final draft of the article into LinkedI…" at bounding box center [164, 575] width 221 height 252
drag, startPoint x: 172, startPoint y: 500, endPoint x: 229, endPoint y: 487, distance: 58.8
click at [229, 487] on textarea "No. Instead I next was to repurpose the final draft of the article into LinkedI…" at bounding box center [164, 575] width 221 height 252
drag, startPoint x: 126, startPoint y: 531, endPoint x: 59, endPoint y: 501, distance: 73.2
click at [59, 501] on textarea "No. Instead I next was to repurpose the final draft of the article into LinkedI…" at bounding box center [164, 575] width 221 height 252
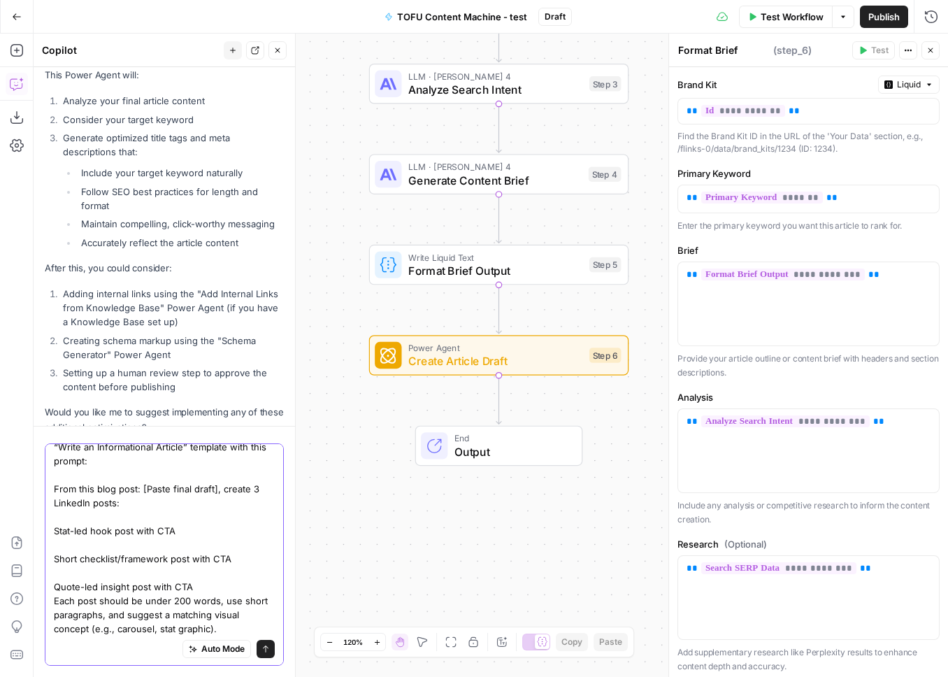
scroll to position [39, 0]
type textarea "No. Instead I next was to repurpose the final draft of the article into LinkedI…"
click at [261, 647] on icon "submit" at bounding box center [265, 648] width 8 height 8
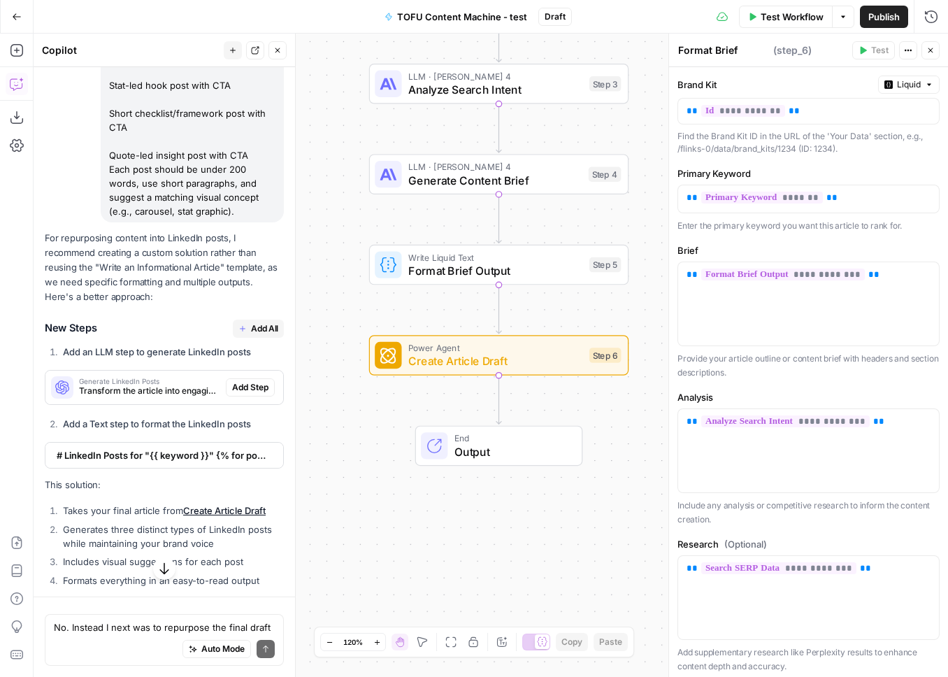
scroll to position [5129, 0]
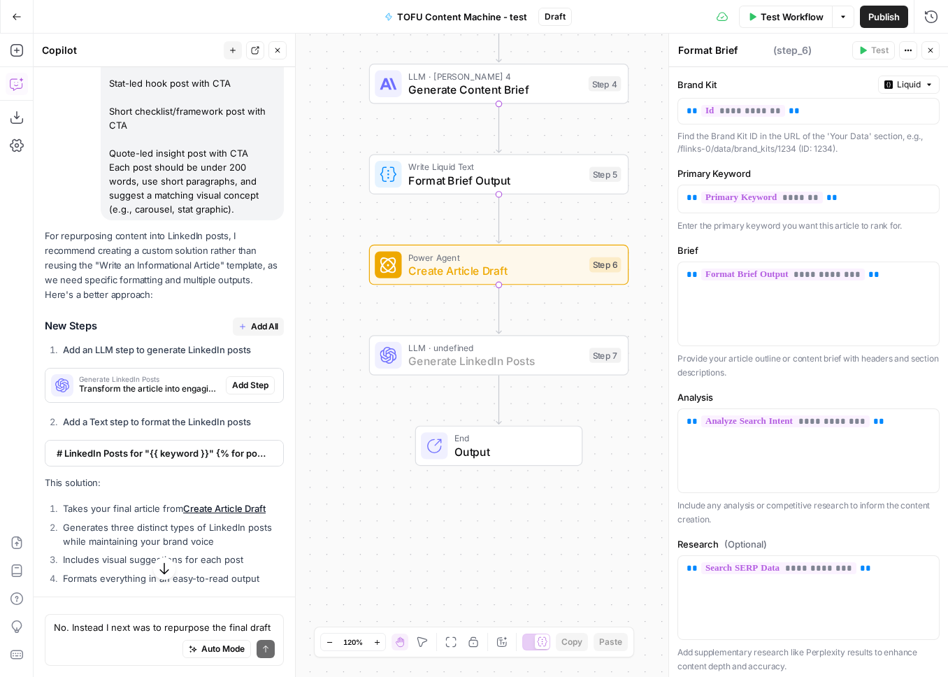
click at [249, 379] on span "Add Step" at bounding box center [250, 385] width 36 height 13
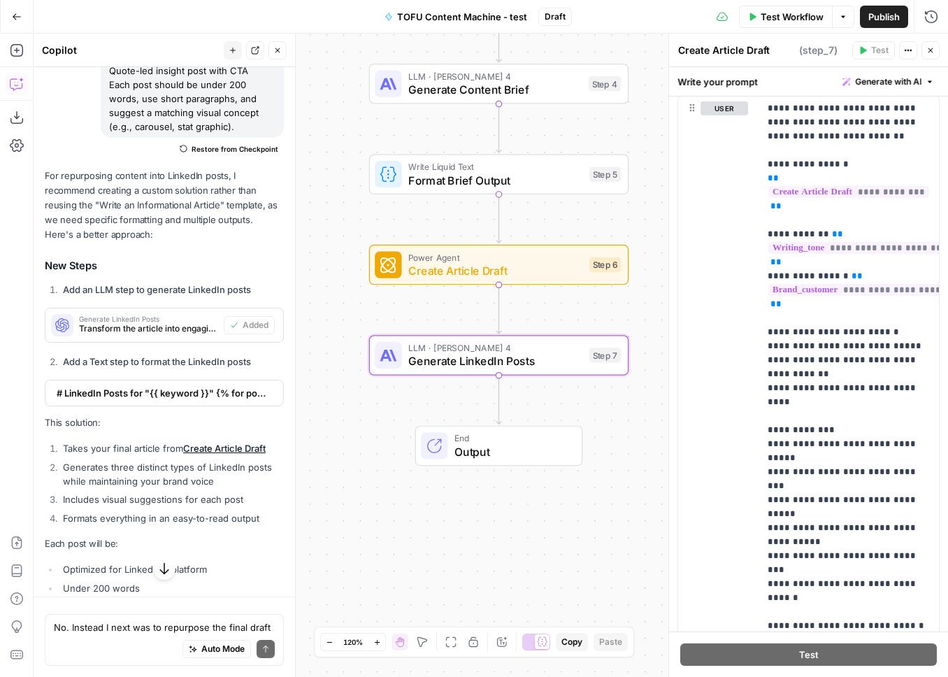
scroll to position [793, 0]
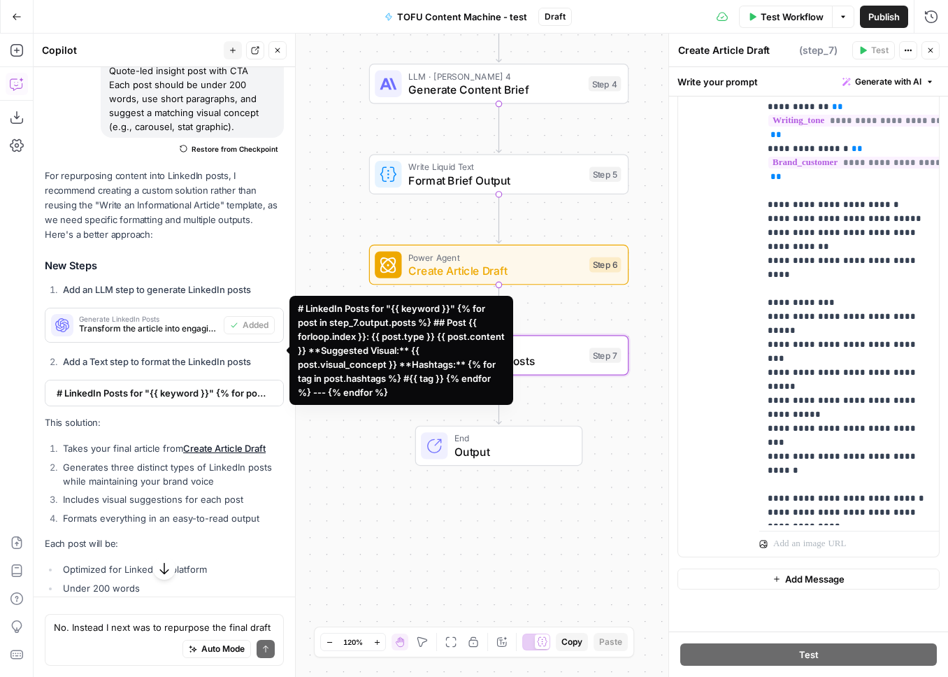
click at [133, 386] on span "# LinkedIn Posts for "{{ keyword }}" {% for post in step_7.output.posts %} ## P…" at bounding box center [163, 393] width 212 height 14
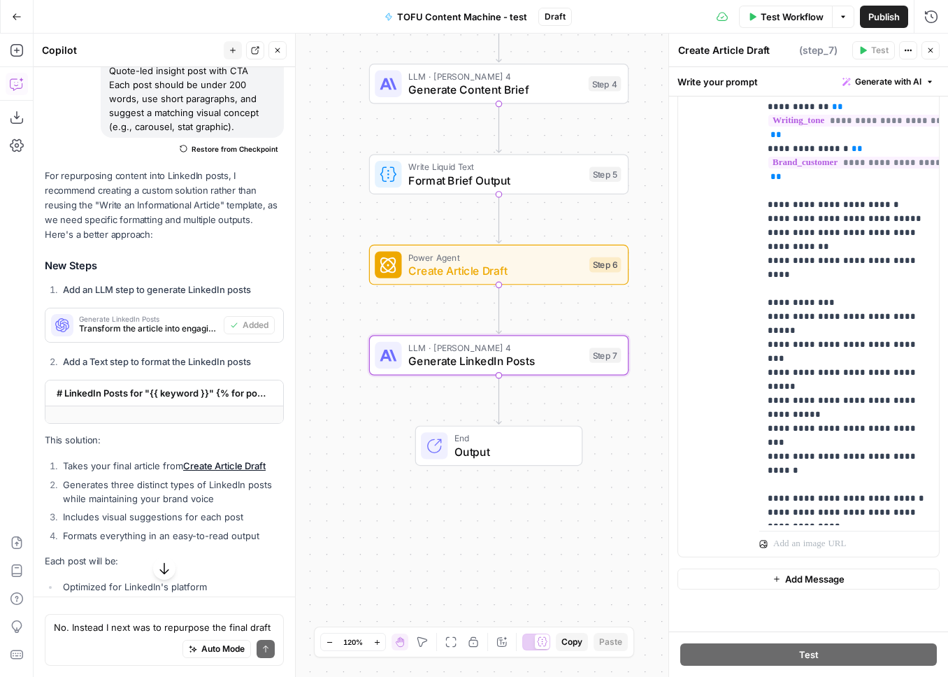
click at [168, 380] on div "# LinkedIn Posts for "{{ keyword }}" {% for post in step_7.output.posts %} ## P…" at bounding box center [159, 392] width 229 height 25
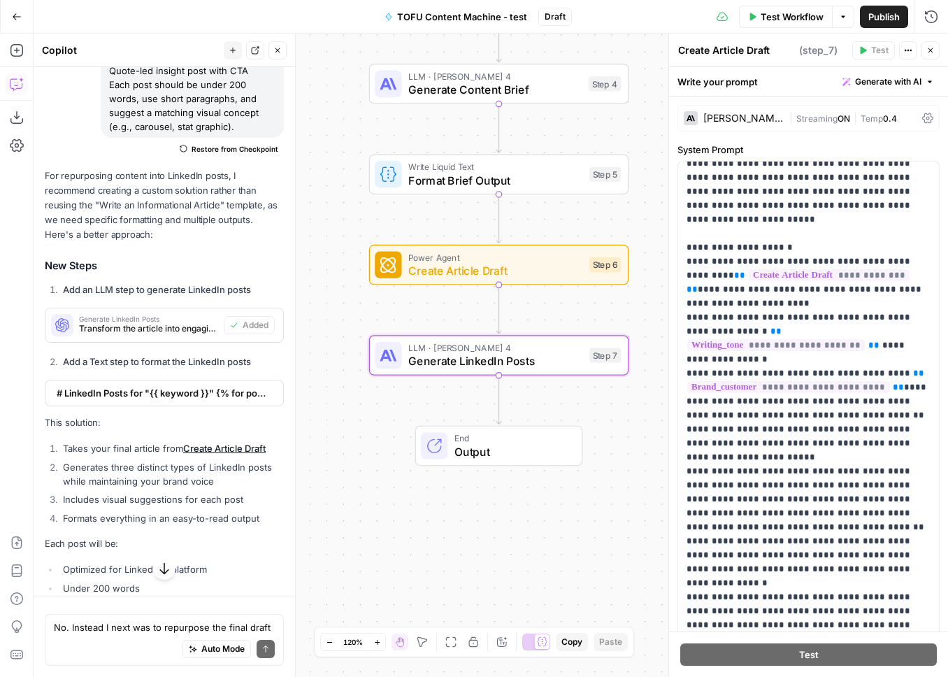
scroll to position [5335, 0]
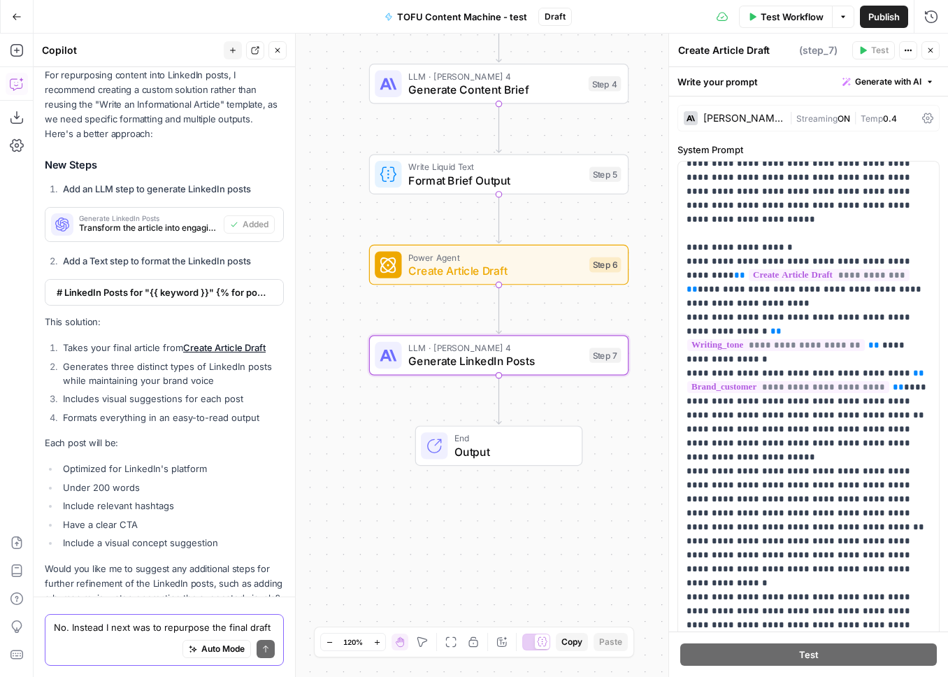
click at [80, 630] on textarea "No. Instead I next was to repurpose the final draft of the article into LinkedI…" at bounding box center [164, 627] width 221 height 14
drag, startPoint x: 260, startPoint y: 217, endPoint x: 62, endPoint y: 213, distance: 198.5
click at [62, 254] on li "Add a Text step to format the LinkedIn posts" at bounding box center [171, 261] width 224 height 14
copy strong "Add a Text step to format the LinkedIn posts"
click at [173, 623] on textarea "What do you mean by 2." at bounding box center [164, 627] width 221 height 14
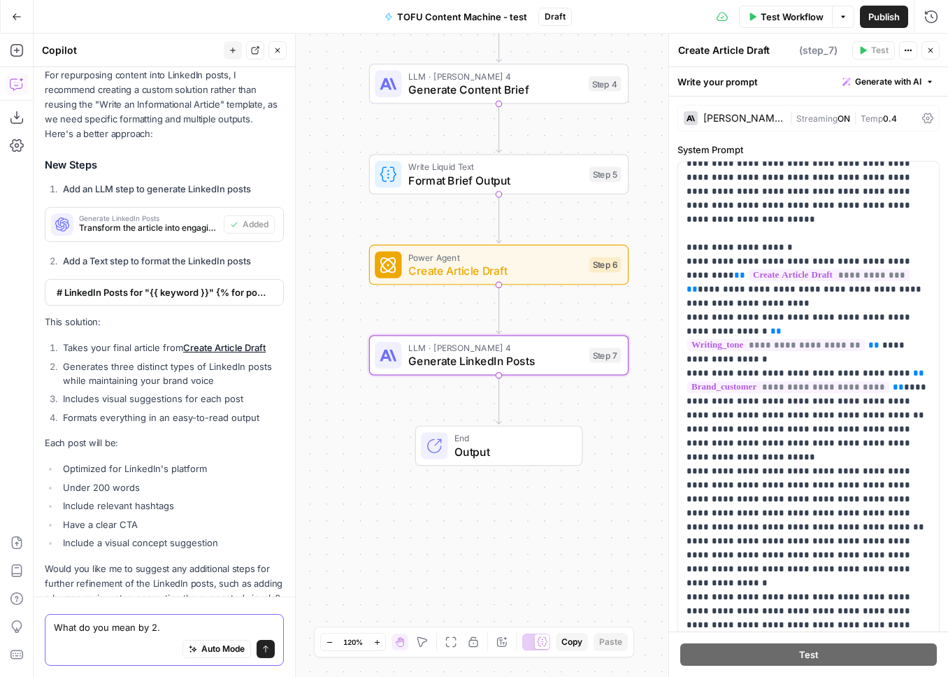
paste textarea "Add a Text step to format the LinkedIn posts"
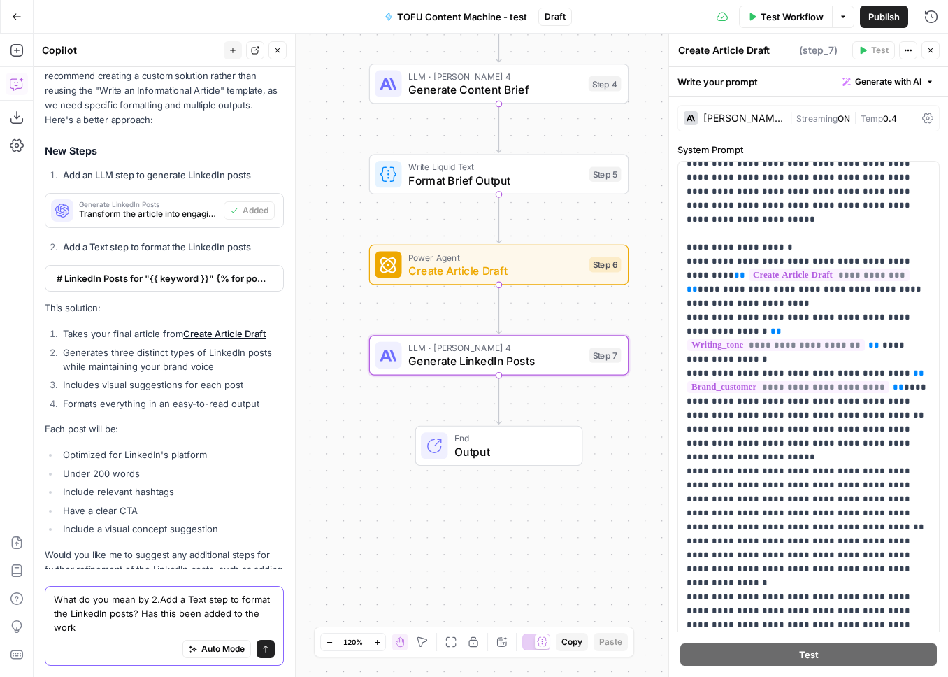
scroll to position [5363, 0]
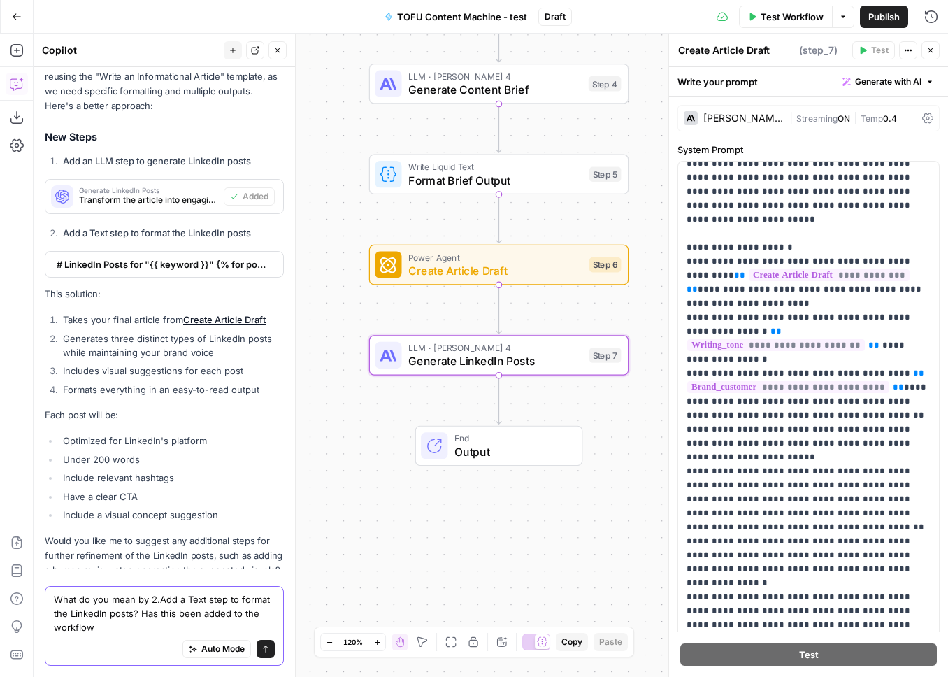
type textarea "What do you mean by 2.Add a Text step to format the LinkedIn posts? Has this be…"
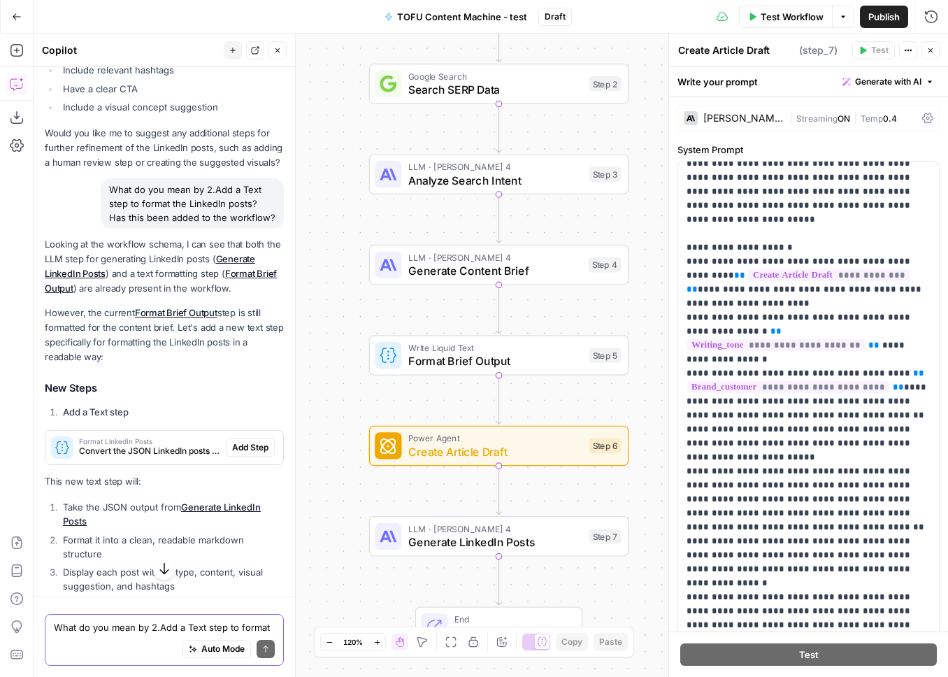
scroll to position [5817, 0]
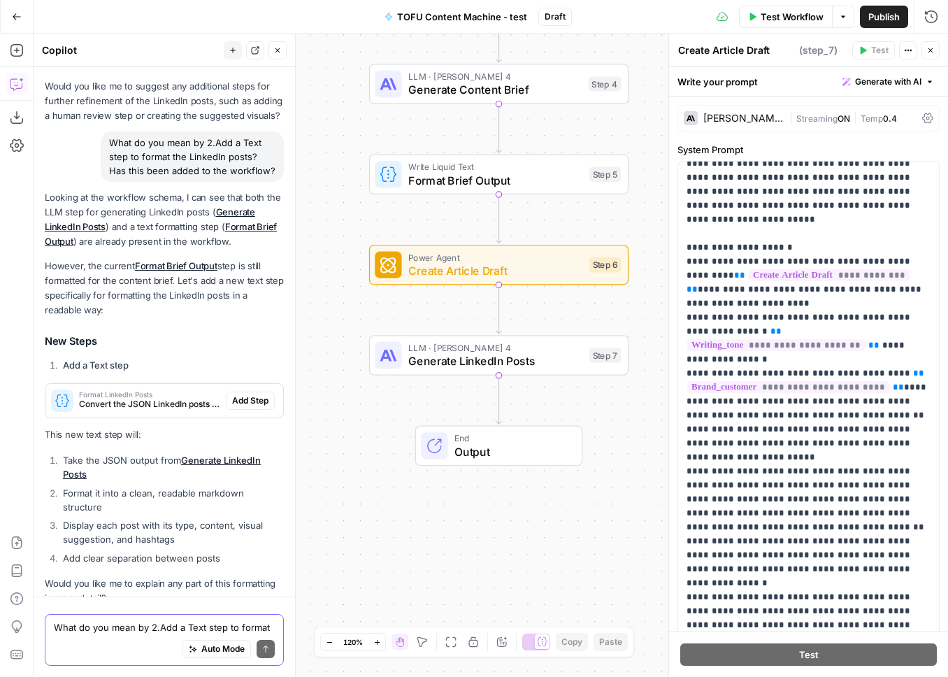
click at [106, 626] on textarea "What do you mean by 2.Add a Text step to format the LinkedIn posts? Has this be…" at bounding box center [164, 627] width 221 height 14
paste textarea "Repurpose into Infographic Copy"
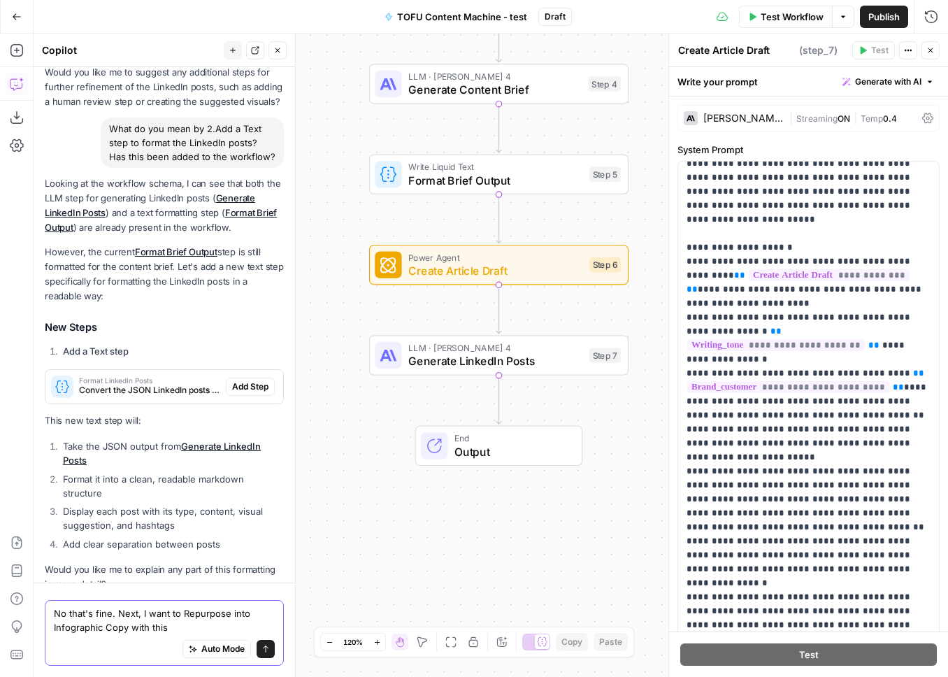
paste textarea "Prompt: From this blog post: [Paste final draft], create infographic copy that …"
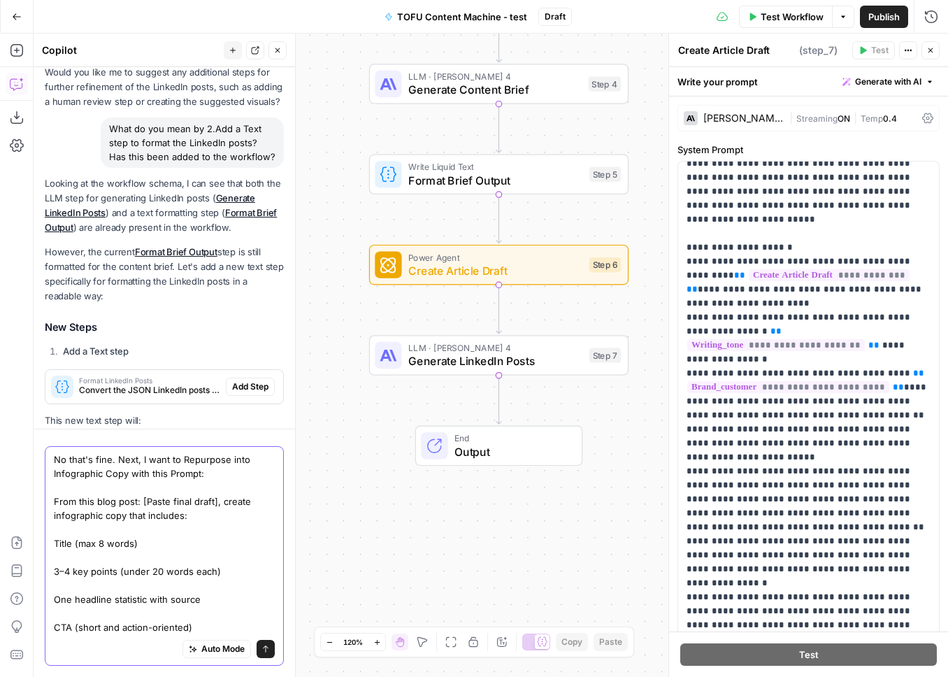
scroll to position [5985, 0]
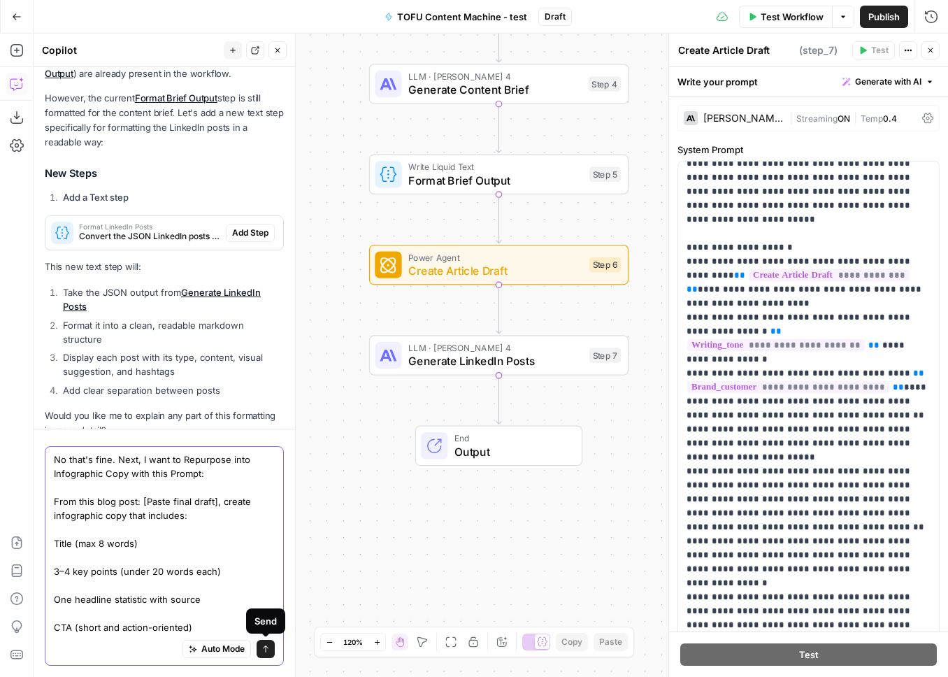
type textarea "No that's fine. Next, I want to Repurpose into Infographic Copy with this Promp…"
click at [271, 645] on button "Send" at bounding box center [266, 649] width 18 height 18
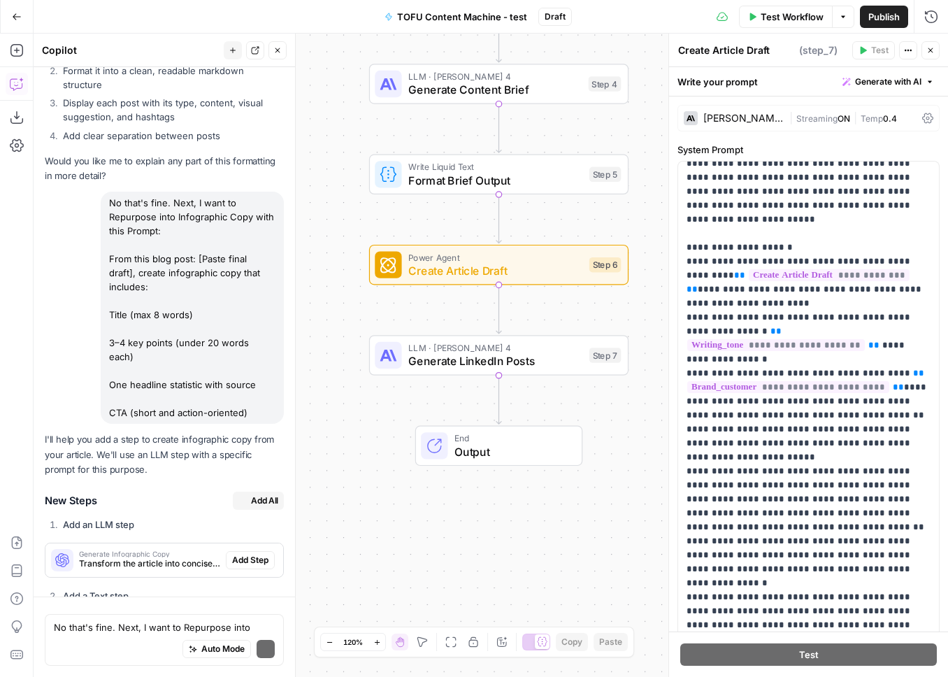
scroll to position [6499, 0]
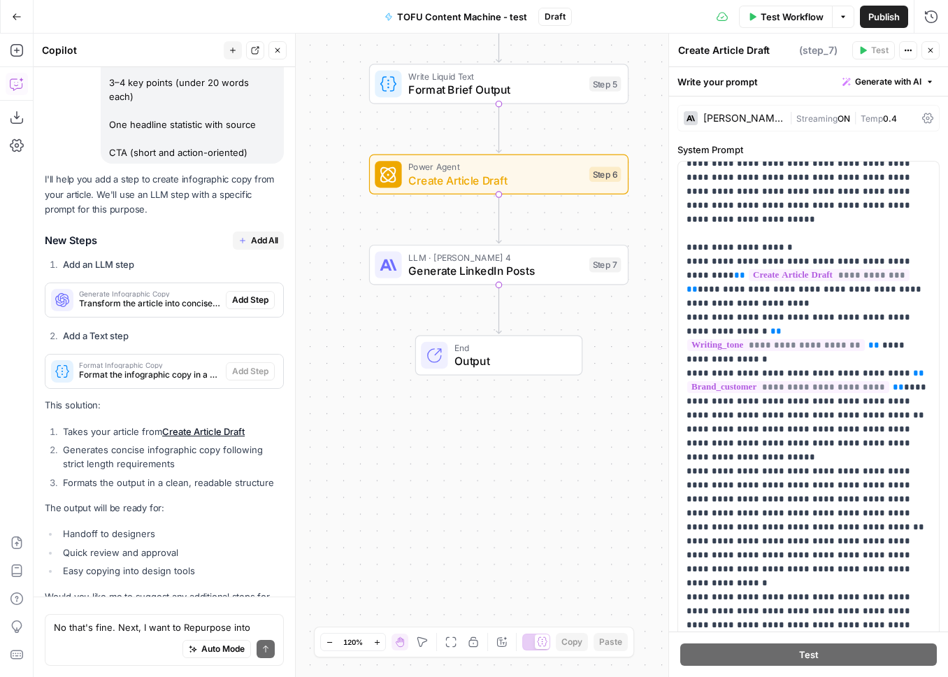
click at [259, 234] on span "Add All" at bounding box center [264, 240] width 27 height 13
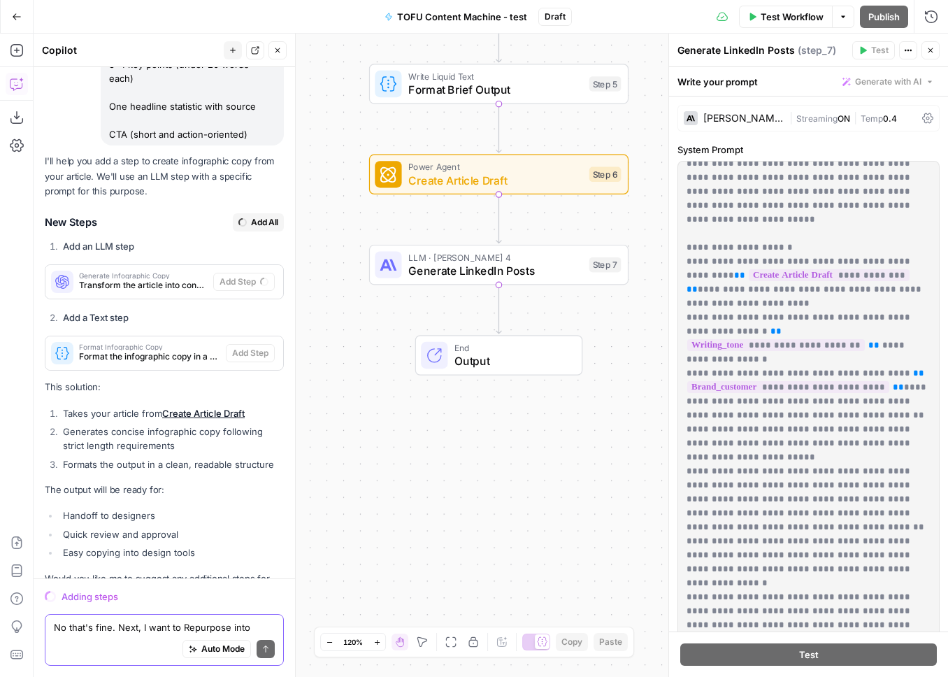
click at [89, 632] on textarea "No that's fine. Next, I want to Repurpose into Infographic Copy with this Promp…" at bounding box center [164, 627] width 221 height 14
paste textarea "Repurpose into Short Video Script (Reuse “Write an Informational Article” templ…"
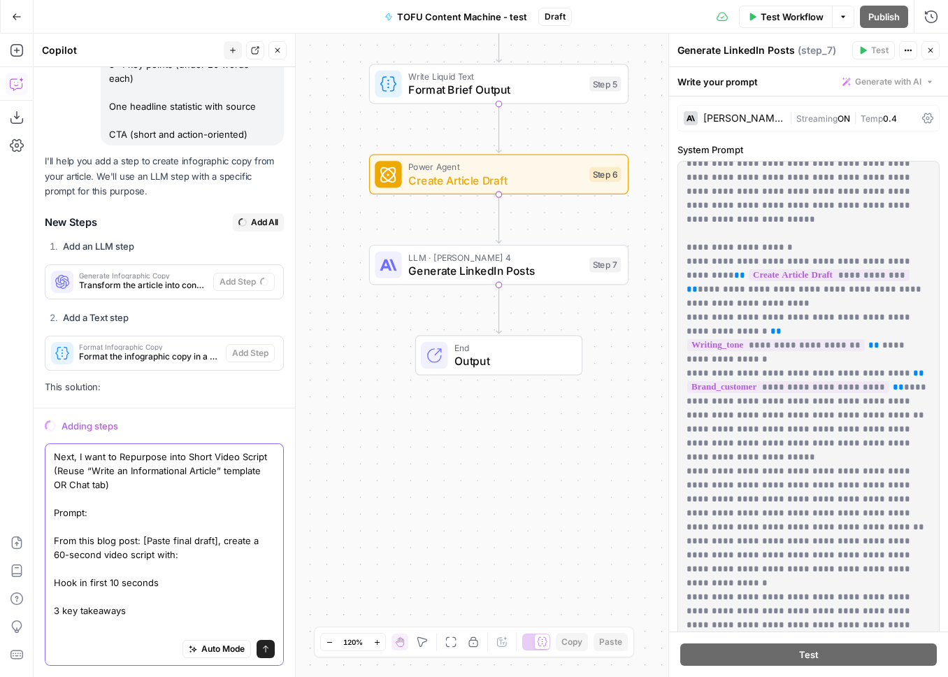
scroll to position [6487, 0]
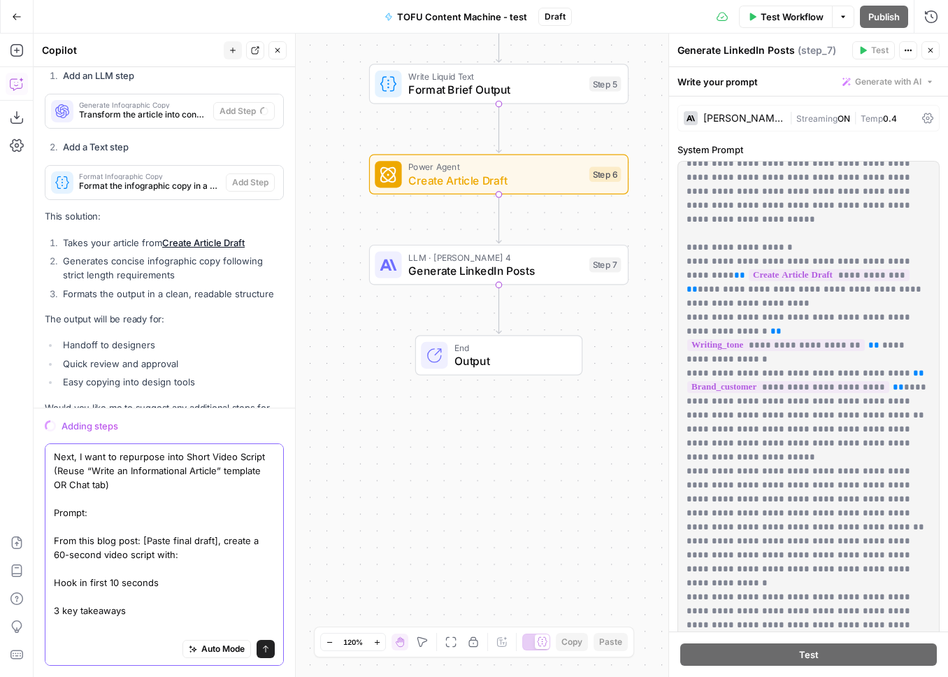
drag, startPoint x: 101, startPoint y: 493, endPoint x: 52, endPoint y: 470, distance: 54.4
click at [52, 470] on div "Next, I want to repurpose into Short Video Script (Reuse “Write an Informationa…" at bounding box center [164, 554] width 239 height 222
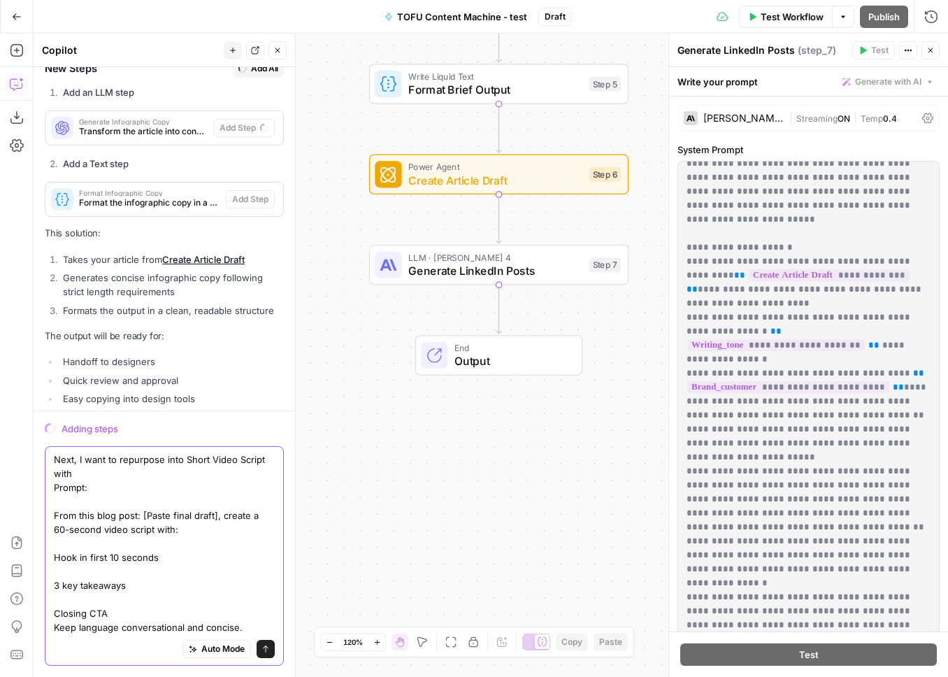
scroll to position [6484, 0]
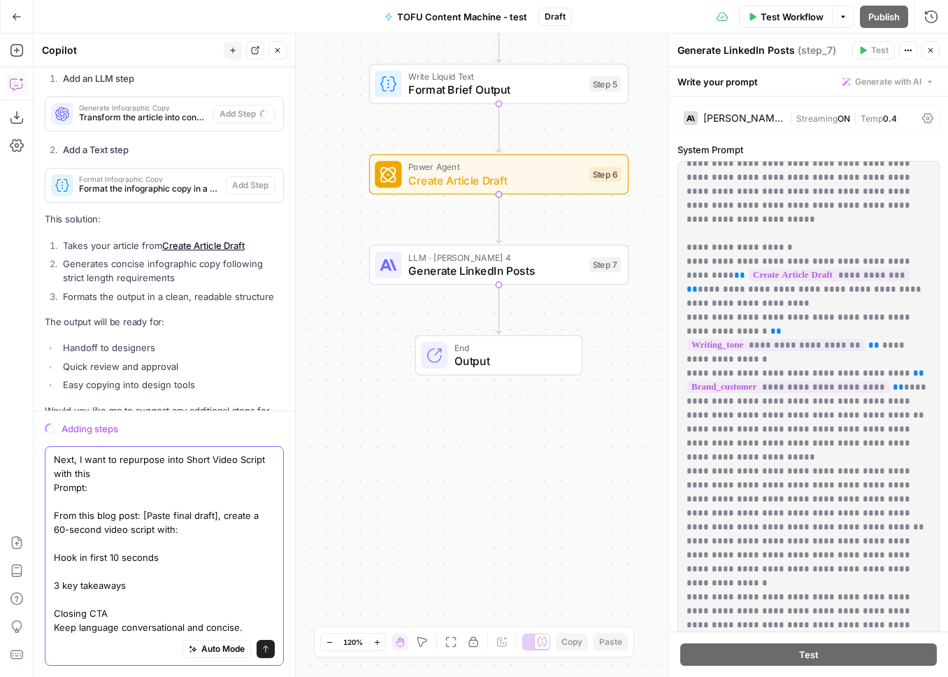
click at [59, 488] on textarea "Next, I want to repurpose into Short Video Script with this Prompt: From this b…" at bounding box center [164, 543] width 221 height 182
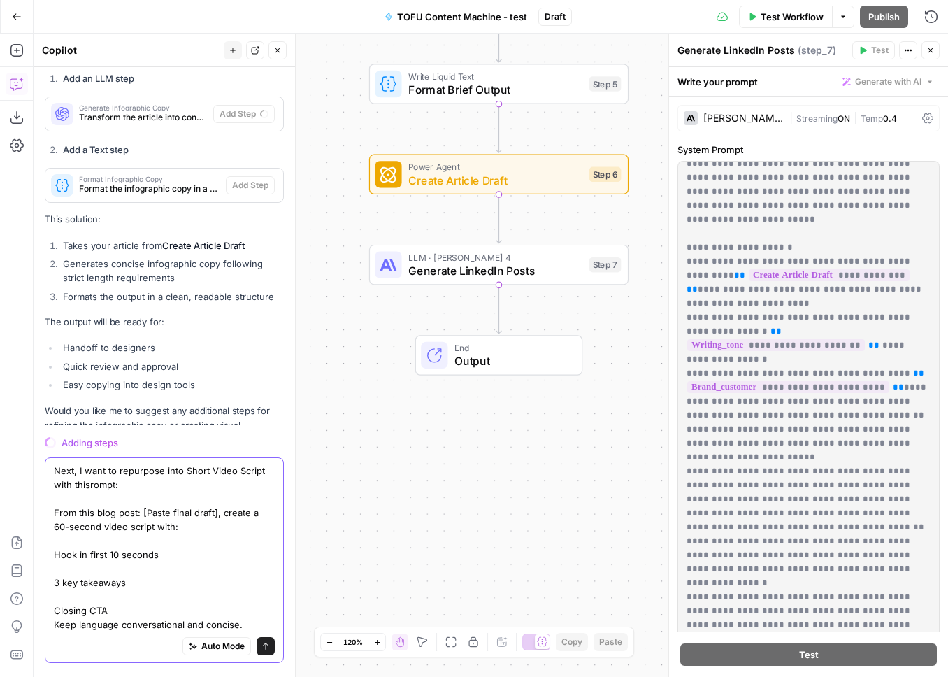
scroll to position [6470, 0]
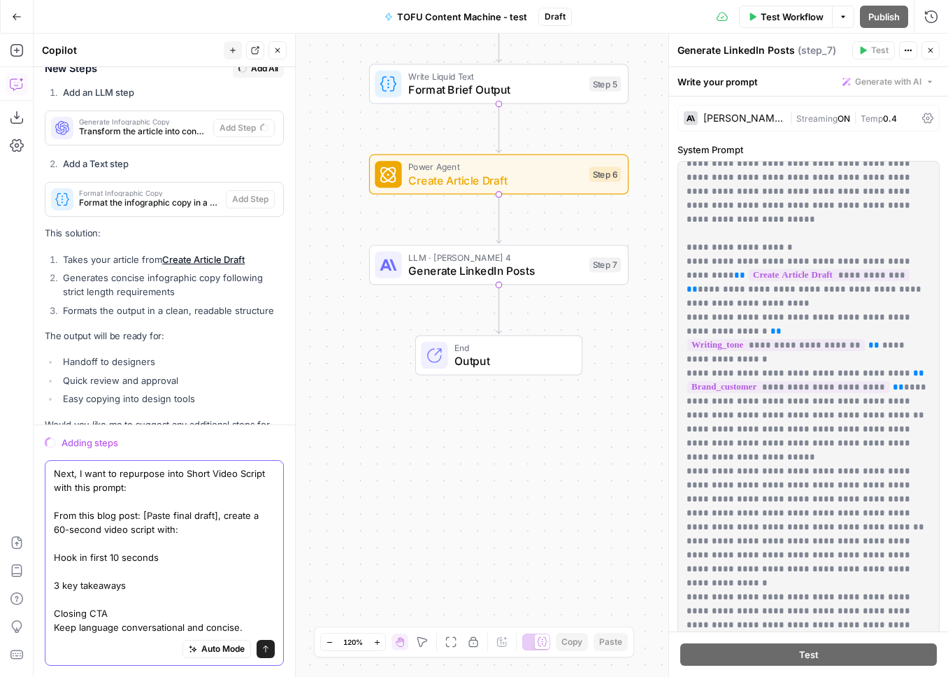
type textarea "Next, I want to repurpose into Short Video Script with this prompt: From this b…"
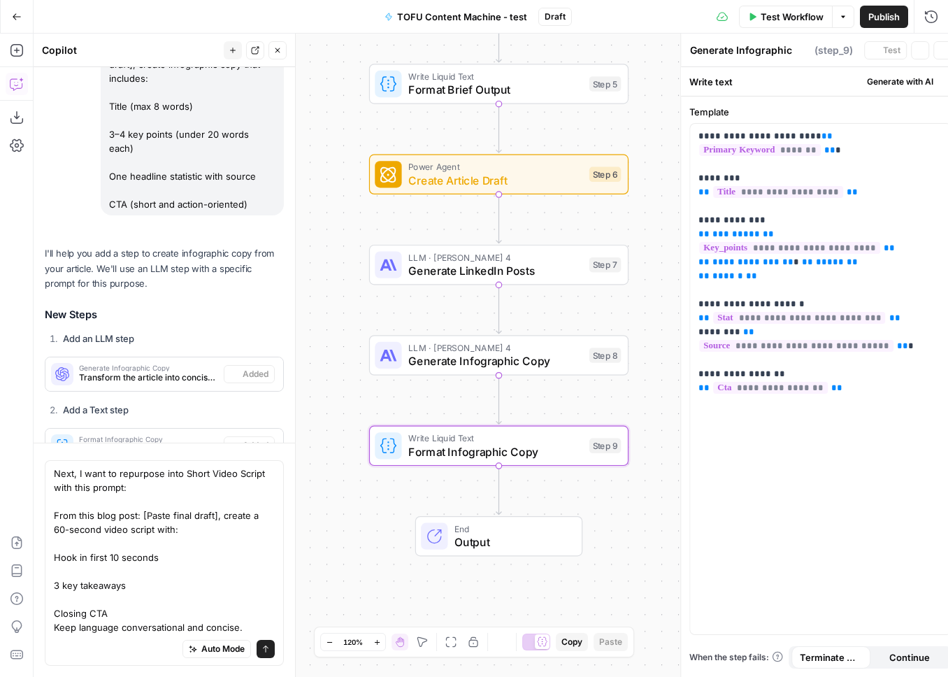
scroll to position [6698, 0]
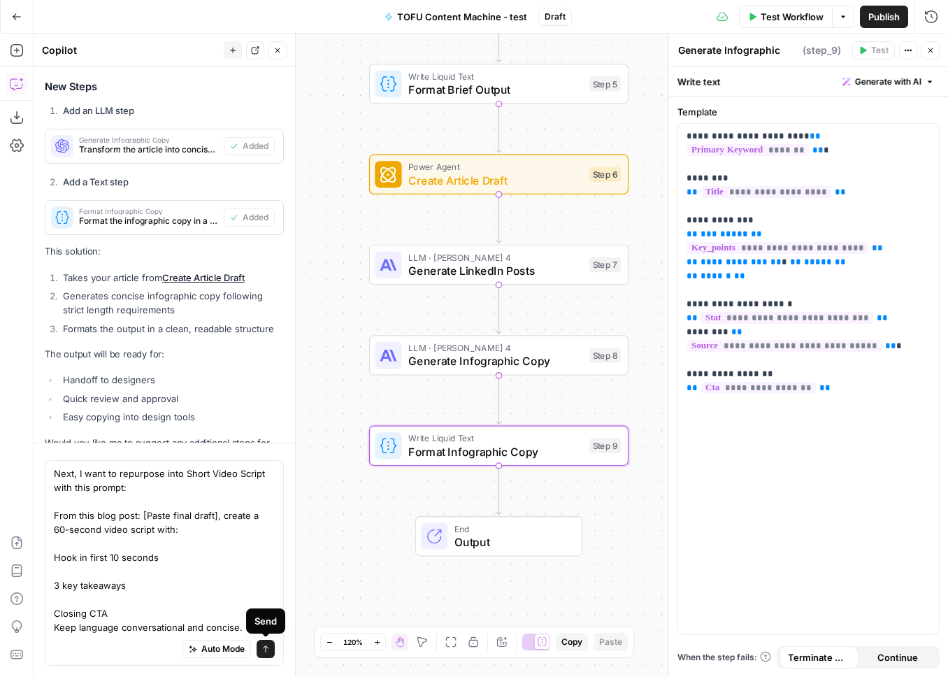
click at [266, 649] on icon "submit" at bounding box center [265, 648] width 8 height 8
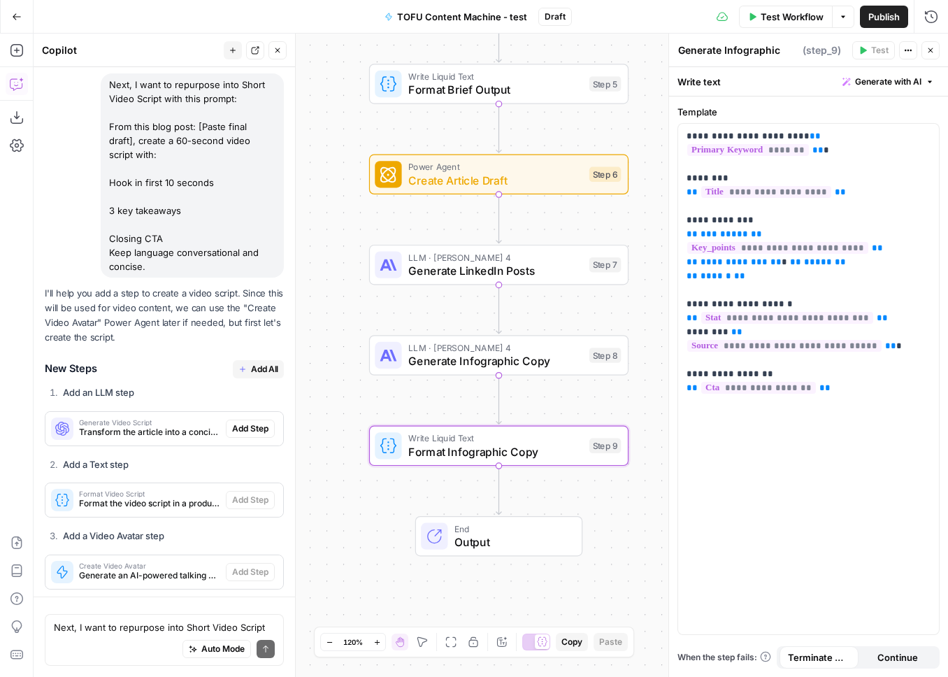
scroll to position [7070, 0]
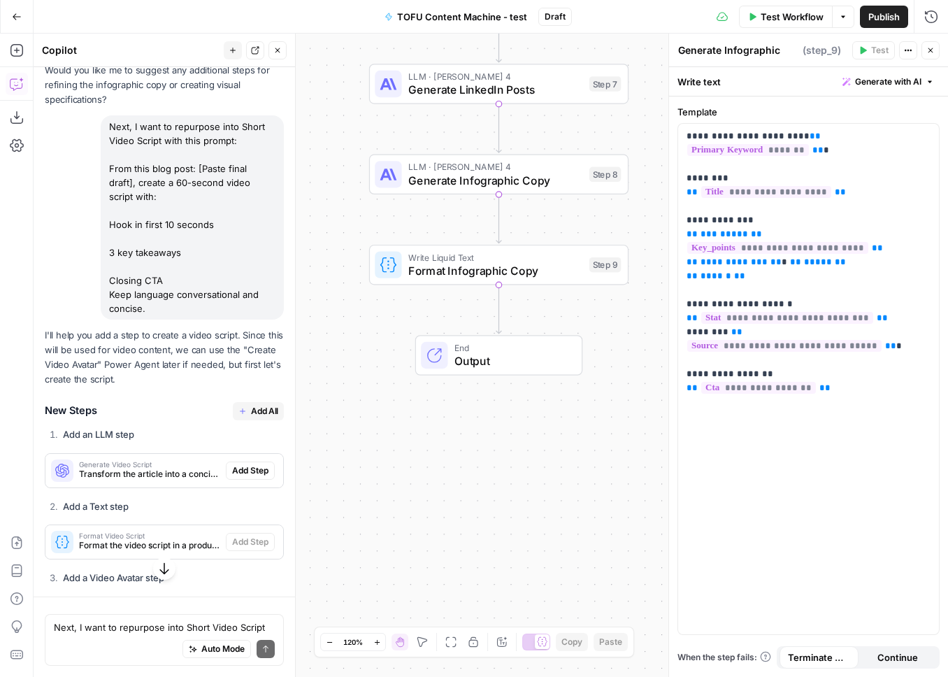
click at [258, 405] on span "Add All" at bounding box center [264, 411] width 27 height 13
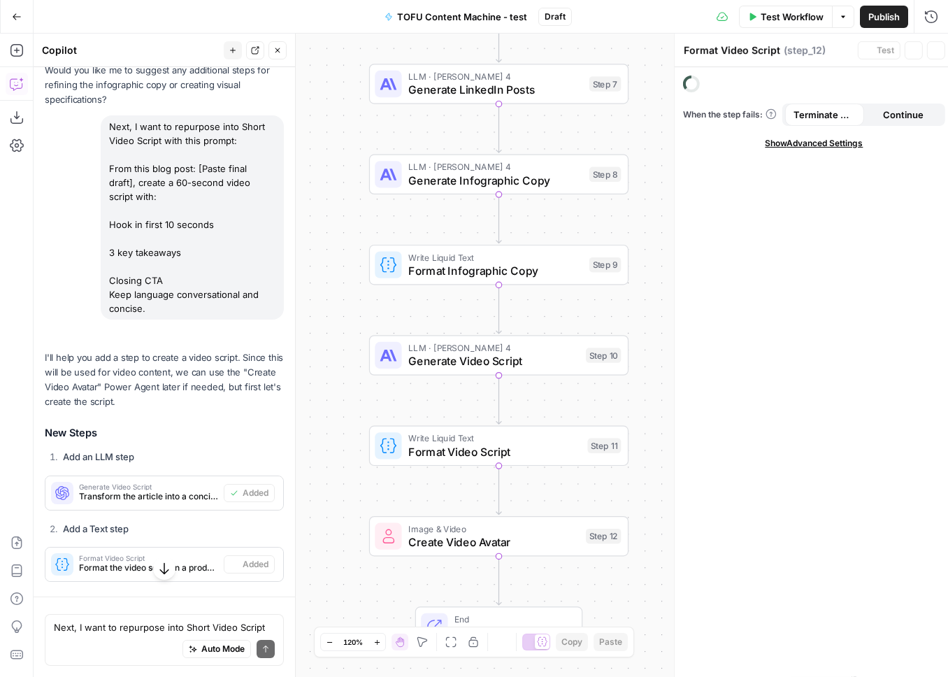
scroll to position [7358, 0]
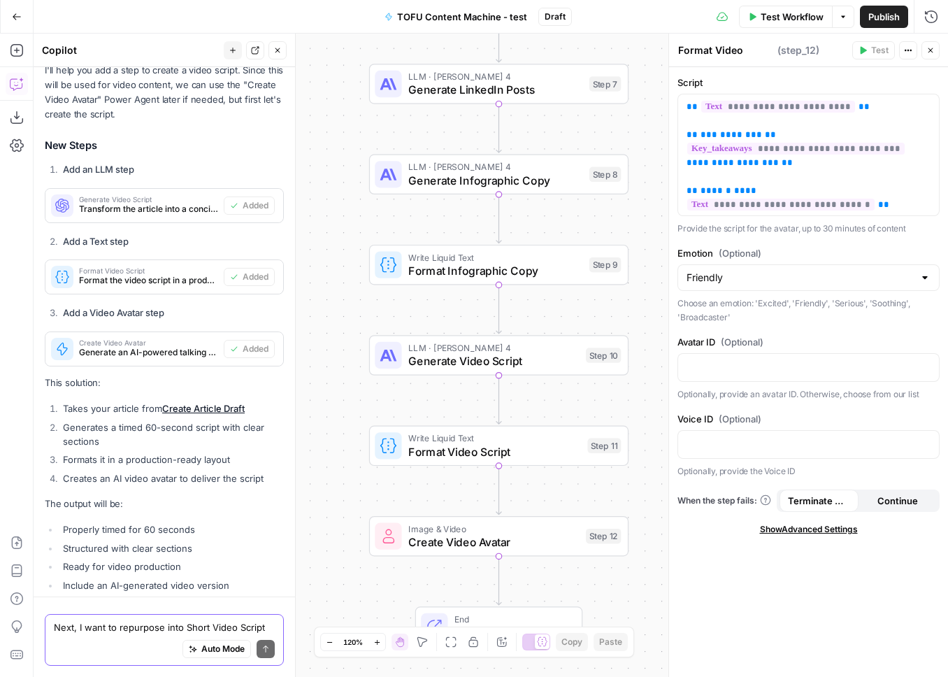
click at [90, 626] on textarea "Next, I want to repurpose into Short Video Script with this prompt: From this b…" at bounding box center [164, 627] width 221 height 14
type textarea "Sure!"
click at [268, 654] on button "Send" at bounding box center [266, 649] width 18 height 18
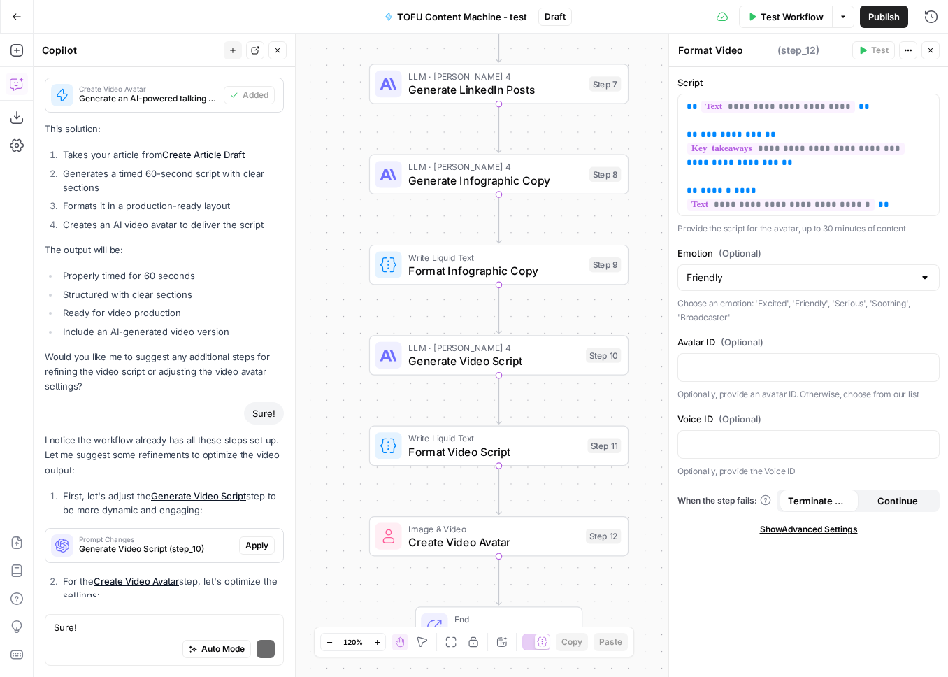
scroll to position [7943, 0]
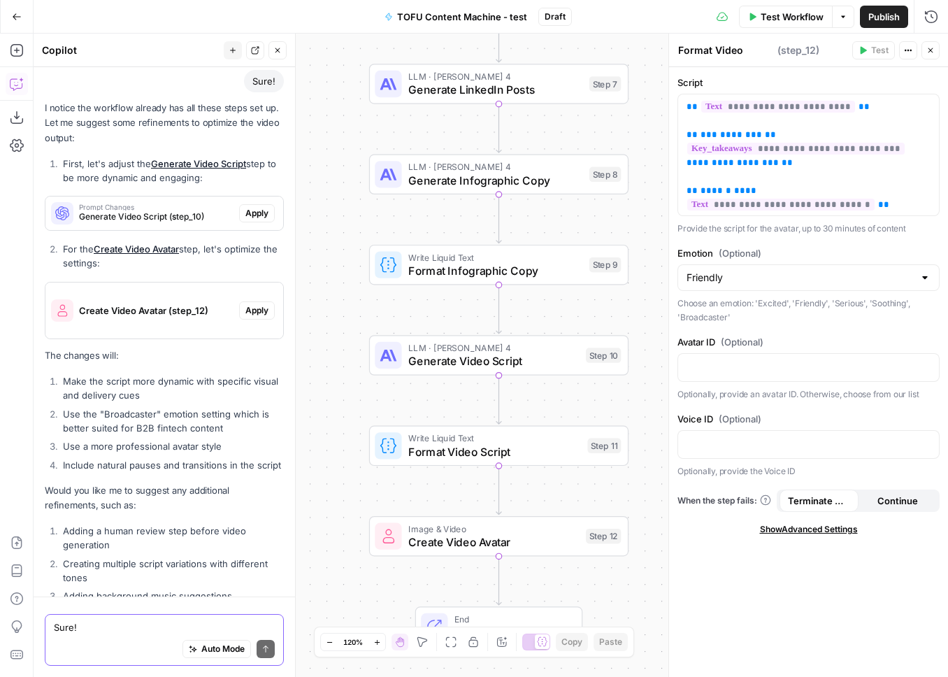
click at [101, 628] on textarea "Sure!" at bounding box center [164, 627] width 221 height 14
type textarea "Yes to all."
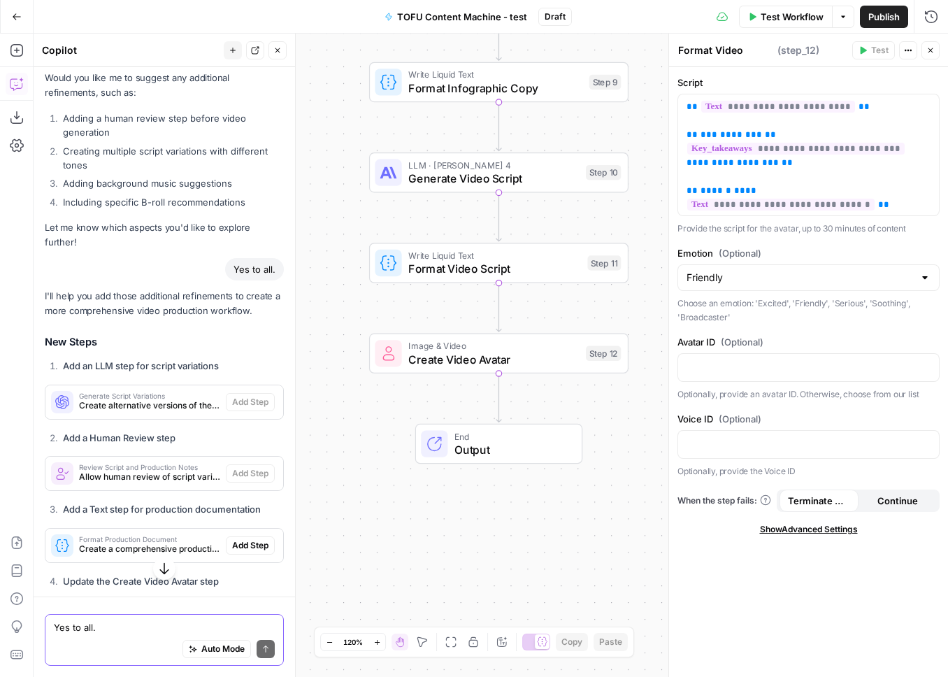
scroll to position [8608, 0]
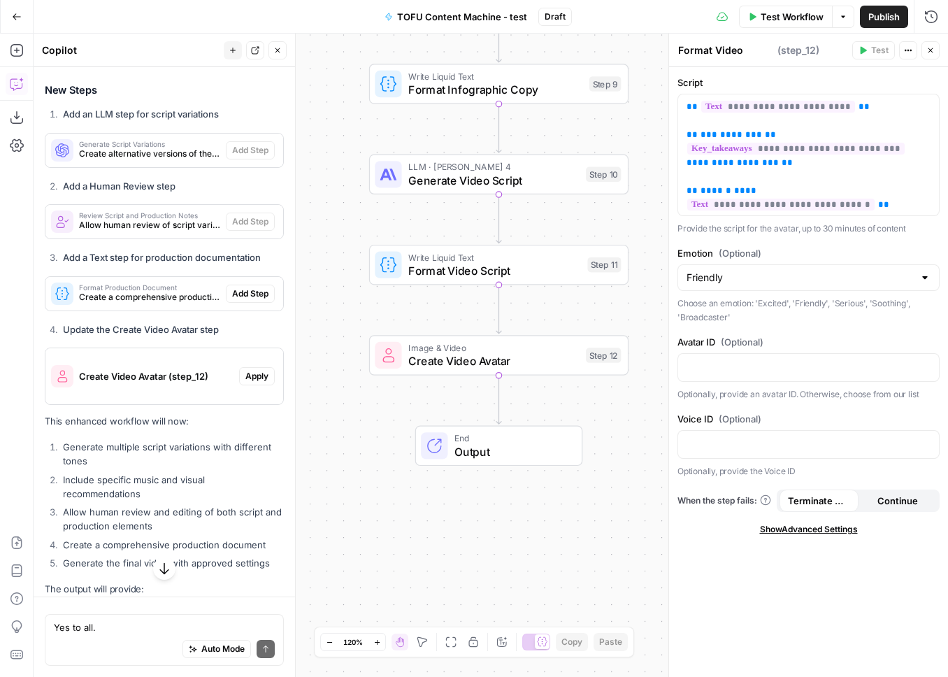
drag, startPoint x: 99, startPoint y: 447, endPoint x: 263, endPoint y: 445, distance: 163.6
click at [263, 538] on li "Create a comprehensive production document" at bounding box center [171, 545] width 224 height 14
copy li "comprehensive production document"
click at [76, 631] on textarea "Yes to all." at bounding box center [164, 627] width 221 height 14
paste textarea "comprehensive production document"
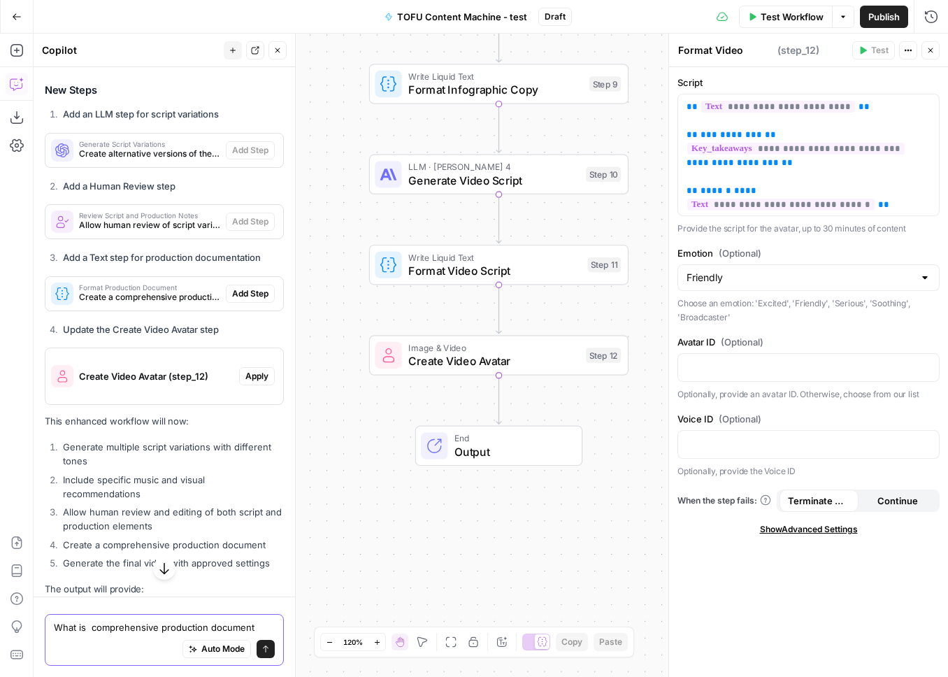
type textarea "What is comprehensive production document?"
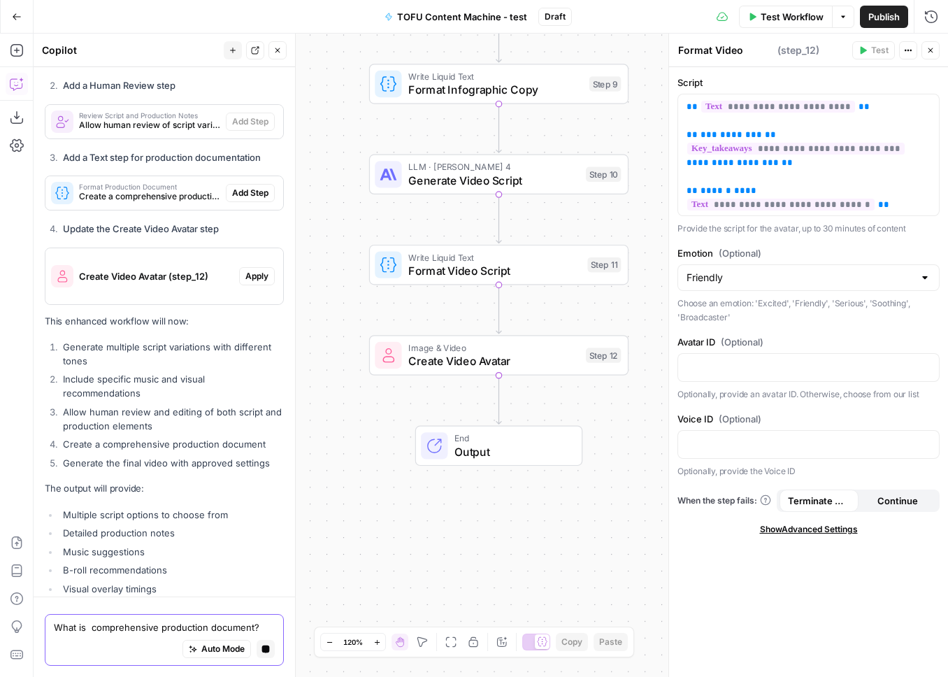
scroll to position [8511, 0]
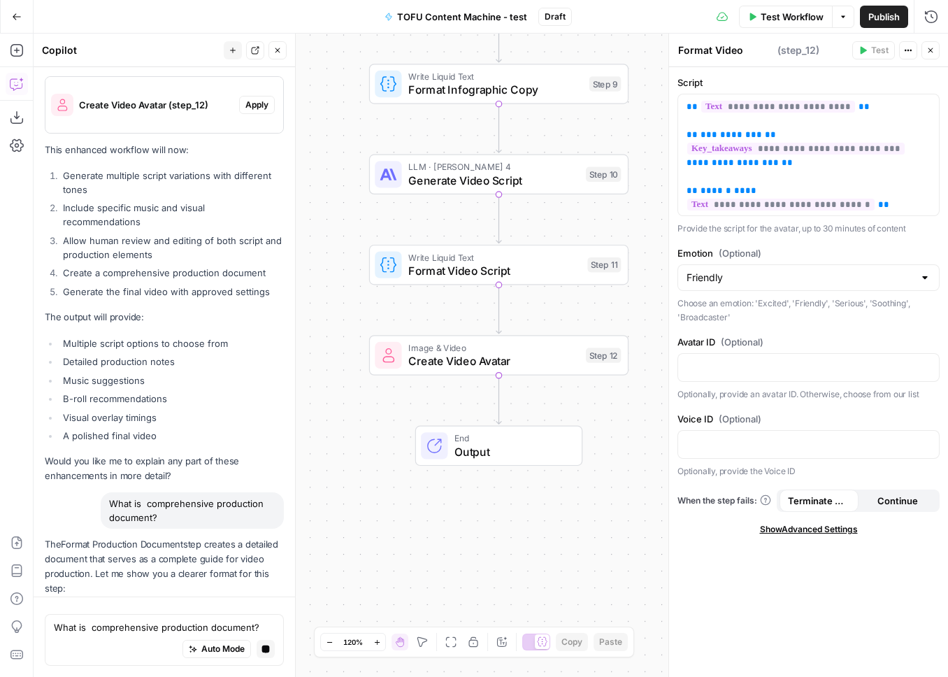
click at [127, 665] on ol "Provides clear timing for each section 2" at bounding box center [164, 679] width 239 height 28
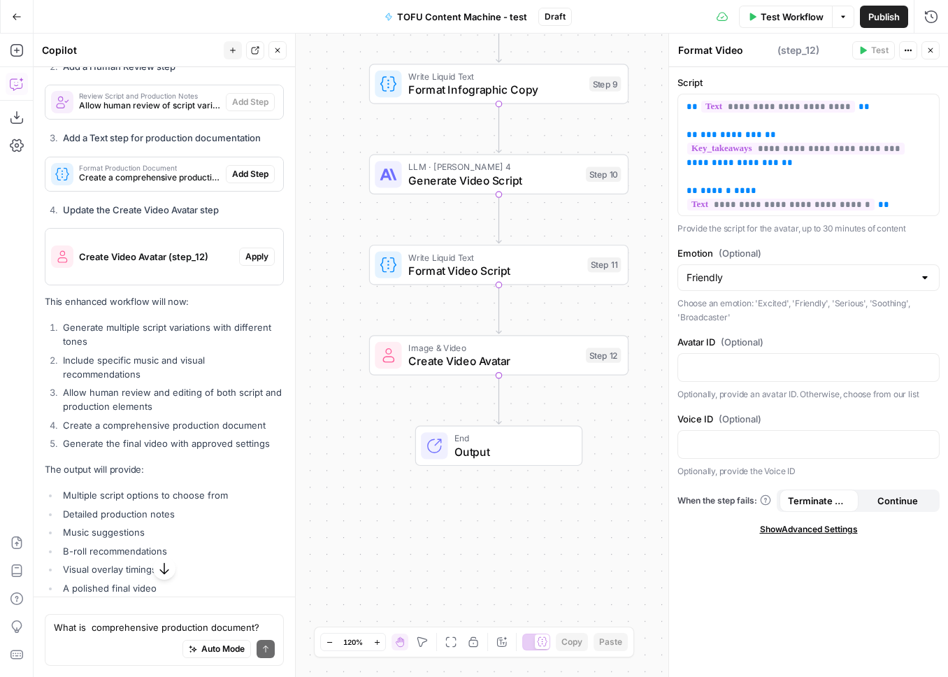
scroll to position [8433, 0]
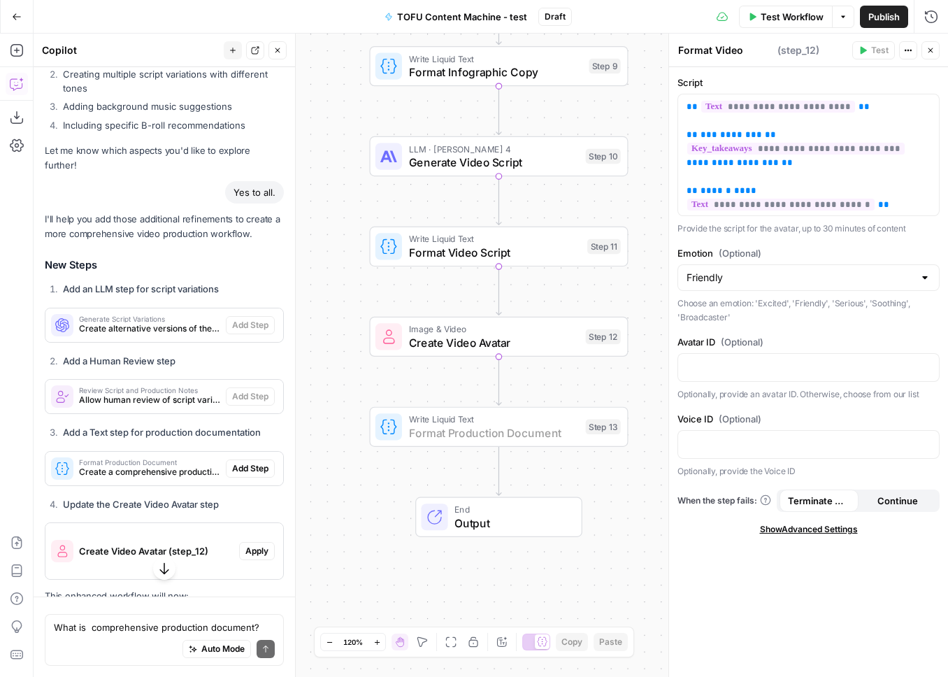
click at [253, 459] on button "Add Step" at bounding box center [250, 468] width 49 height 18
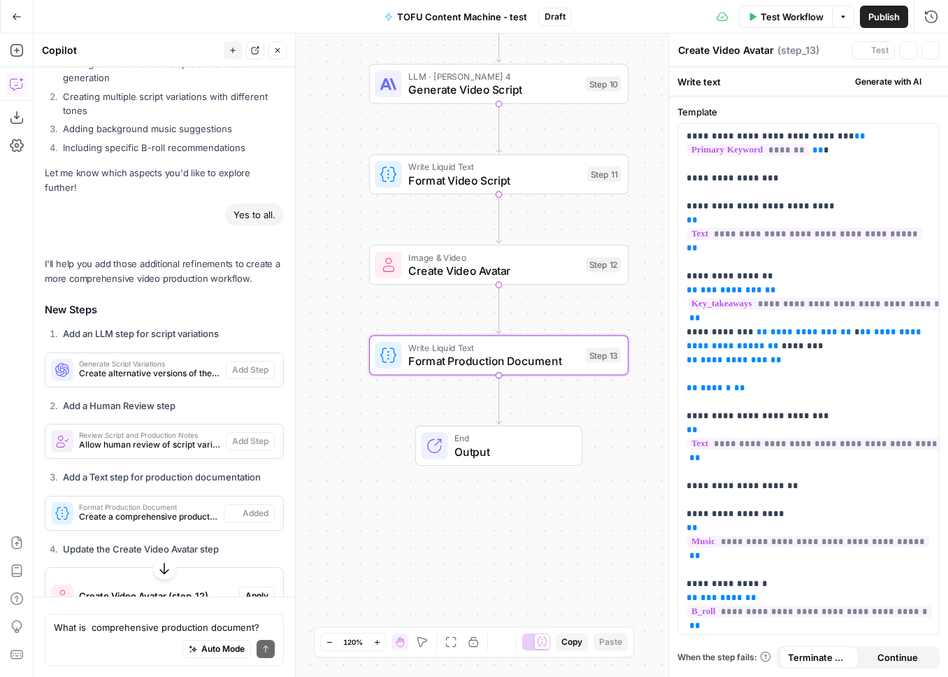
scroll to position [8455, 0]
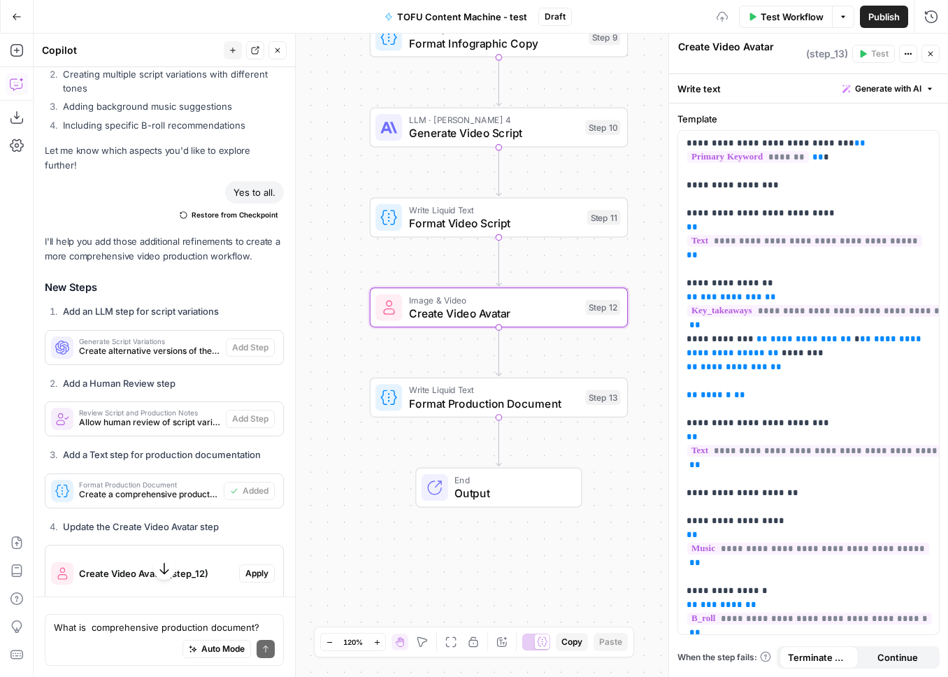
click at [252, 567] on span "Apply" at bounding box center [256, 573] width 23 height 13
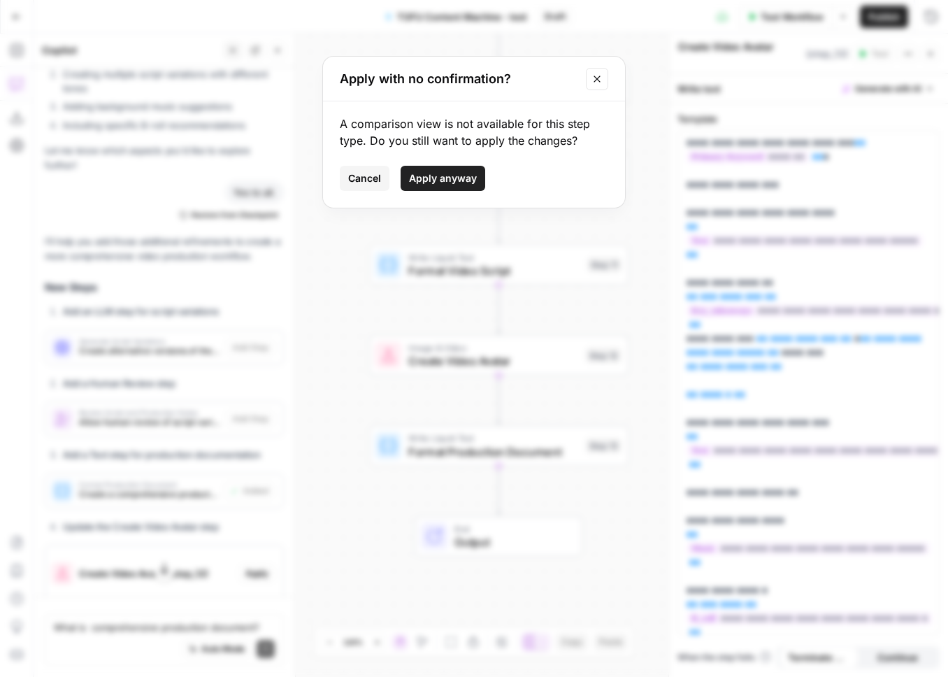
click at [368, 180] on span "Cancel" at bounding box center [364, 178] width 33 height 14
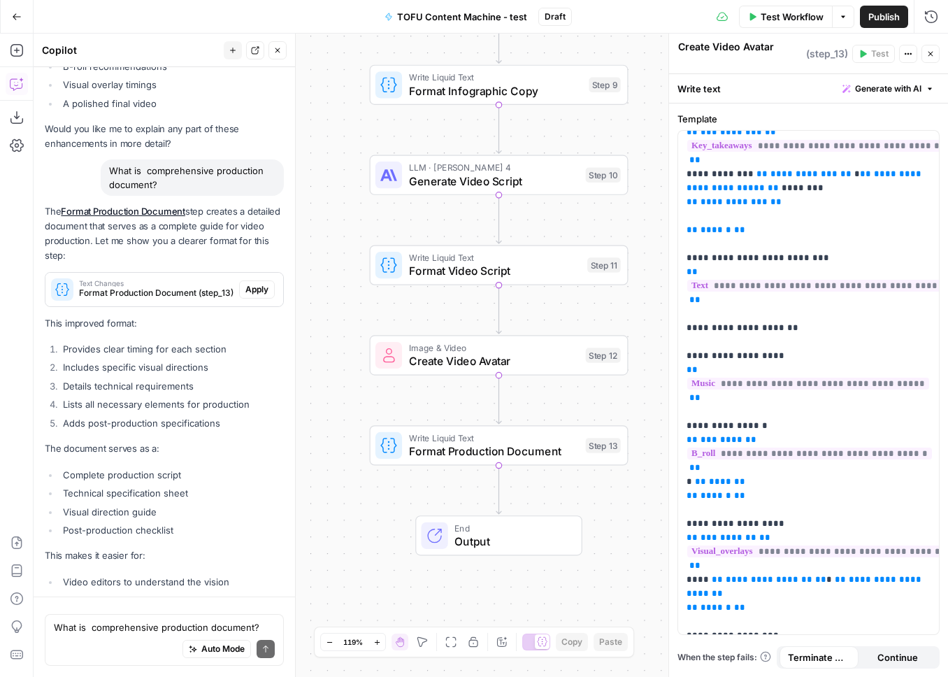
scroll to position [9301, 0]
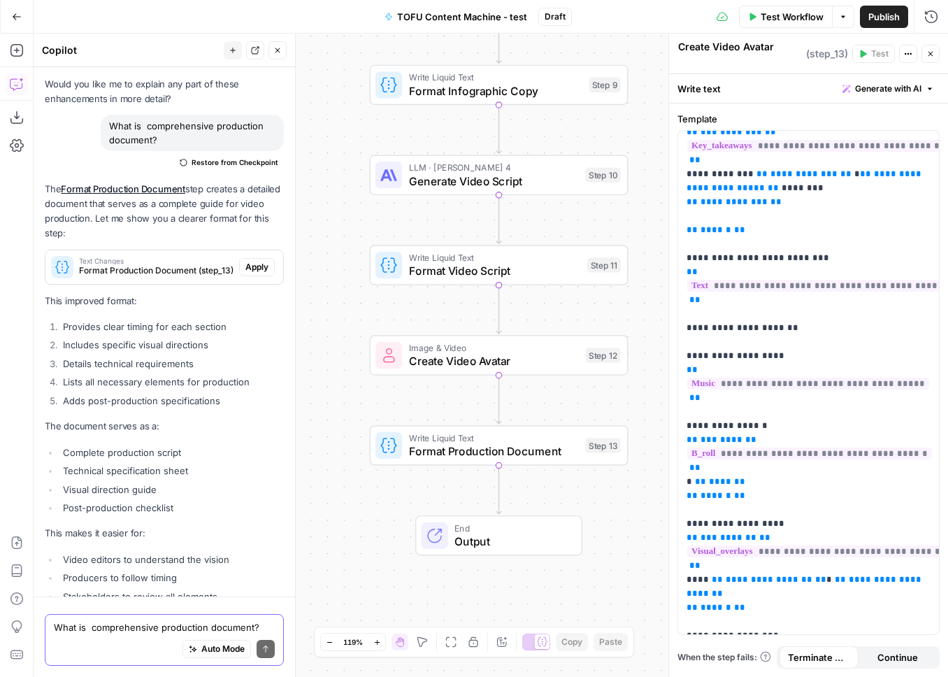
click at [102, 628] on textarea "What is comprehensive production document?" at bounding box center [164, 627] width 221 height 14
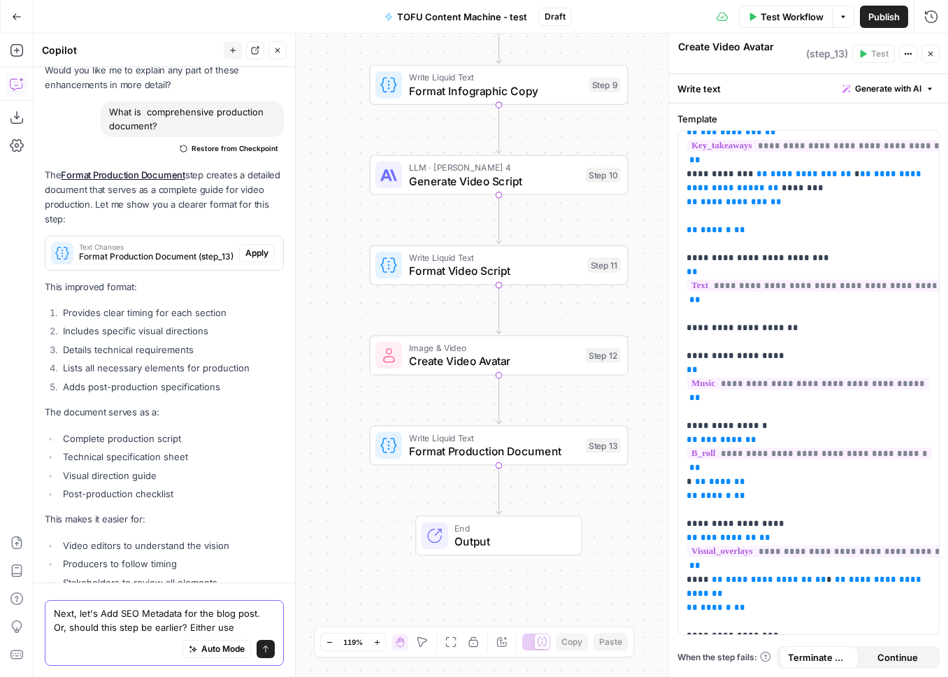
paste textarea "Use “Create Meta Tags for Page” template"
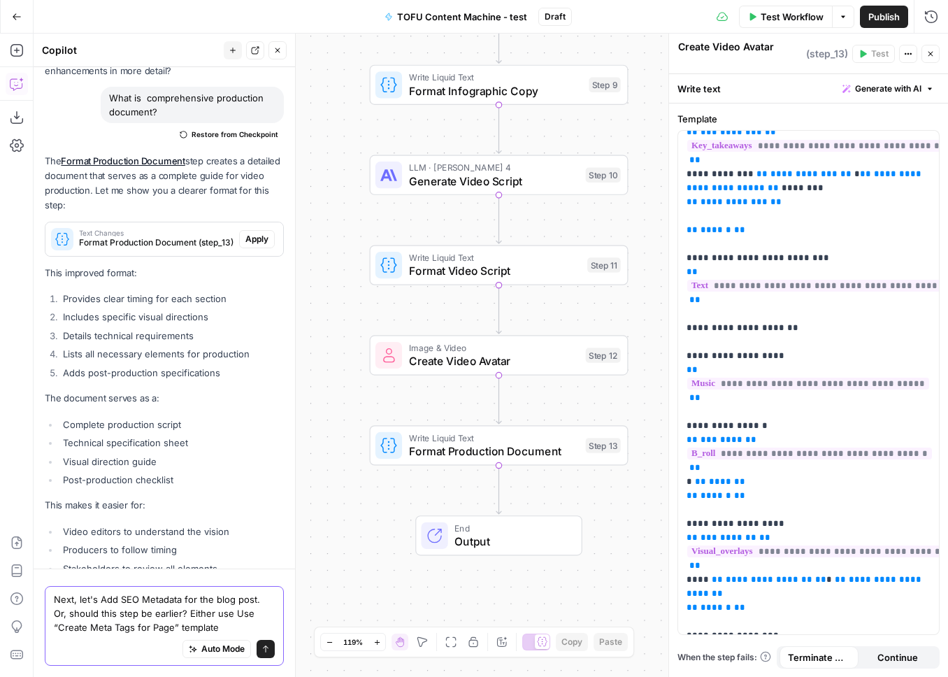
click at [217, 613] on textarea "Next, let's Add SEO Metadata for the blog post. Or, should this step be earlier…" at bounding box center [164, 613] width 221 height 42
click at [235, 613] on textarea "Next, let's Add SEO Metadata for the blog post. Or, should this step be earlier…" at bounding box center [164, 613] width 221 height 42
click at [224, 628] on textarea "Next, let's Add SEO Metadata for the blog post. Or, should this step be earlier…" at bounding box center [164, 613] width 221 height 42
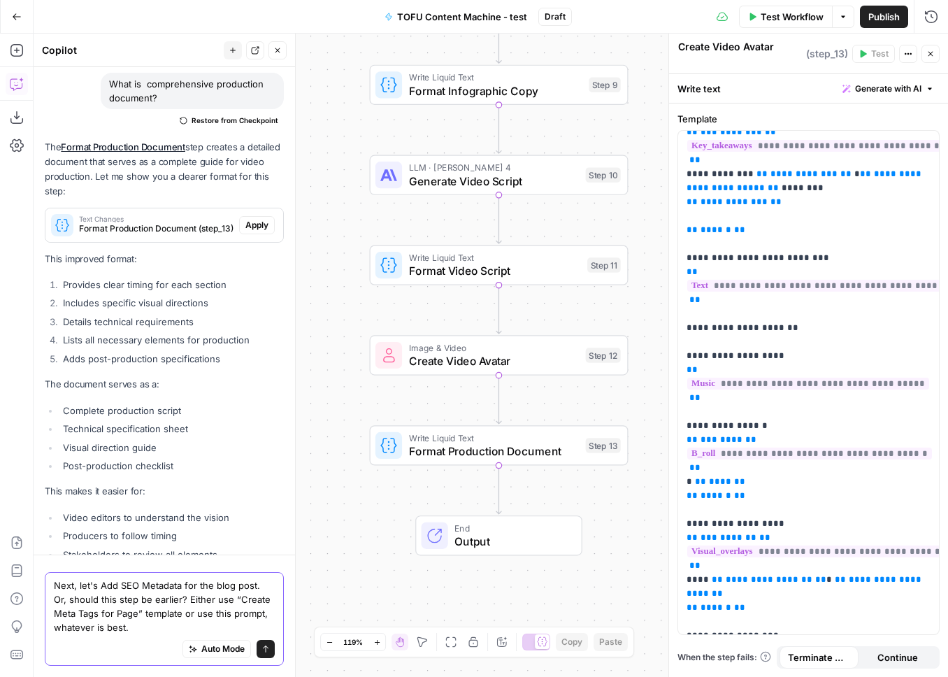
scroll to position [9357, 0]
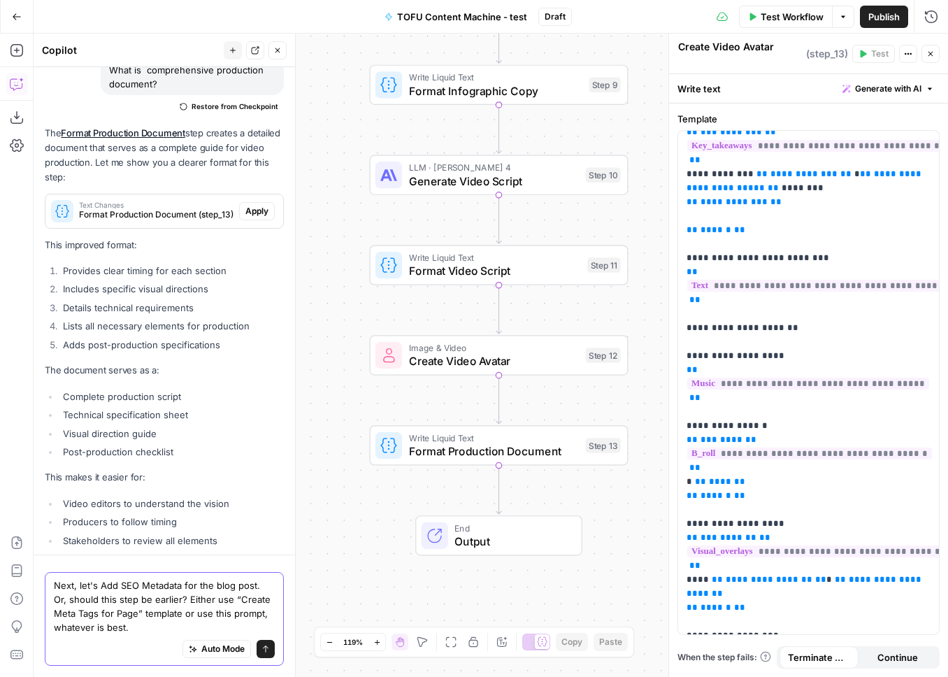
paste textarea "Prompt: From this blog post: [Paste final draft], generate a meta title (max 60…"
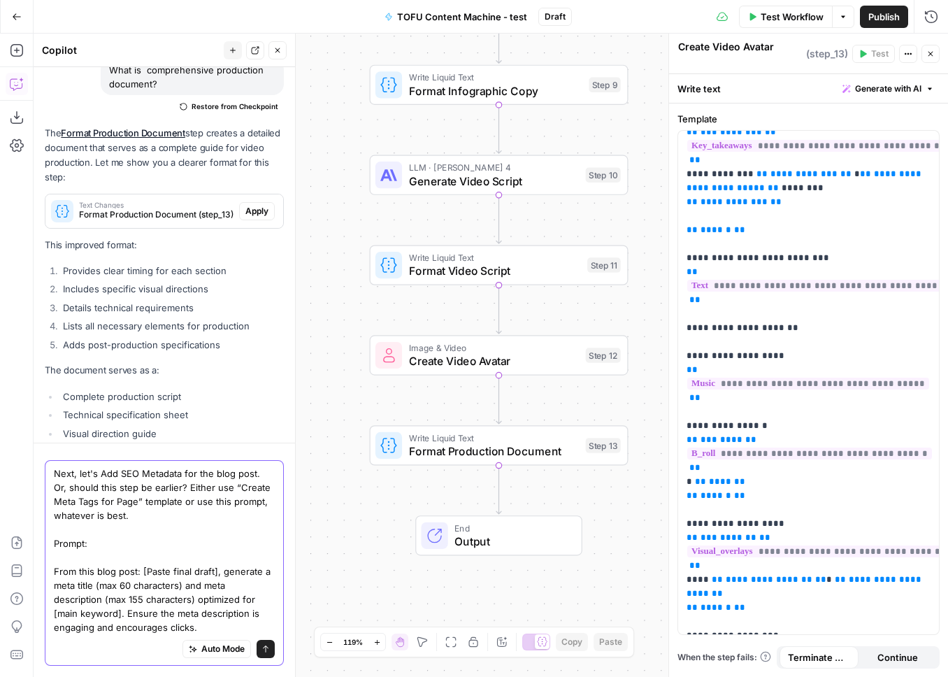
scroll to position [9455, 0]
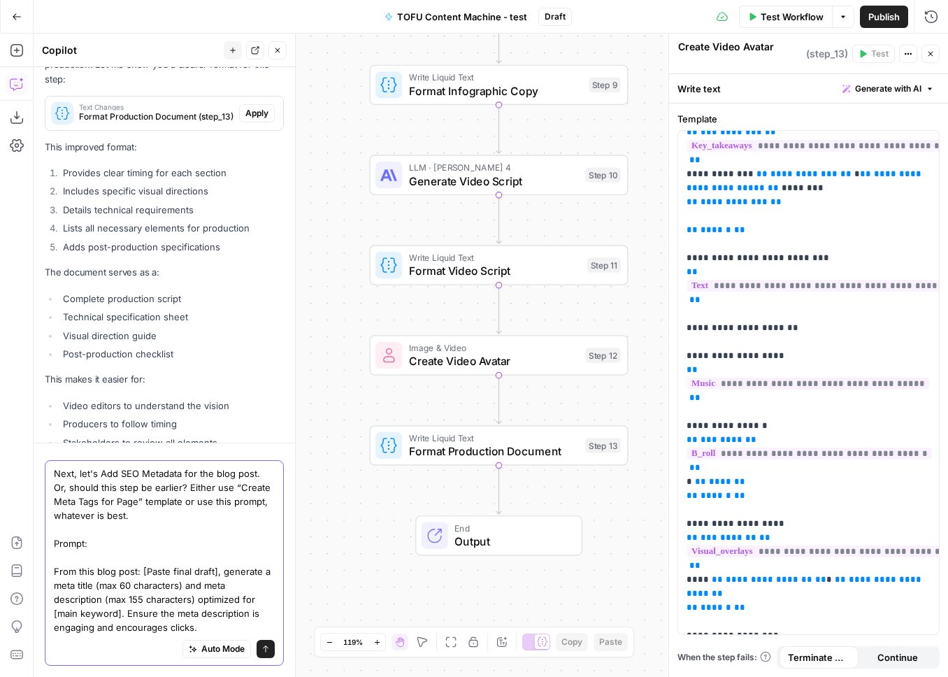
type textarea "Next, let's Add SEO Metadata for the blog post. Or, should this step be earlier…"
click at [271, 649] on button "Send" at bounding box center [266, 649] width 18 height 18
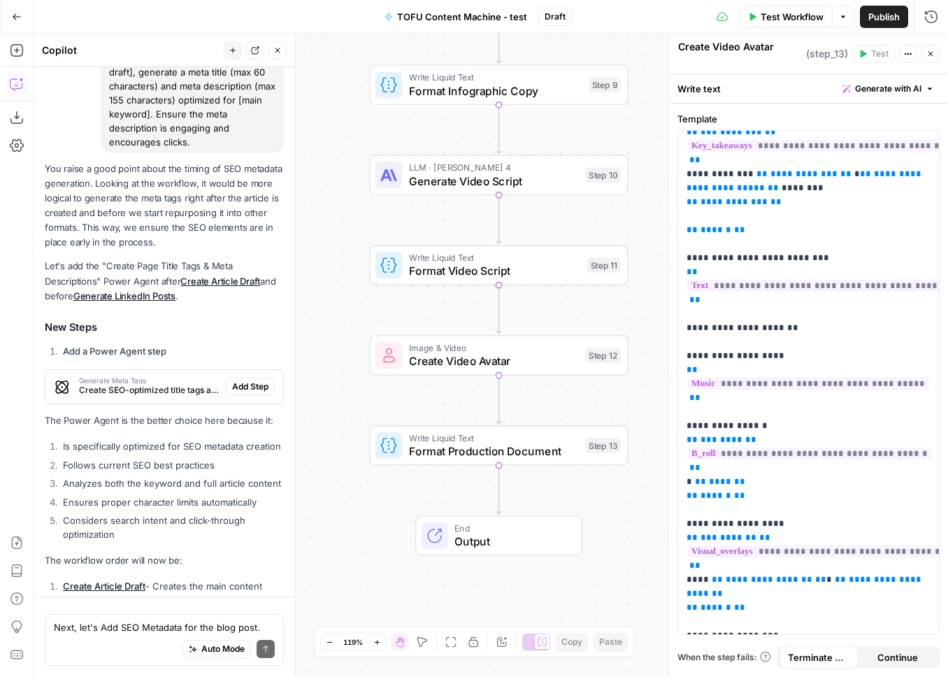
scroll to position [10032, 0]
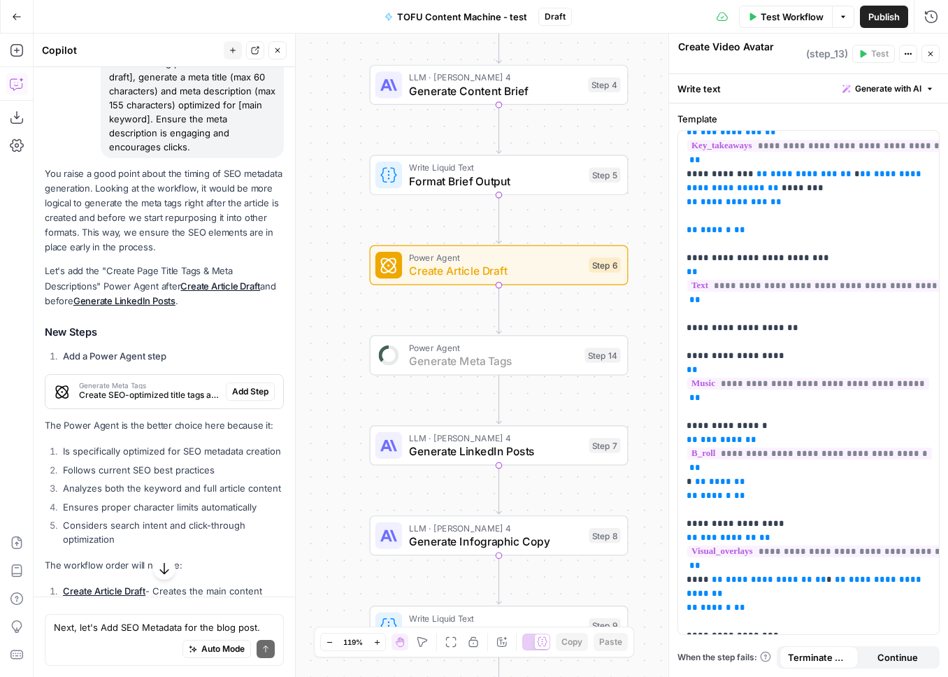
click at [255, 385] on span "Add Step" at bounding box center [250, 391] width 36 height 13
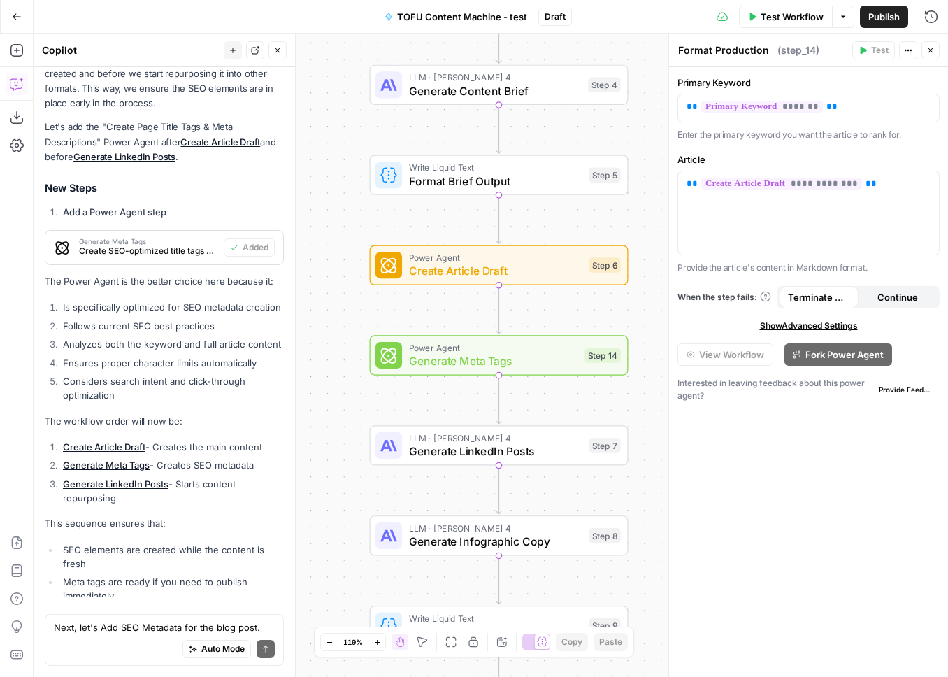
scroll to position [10198, 0]
click at [96, 633] on textarea "Next, let's Add SEO Metadata for the blog post. Or, should this step be earlier…" at bounding box center [164, 627] width 221 height 14
type textarea "sure"
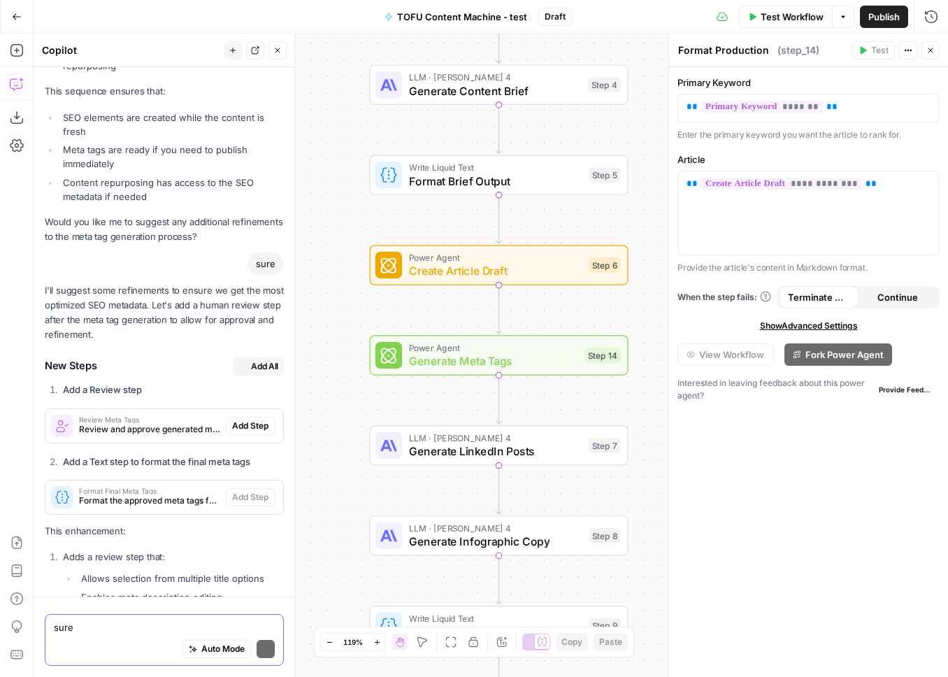
scroll to position [11067, 0]
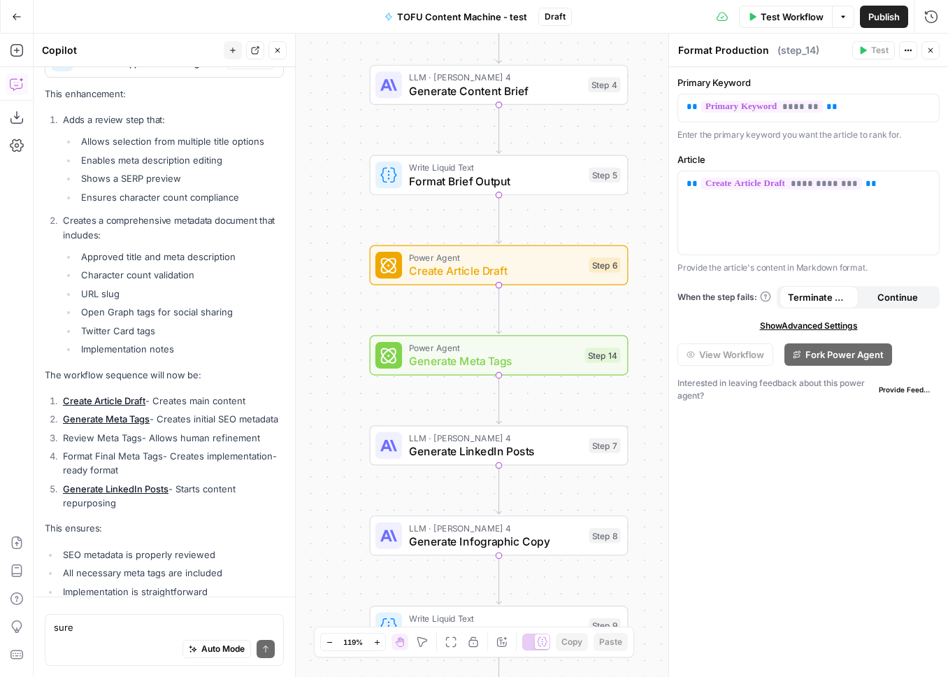
click at [120, 634] on div "Auto Mode Send" at bounding box center [164, 649] width 221 height 31
type textarea "s"
click at [85, 634] on div "Auto Mode Send" at bounding box center [164, 649] width 221 height 31
paste textarea "Internal & External Linking (Use “Add Internal & External Links” template) Prom…"
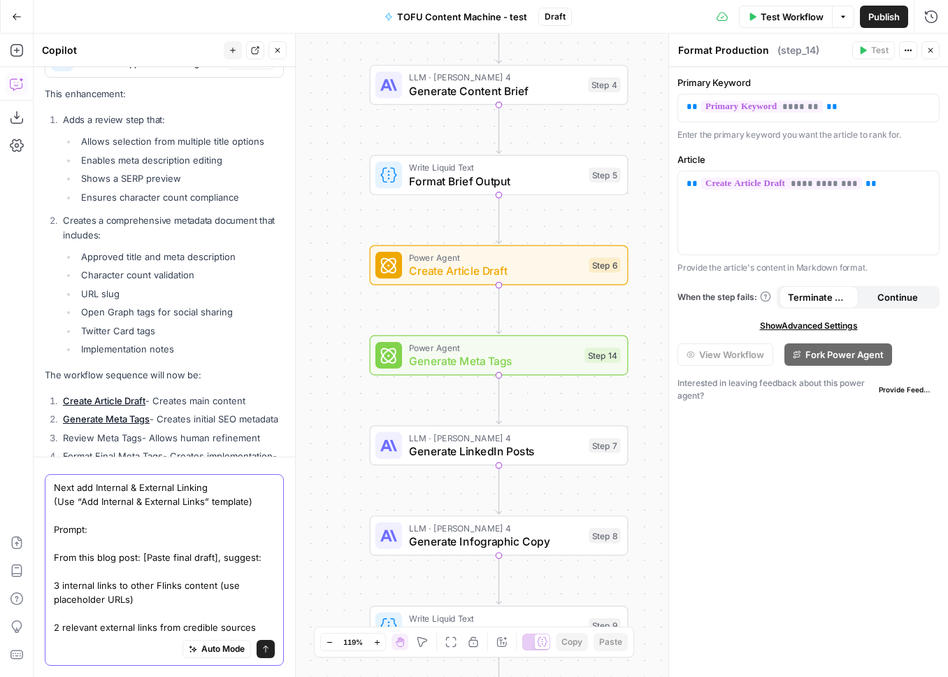
scroll to position [11207, 0]
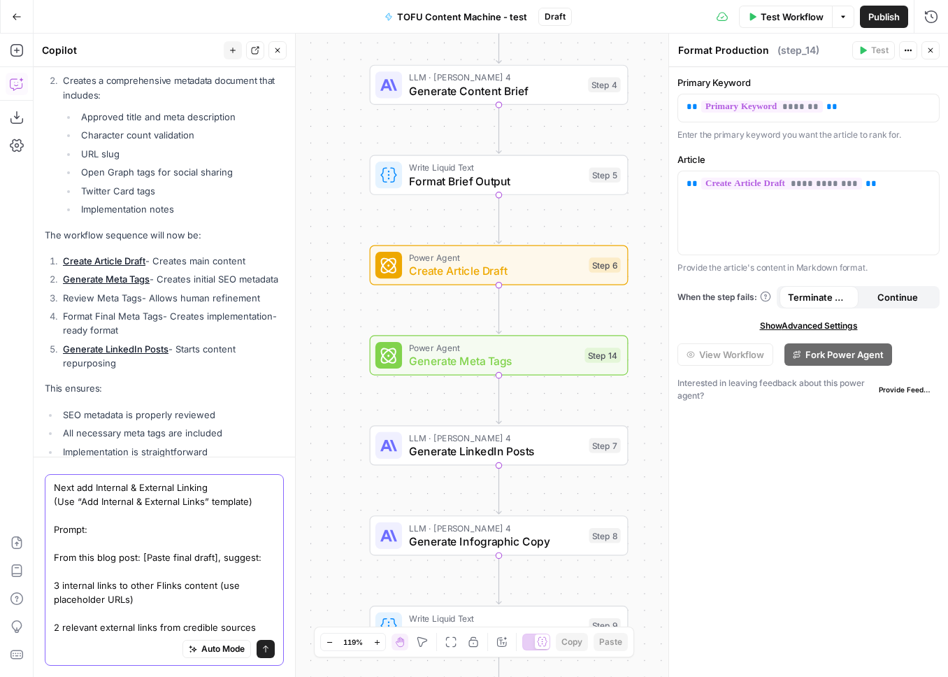
click at [84, 516] on textarea "Next add Internal & External Linking (Use “Add Internal & External Links” templ…" at bounding box center [164, 557] width 221 height 154
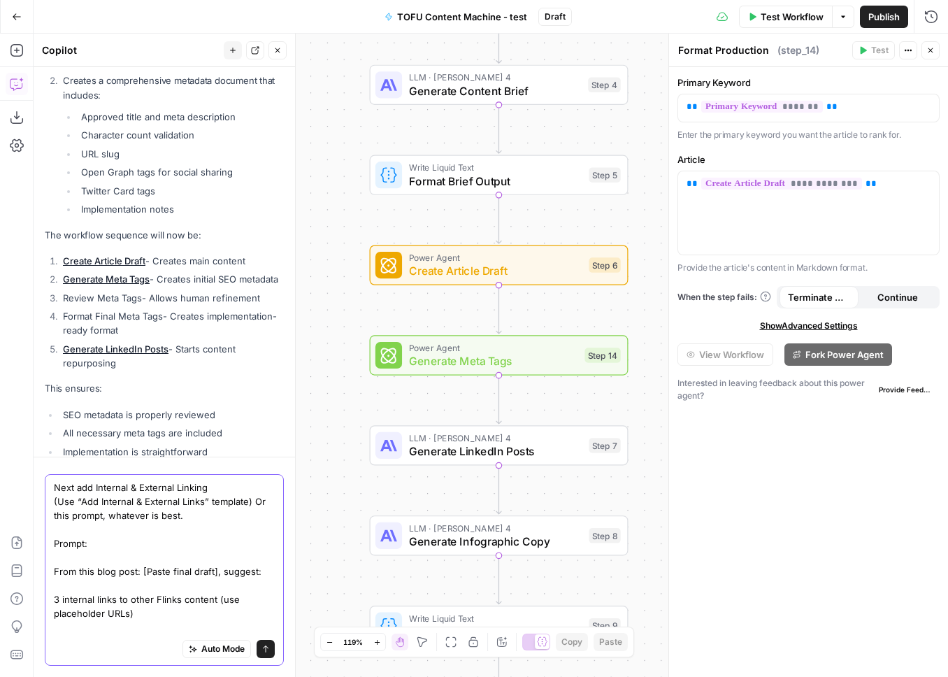
scroll to position [11221, 0]
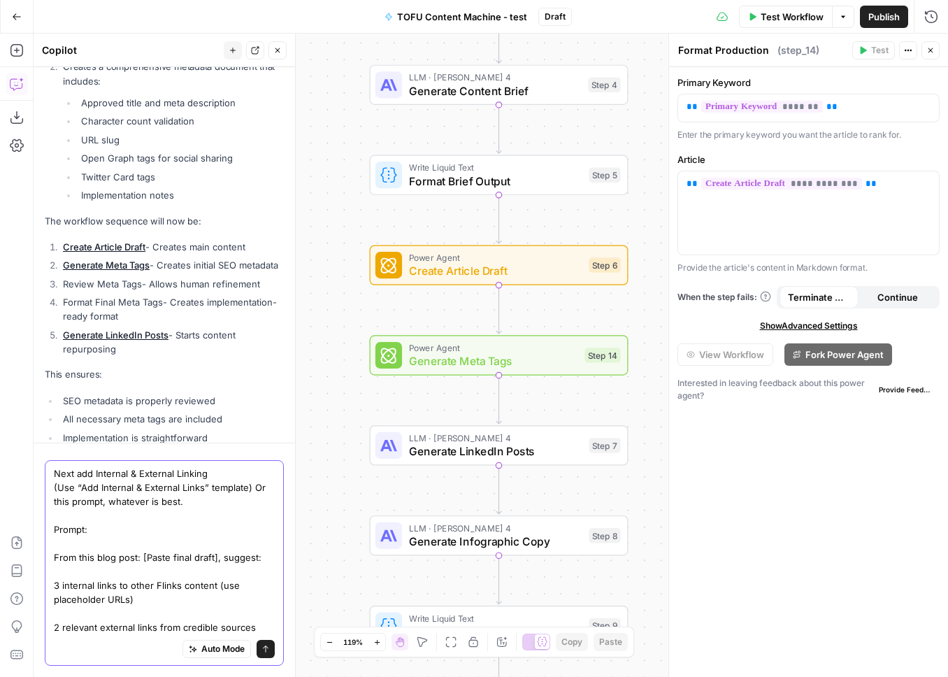
type textarea "Next add Internal & External Linking (Use “Add Internal & External Links” templ…"
click at [271, 649] on button "Send" at bounding box center [266, 649] width 18 height 18
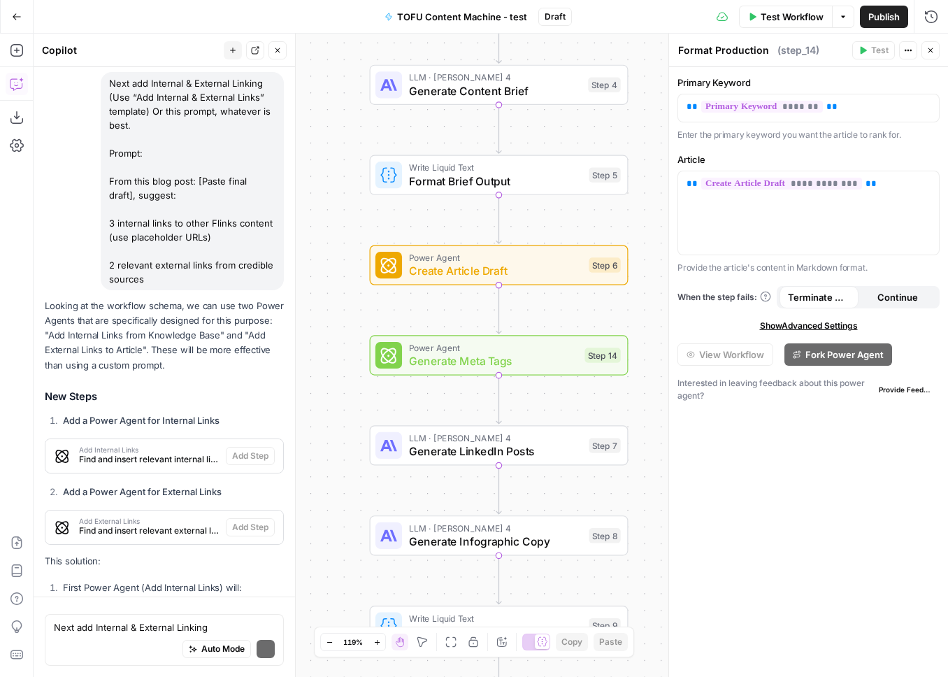
scroll to position [12122, 0]
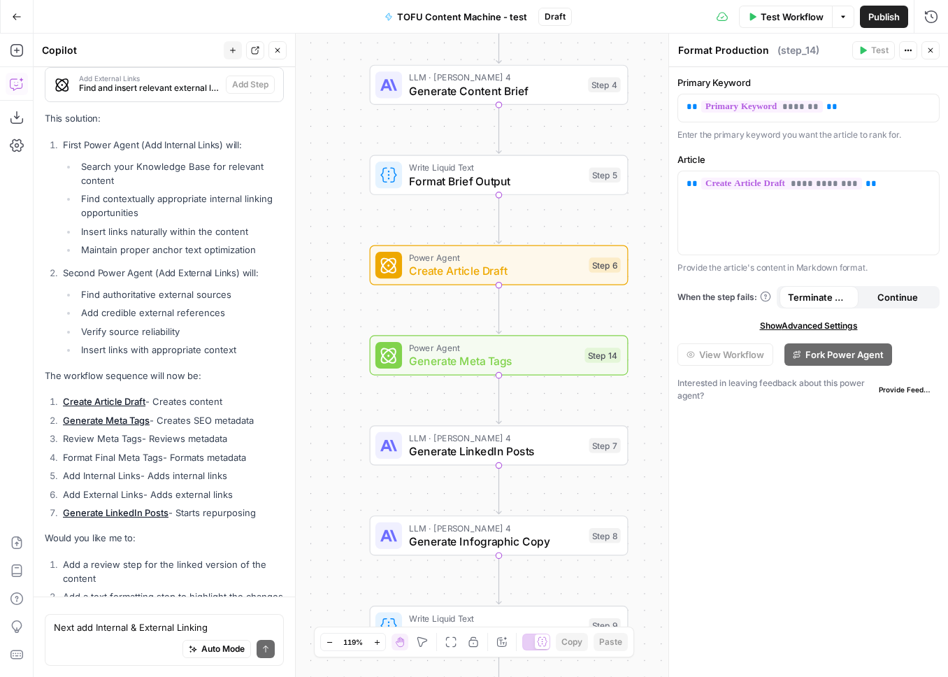
click at [92, 635] on div "Auto Mode Send" at bounding box center [164, 649] width 221 height 31
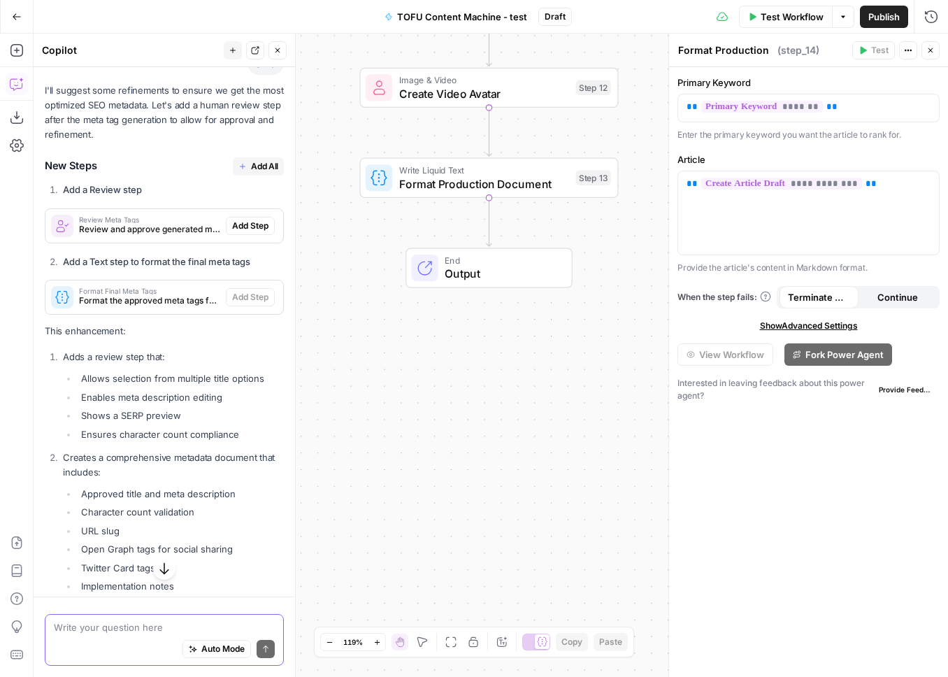
scroll to position [10665, 0]
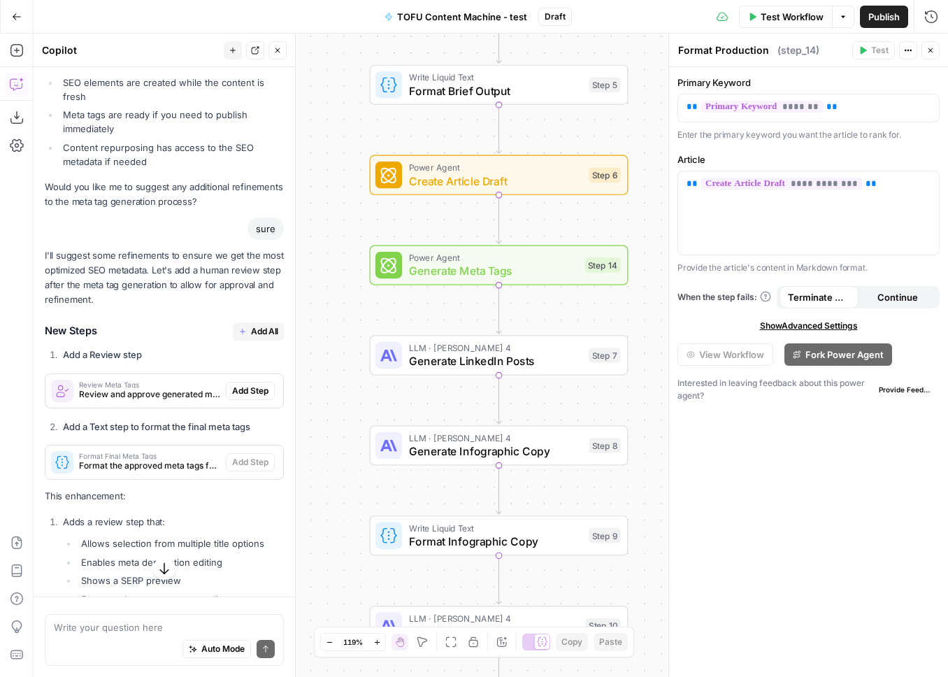
click at [257, 325] on span "Add All" at bounding box center [264, 331] width 27 height 13
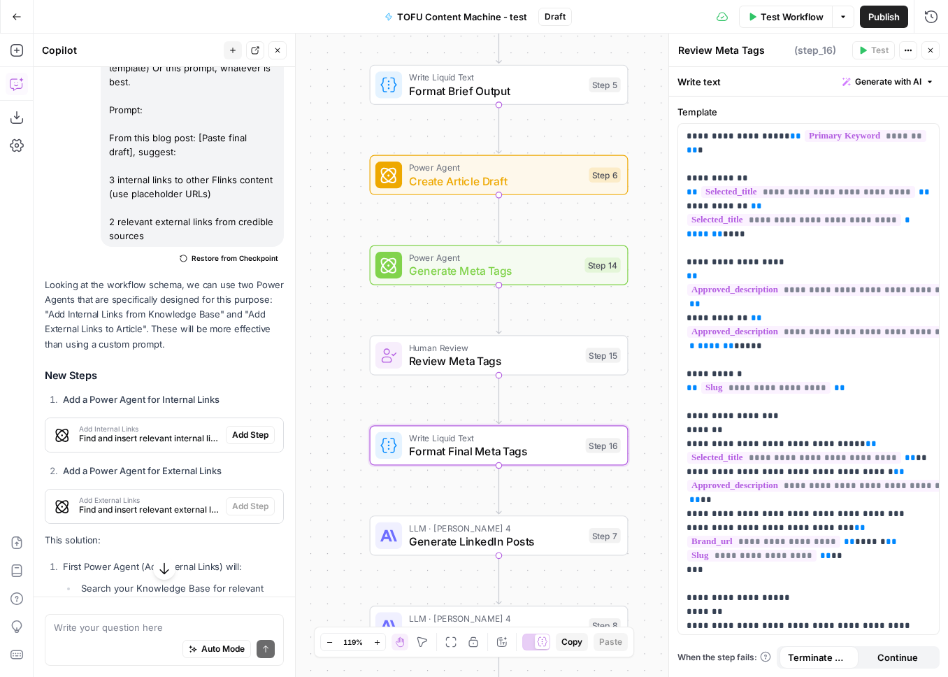
scroll to position [11780, 0]
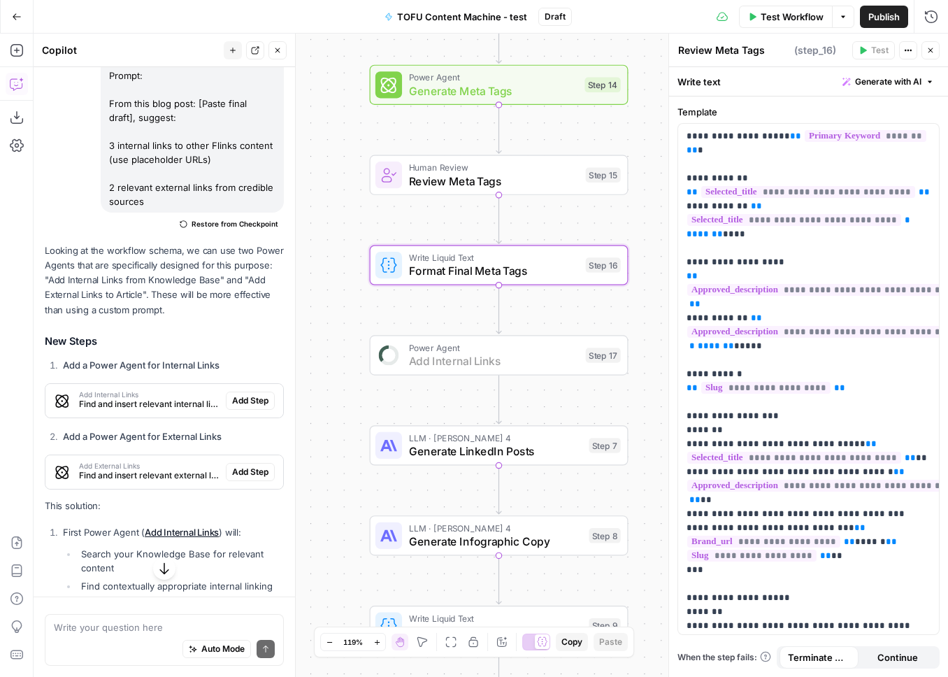
click at [233, 394] on span "Add Step" at bounding box center [250, 400] width 36 height 13
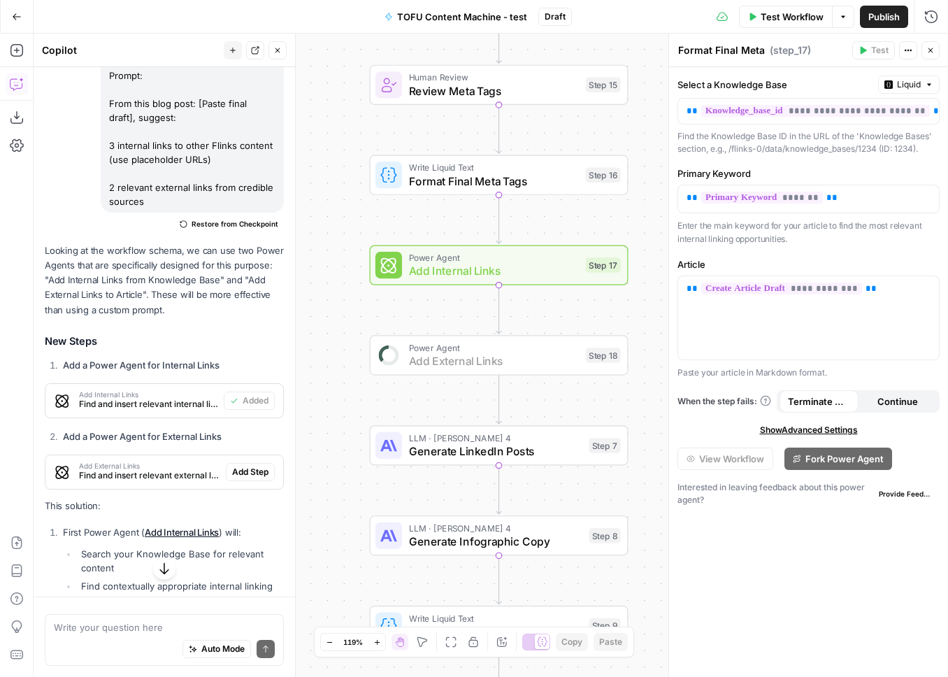
drag, startPoint x: 243, startPoint y: 363, endPoint x: 249, endPoint y: 435, distance: 71.5
click at [243, 466] on span "Add Step" at bounding box center [250, 472] width 36 height 13
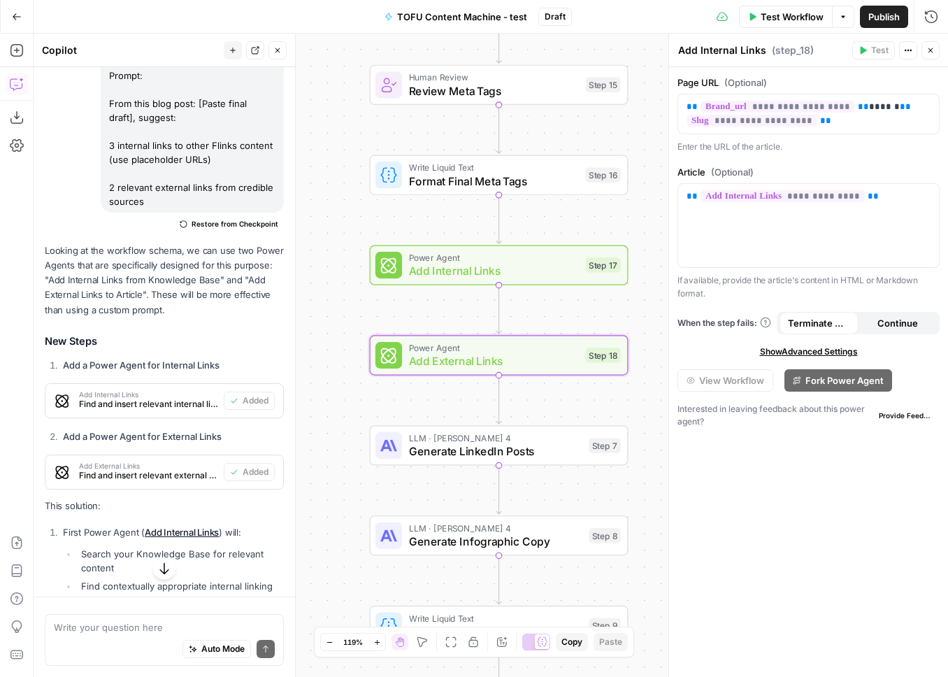
scroll to position [12167, 0]
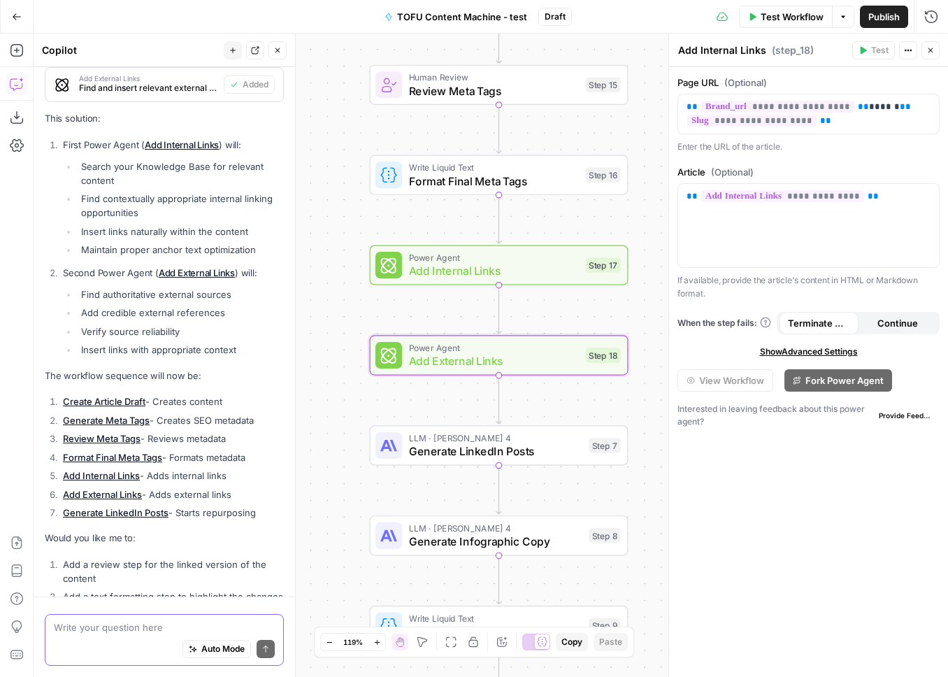
click at [111, 620] on textarea at bounding box center [164, 627] width 221 height 14
type textarea "Yes to 1, 2, and 3"
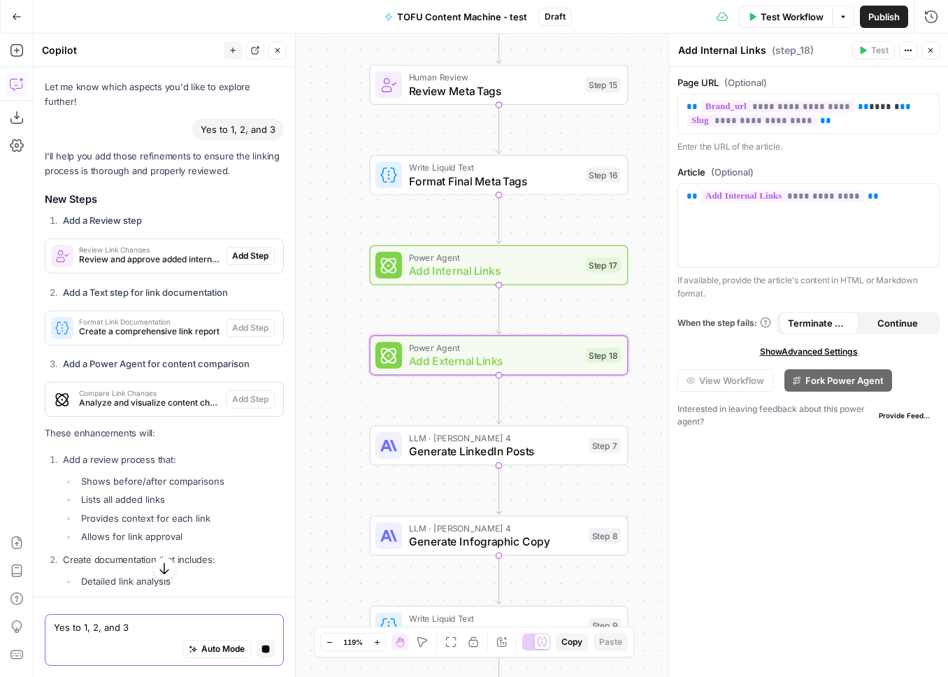
scroll to position [12200, 0]
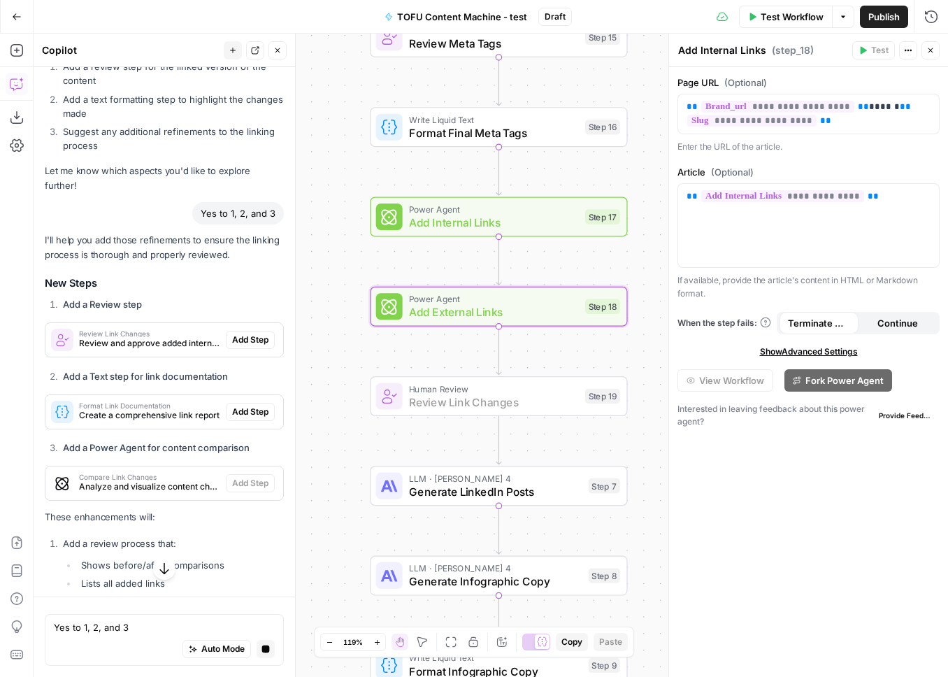
click at [258, 333] on span "Add Step" at bounding box center [250, 339] width 36 height 13
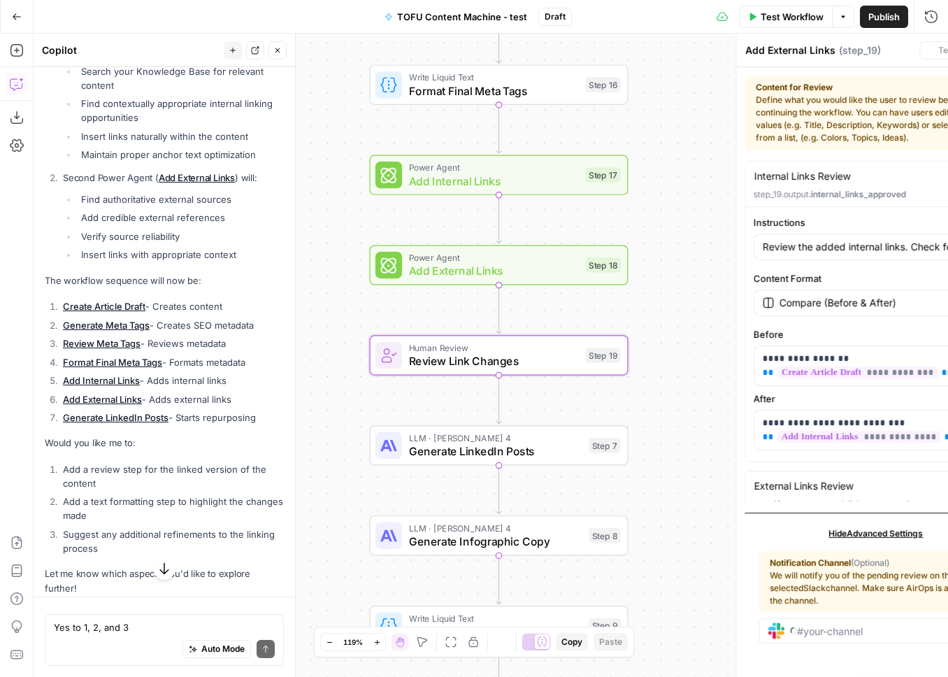
scroll to position [12665, 0]
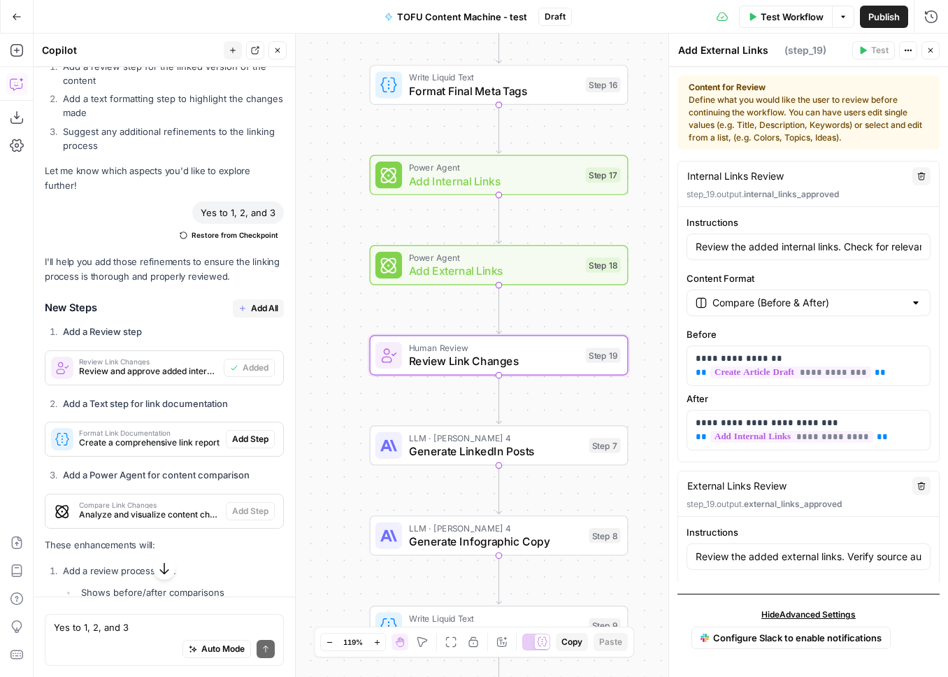
click at [247, 428] on div "Format Link Documentation Create a comprehensive link report Add Step" at bounding box center [164, 439] width 238 height 22
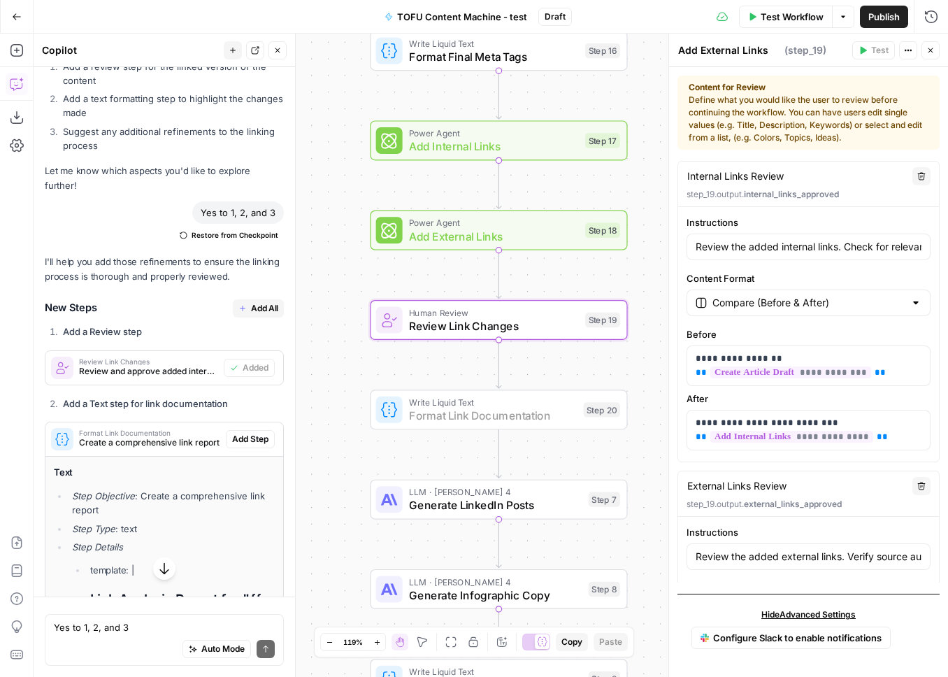
click at [248, 433] on span "Add Step" at bounding box center [250, 439] width 36 height 13
type input "Review the complete list of added links and their anchor text."
type input "Single Item"
type input "Review the complete list of added links and their anchor text."
type input "Single Item"
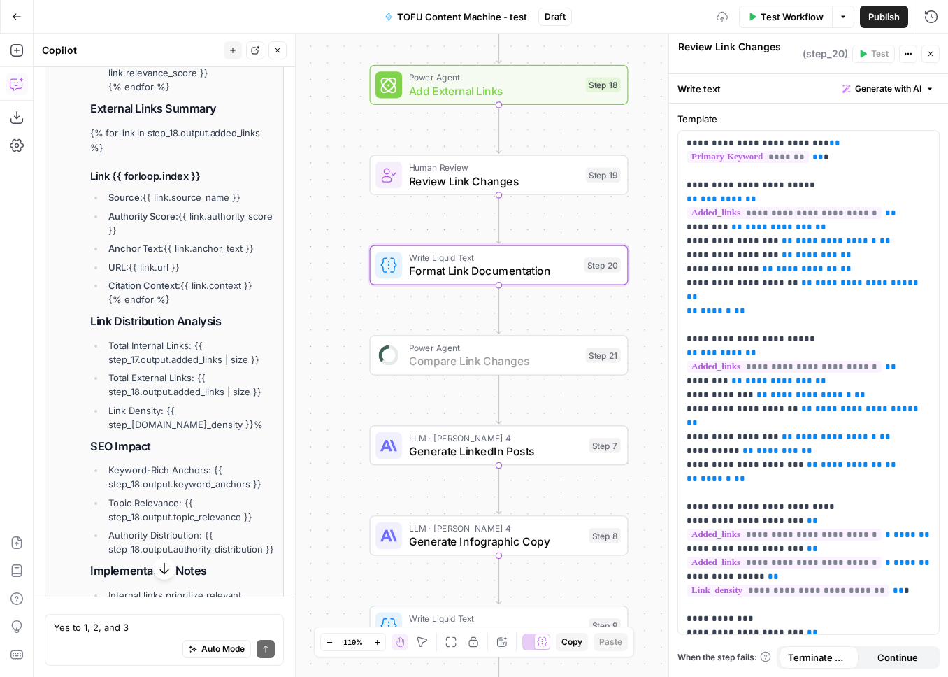
scroll to position [13798, 0]
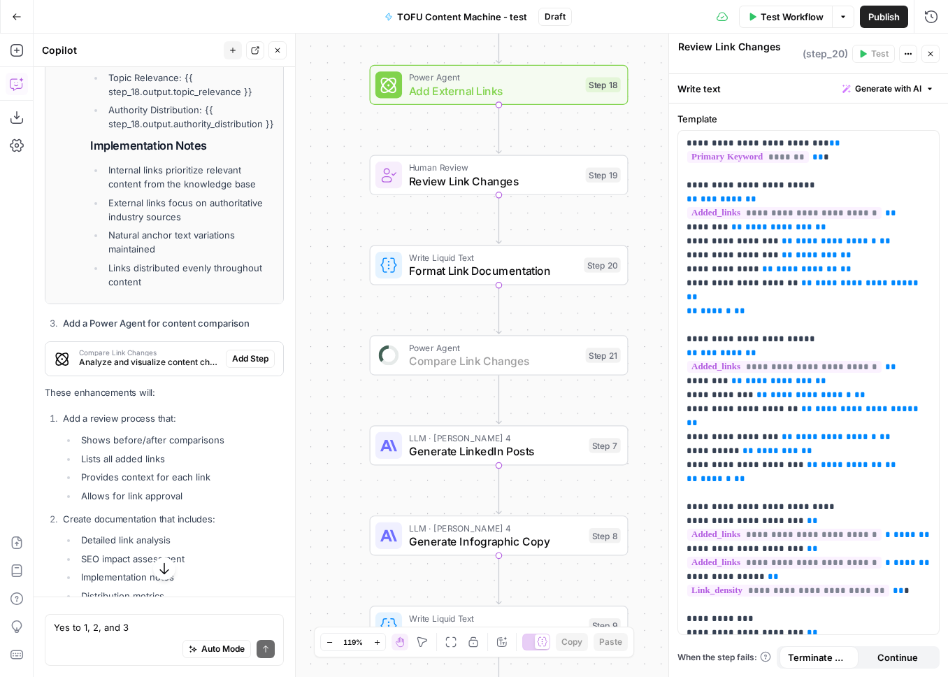
click at [253, 352] on span "Add Step" at bounding box center [250, 358] width 36 height 13
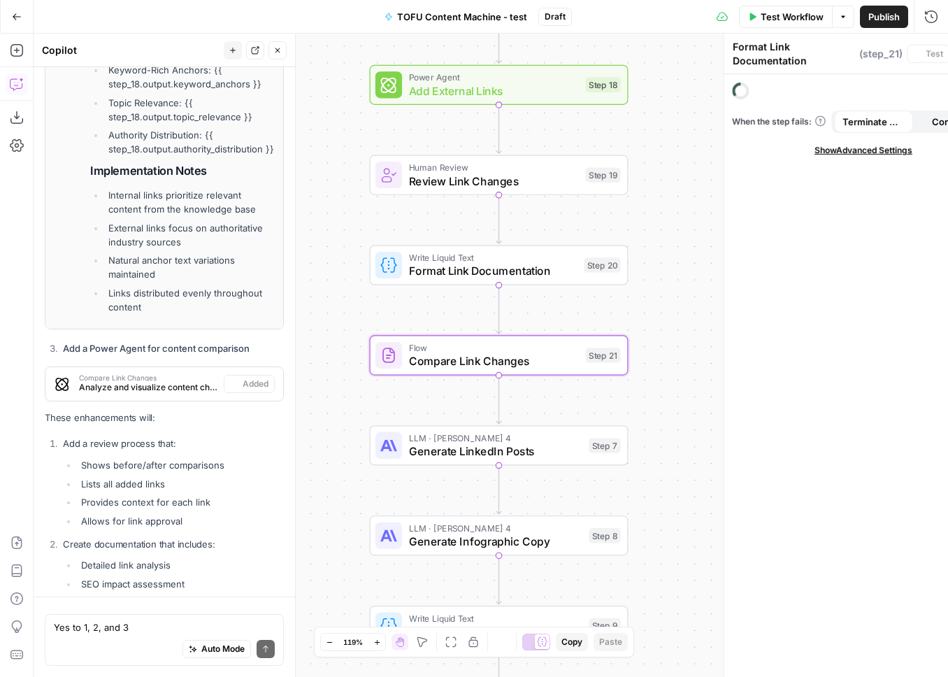
scroll to position [14180, 0]
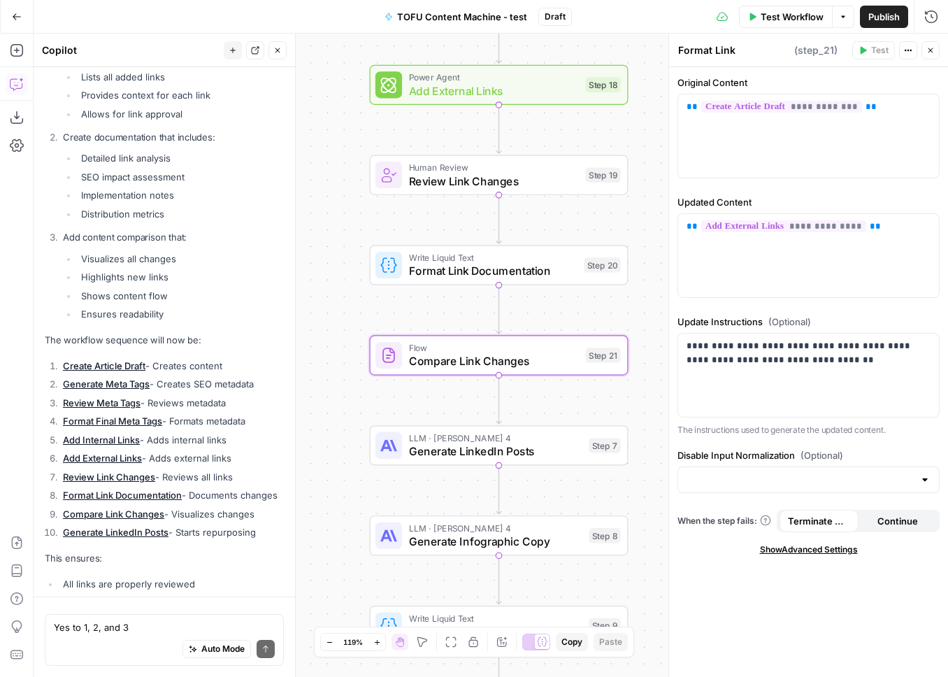
click at [106, 634] on div "Auto Mode Send" at bounding box center [164, 649] width 221 height 31
paste textarea "(Use “Get Hero Image for Article” template) Prompt: Suggest 3 hero image concep…"
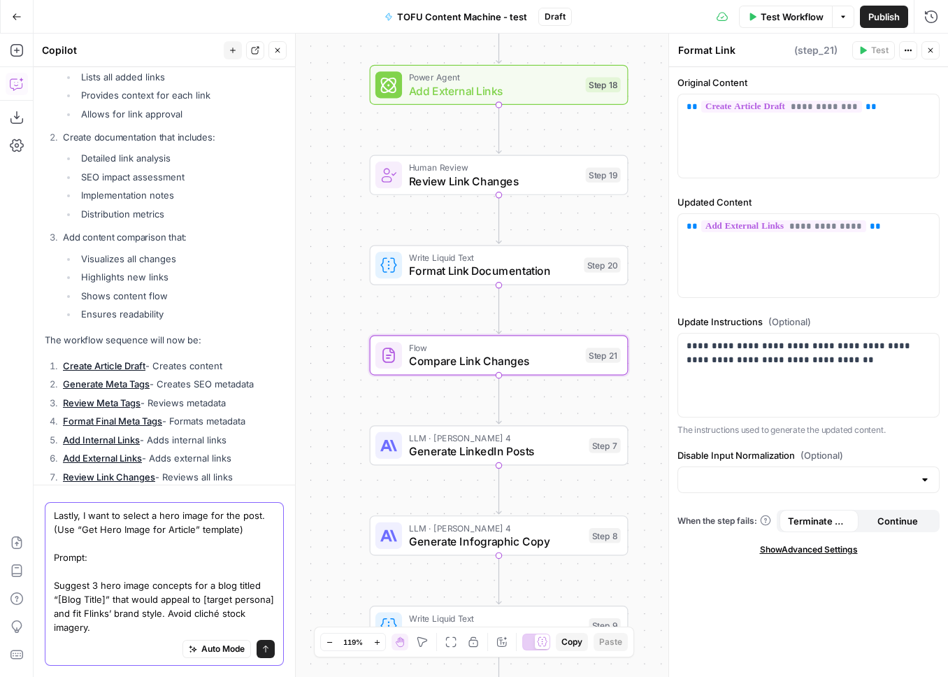
scroll to position [14292, 0]
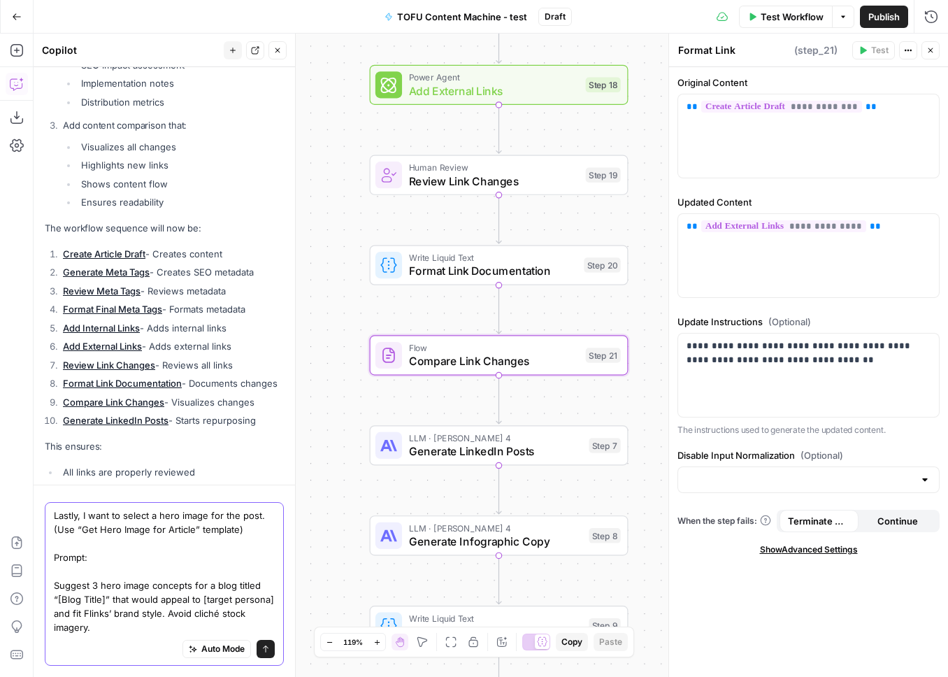
click at [58, 531] on textarea "Lastly, I want to select a hero image for the post. (Use “Get Hero Image for Ar…" at bounding box center [164, 571] width 221 height 126
click at [248, 532] on textarea "Lastly, I want to select a hero image for the post. Use “Get Hero Image for Art…" at bounding box center [164, 571] width 221 height 126
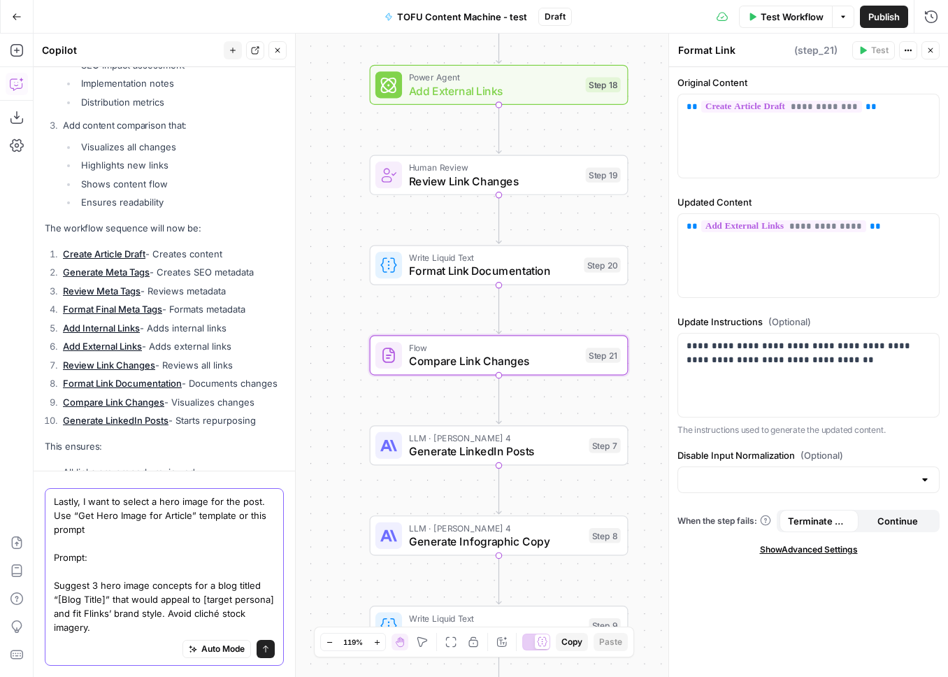
scroll to position [14306, 0]
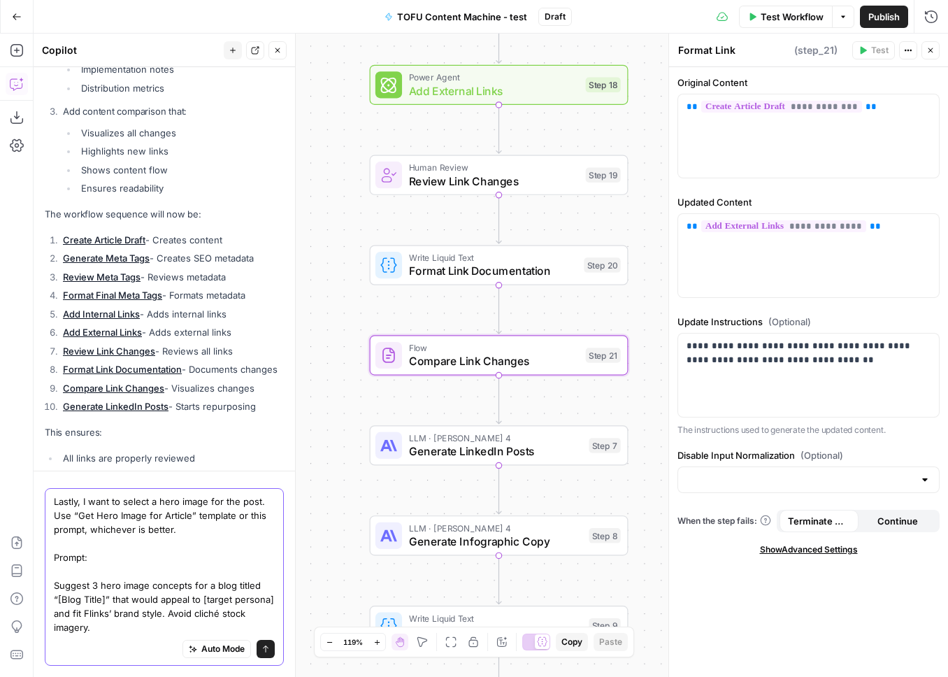
type textarea "Lastly, I want to select a hero image for the post. Use “Get Hero Image for Art…"
click at [266, 648] on icon "submit" at bounding box center [265, 648] width 8 height 8
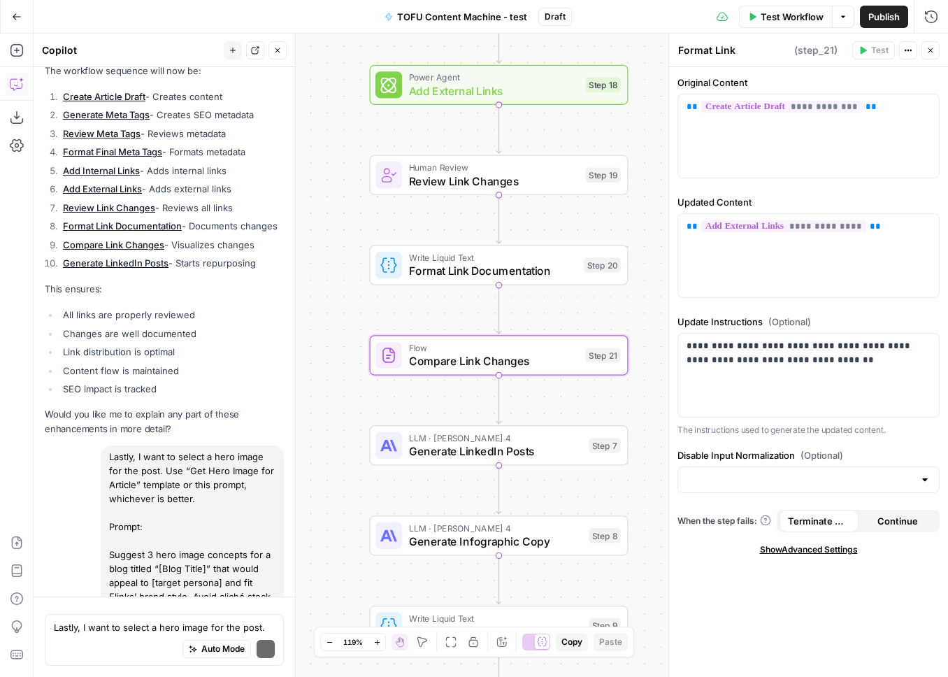
scroll to position [14968, 0]
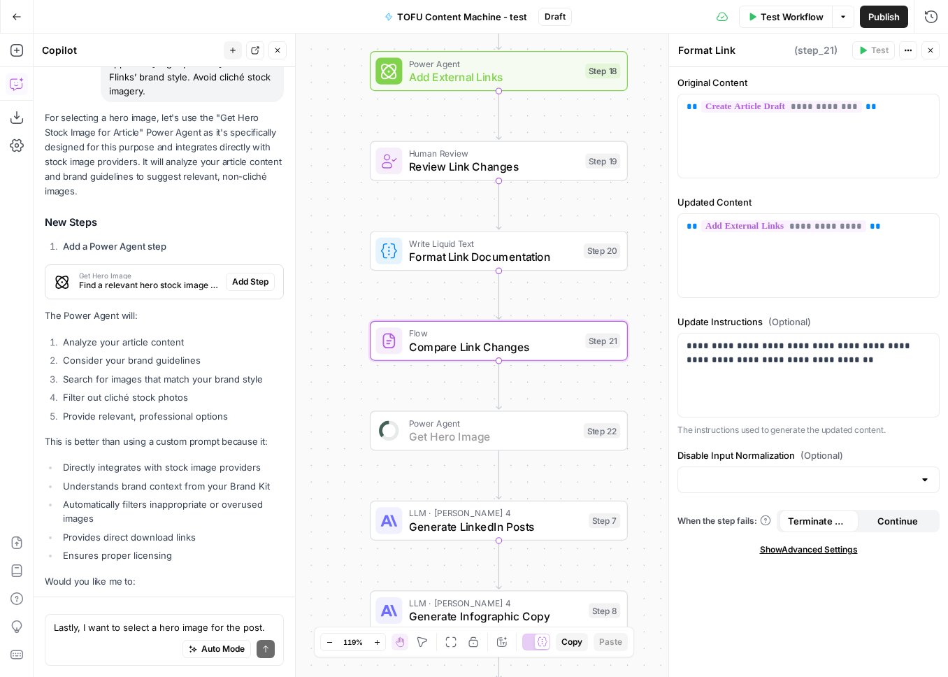
click at [251, 275] on span "Add Step" at bounding box center [250, 281] width 36 height 13
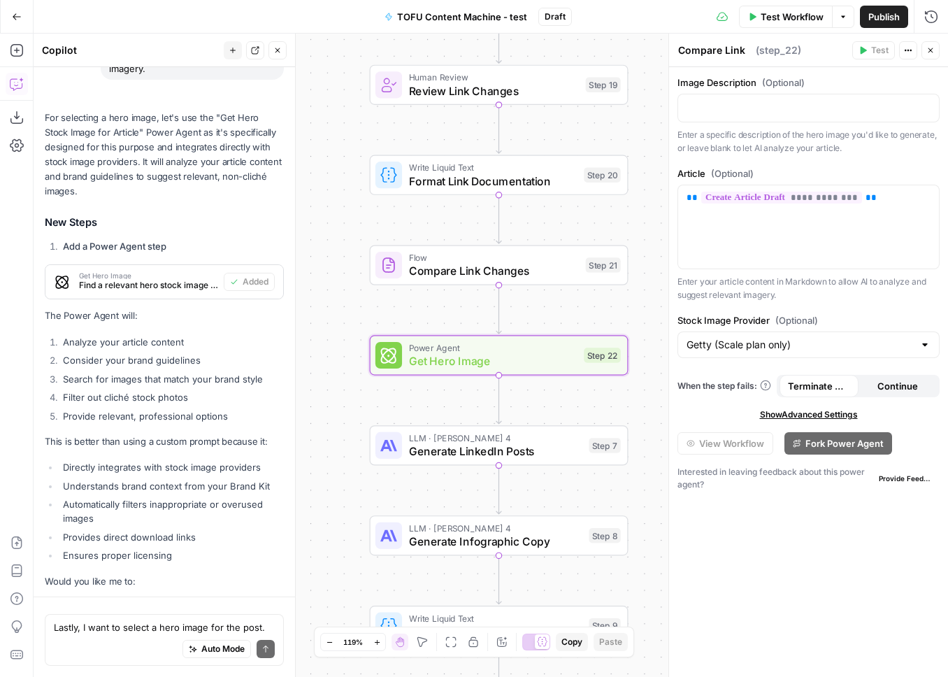
scroll to position [14991, 0]
click at [97, 630] on textarea "Lastly, I want to select a hero image for the post. Use “Get Hero Image for Art…" at bounding box center [164, 627] width 221 height 14
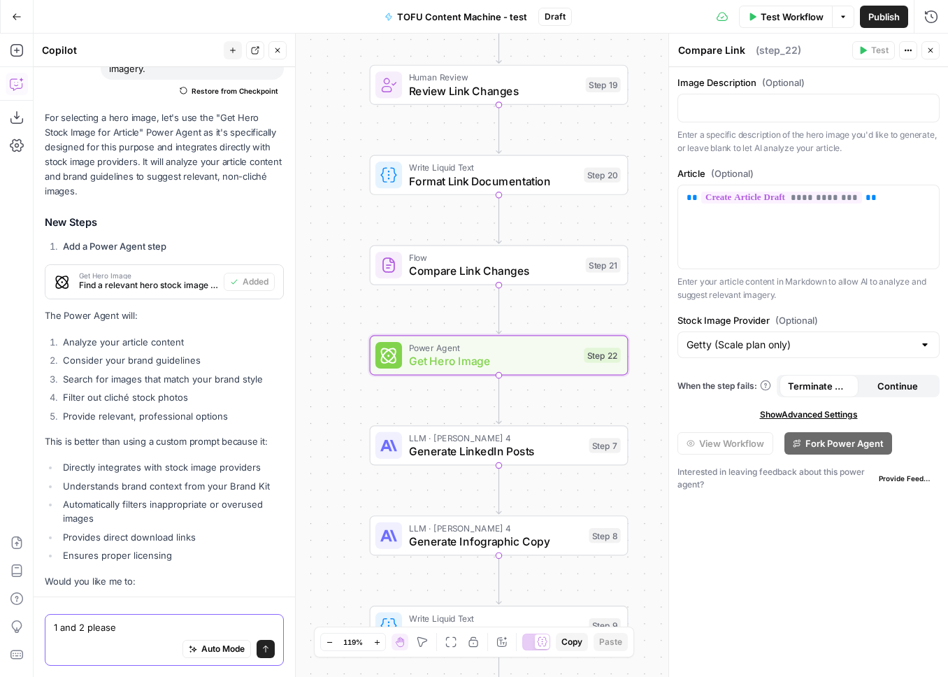
type textarea "1 and 2 please."
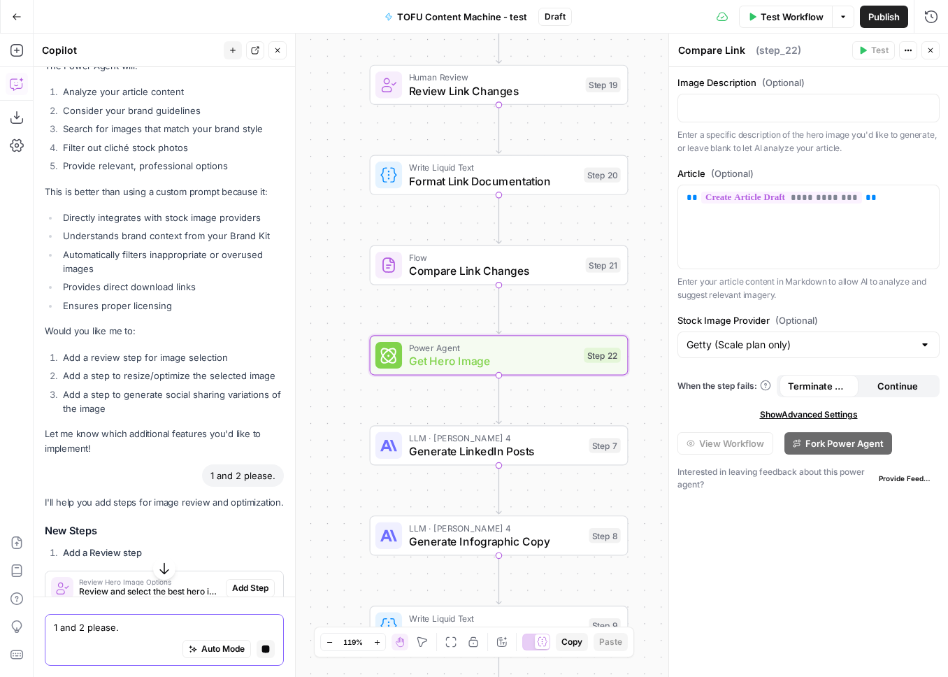
scroll to position [14747, 0]
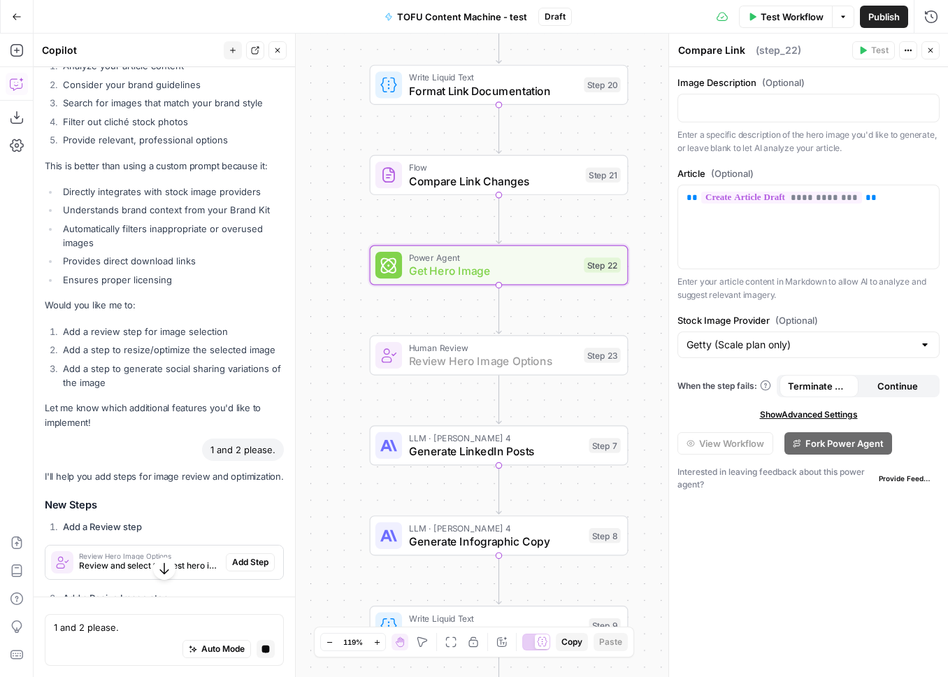
click at [248, 556] on span "Add Step" at bounding box center [250, 562] width 36 height 13
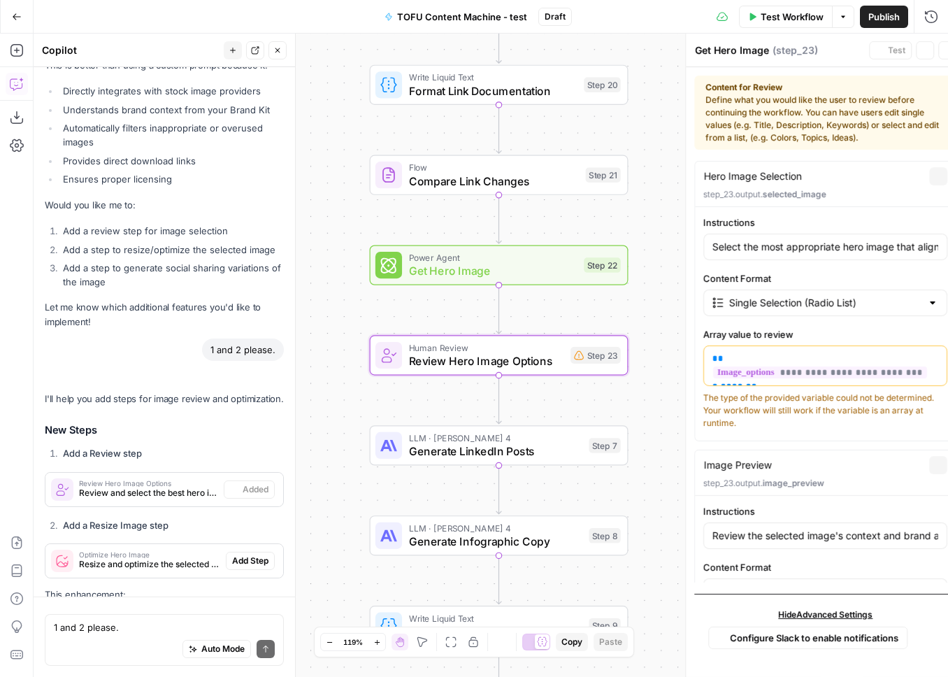
scroll to position [15818, 0]
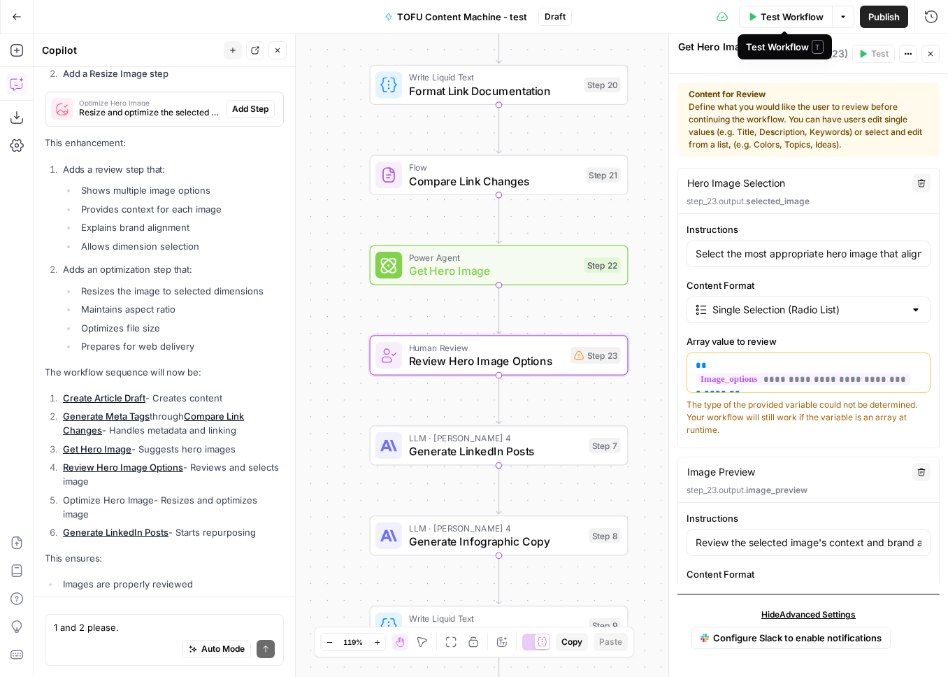
click at [766, 16] on span "Test Workflow" at bounding box center [792, 17] width 63 height 14
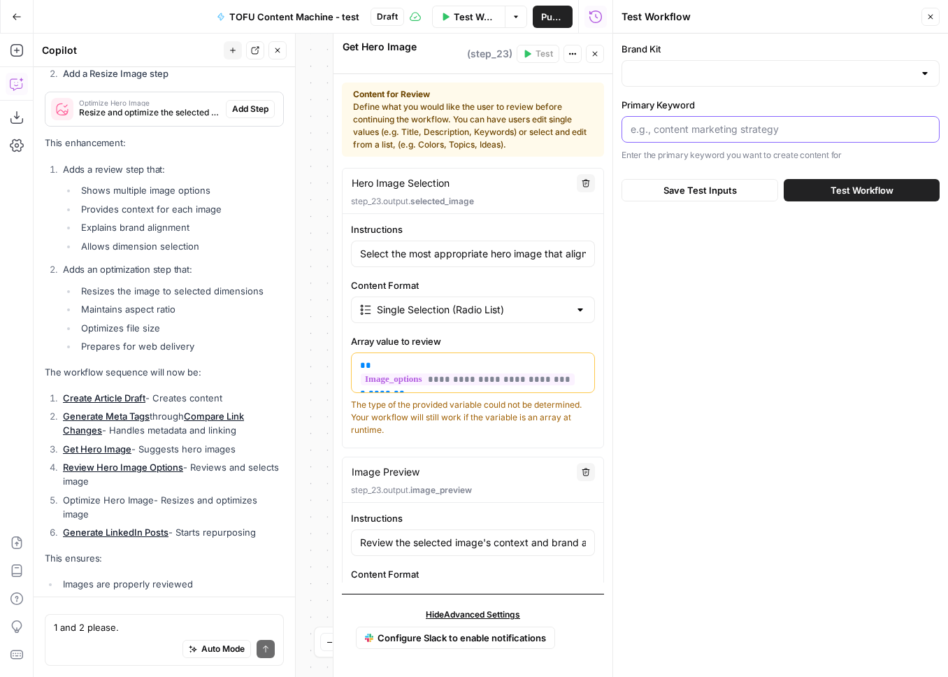
click at [679, 131] on input "Primary Keyword" at bounding box center [780, 129] width 300 height 14
click at [777, 75] on input "Brand Kit" at bounding box center [771, 73] width 283 height 14
click at [777, 115] on span "Flinks" at bounding box center [777, 108] width 289 height 14
type input "Flinks"
click at [695, 127] on input "Primary Keyword" at bounding box center [780, 129] width 300 height 14
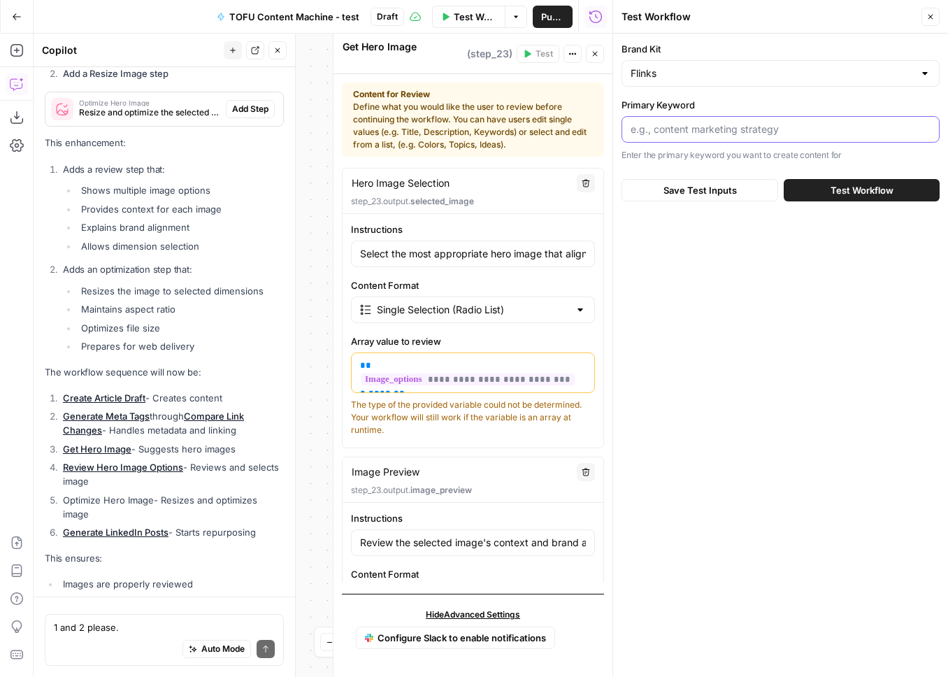
paste input "document fraud business lending"
type input "document fraud business lending"
click at [836, 194] on span "Test Workflow" at bounding box center [861, 190] width 63 height 14
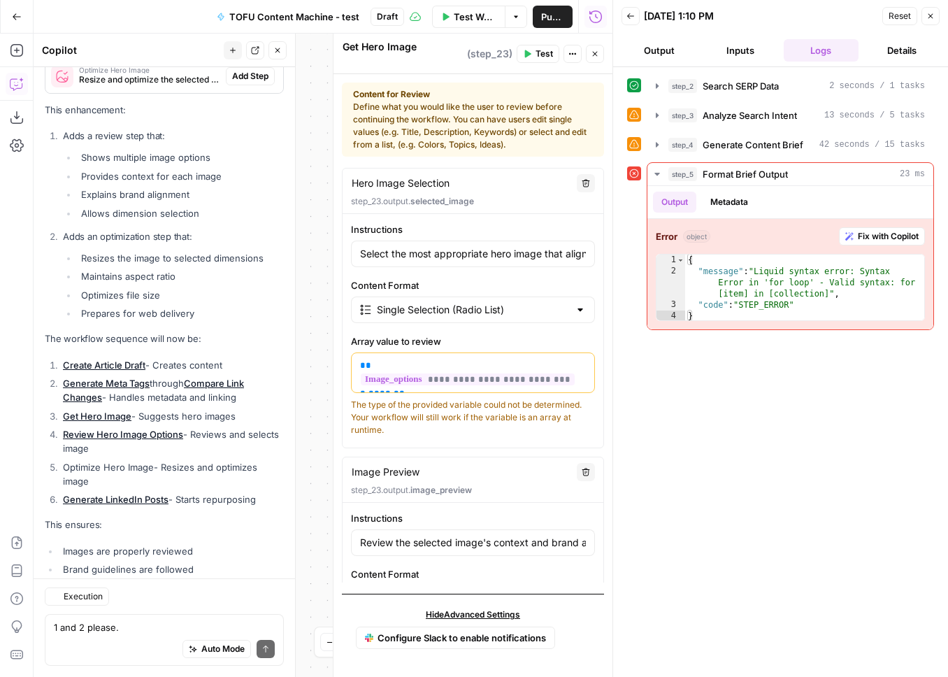
scroll to position [14870, 0]
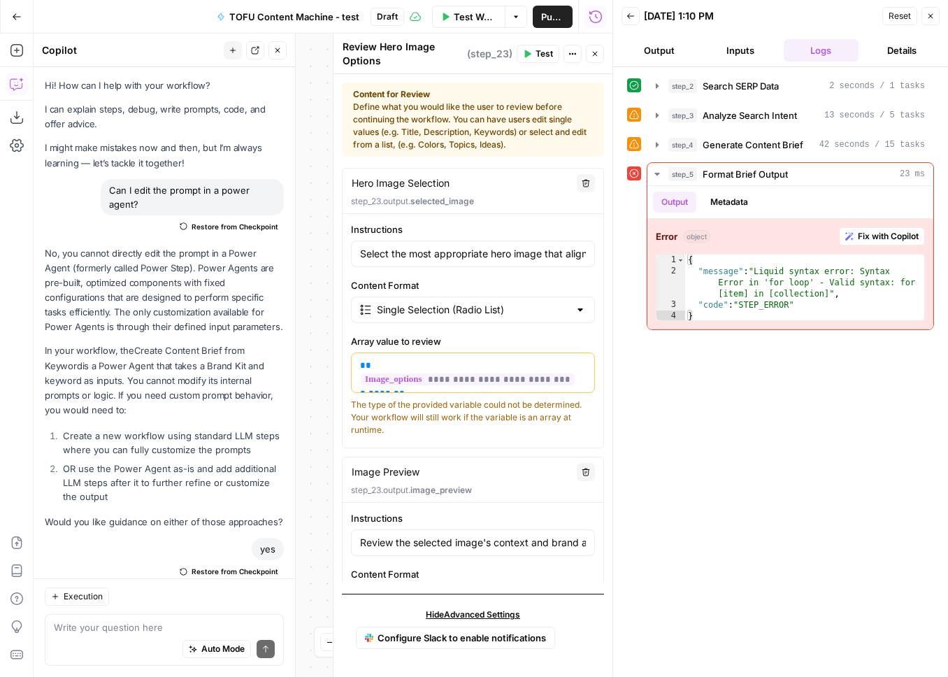
scroll to position [14870, 0]
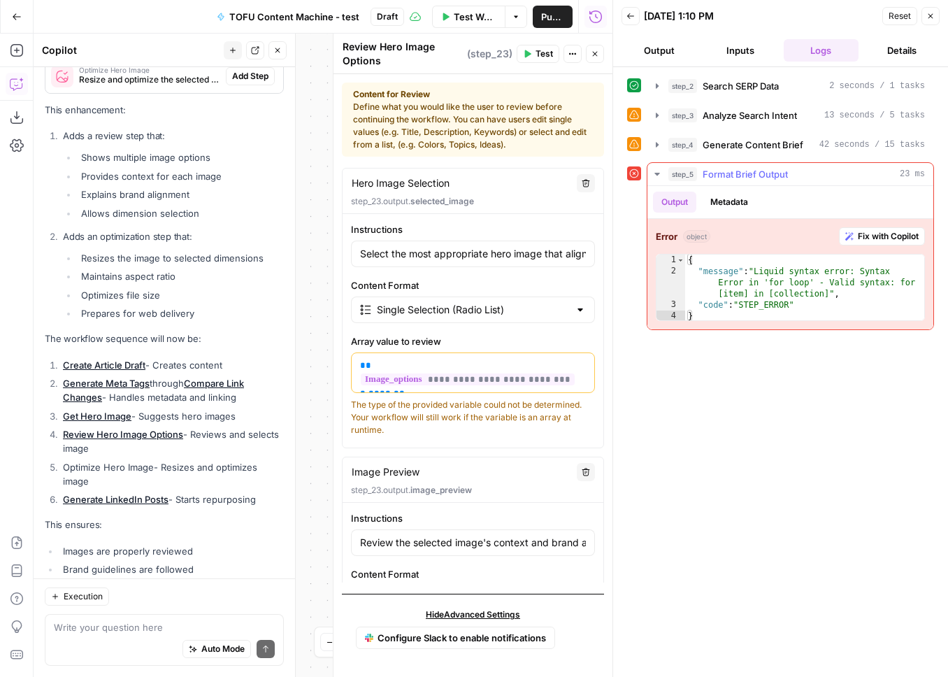
click at [884, 237] on span "Fix with Copilot" at bounding box center [888, 236] width 61 height 13
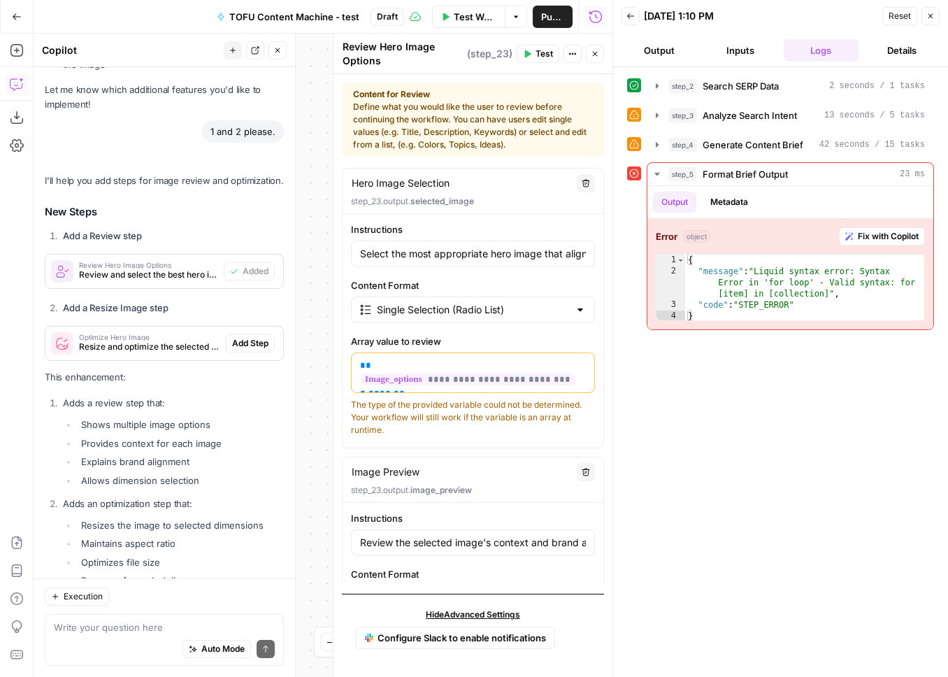
scroll to position [15190, 0]
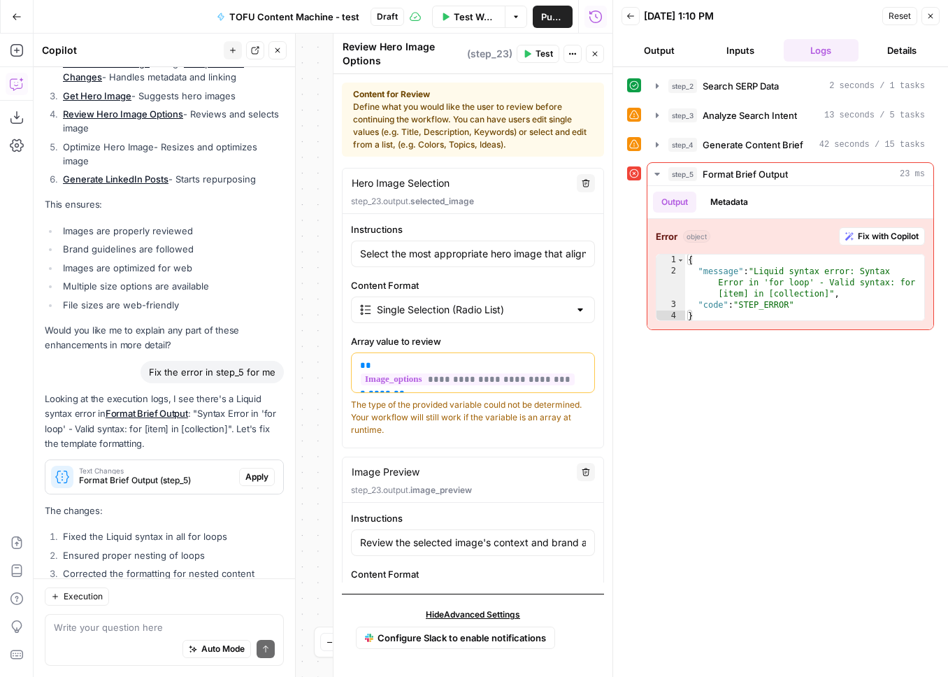
click at [253, 470] on span "Apply" at bounding box center [256, 476] width 23 height 13
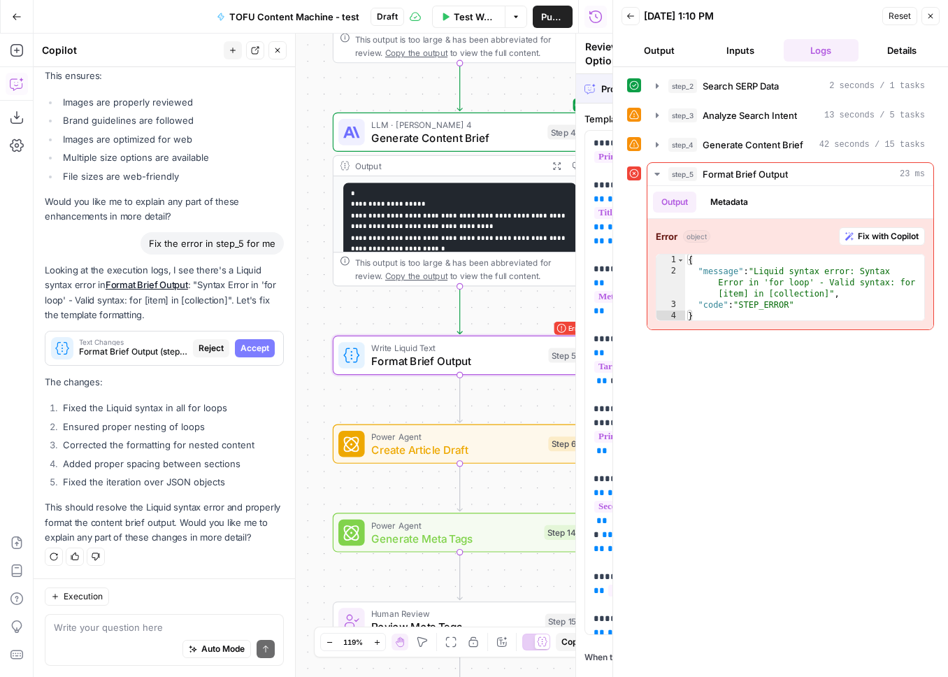
type textarea "Format Brief Output"
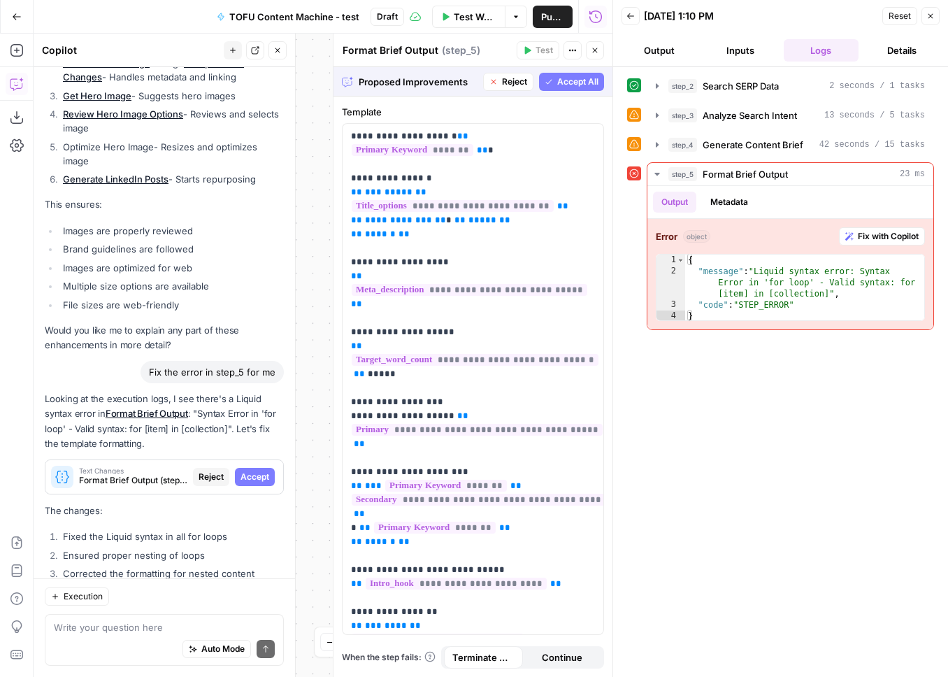
click at [257, 470] on span "Accept" at bounding box center [254, 476] width 29 height 13
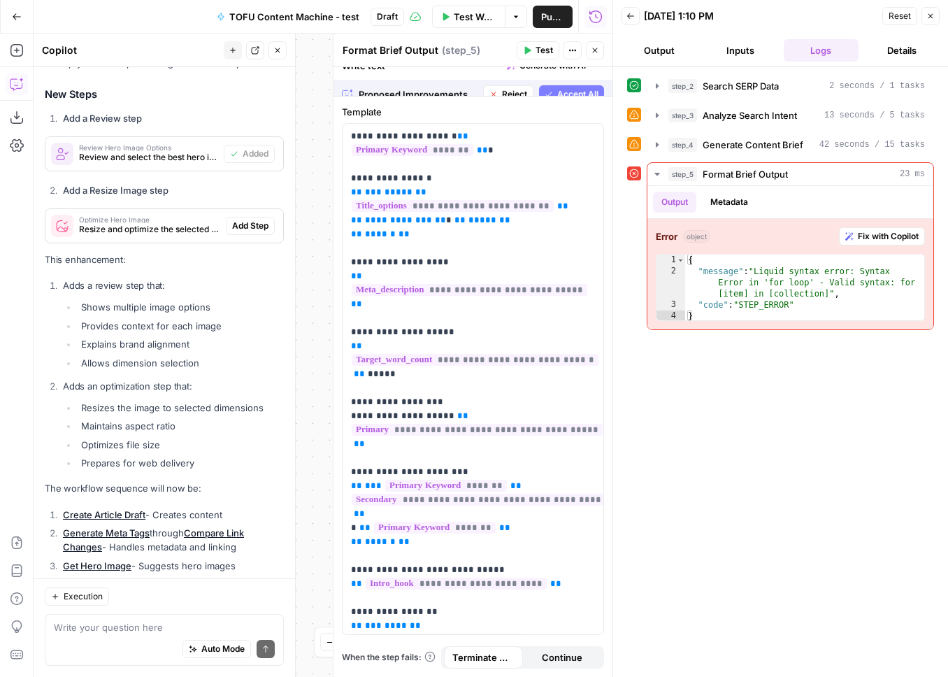
scroll to position [15190, 0]
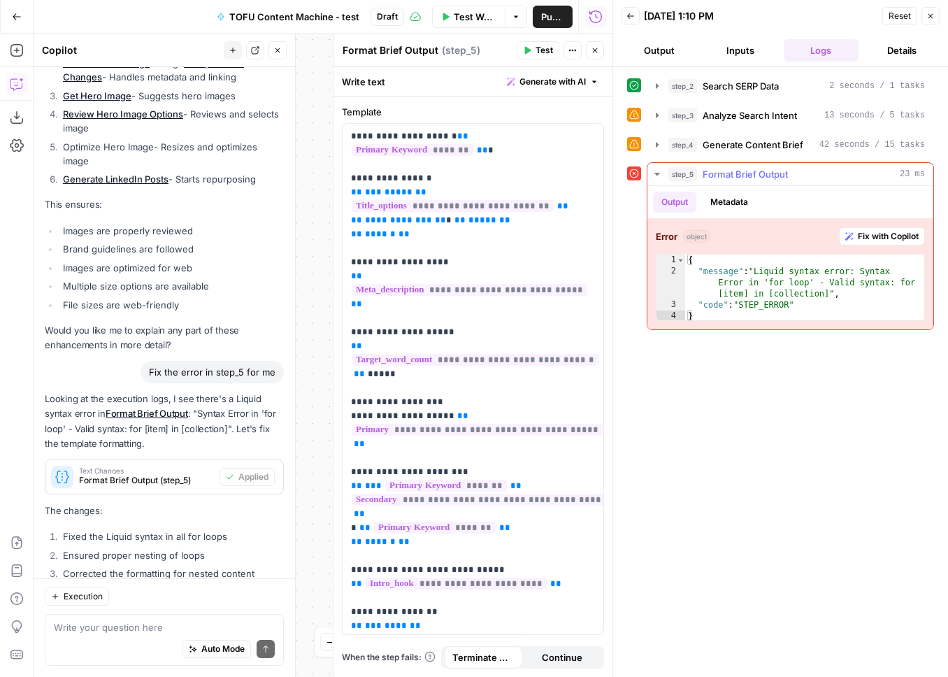
type textarea "**********"
click at [836, 282] on div "{ "message" : "Liquid syntax error: Syntax Error in 'for loop' - Valid syntax: …" at bounding box center [804, 298] width 239 height 89
click at [898, 14] on span "Reset" at bounding box center [899, 16] width 22 height 13
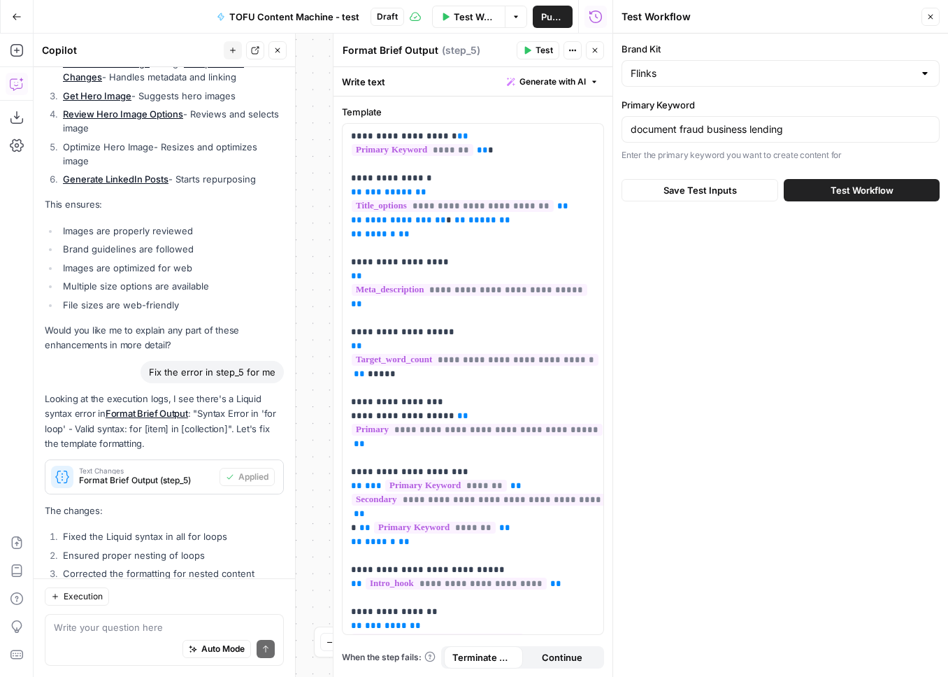
click at [879, 198] on button "Test Workflow" at bounding box center [862, 190] width 156 height 22
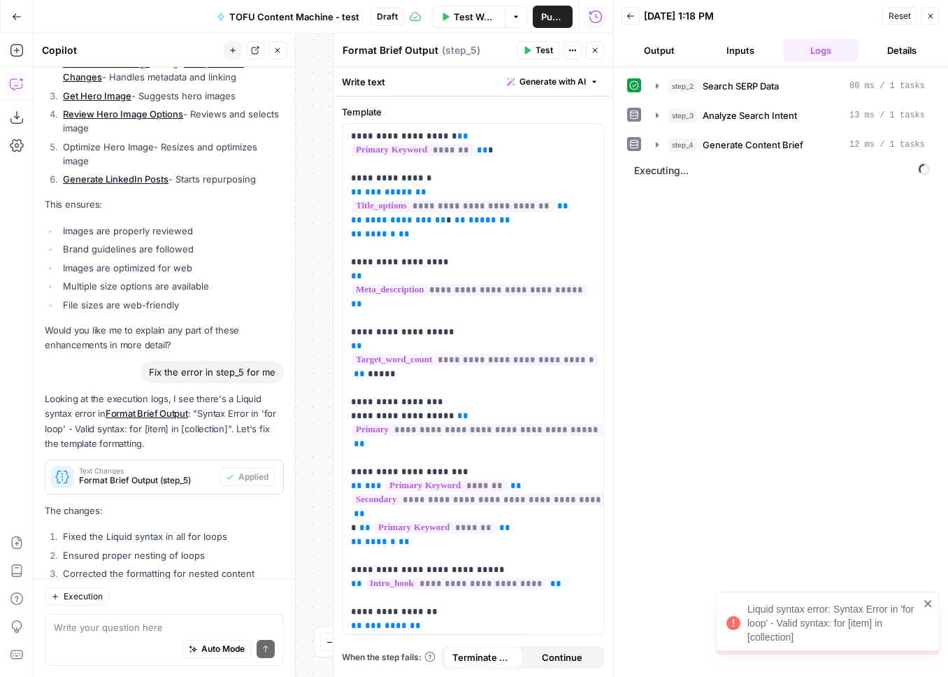
scroll to position [15190, 0]
